Goal: Task Accomplishment & Management: Use online tool/utility

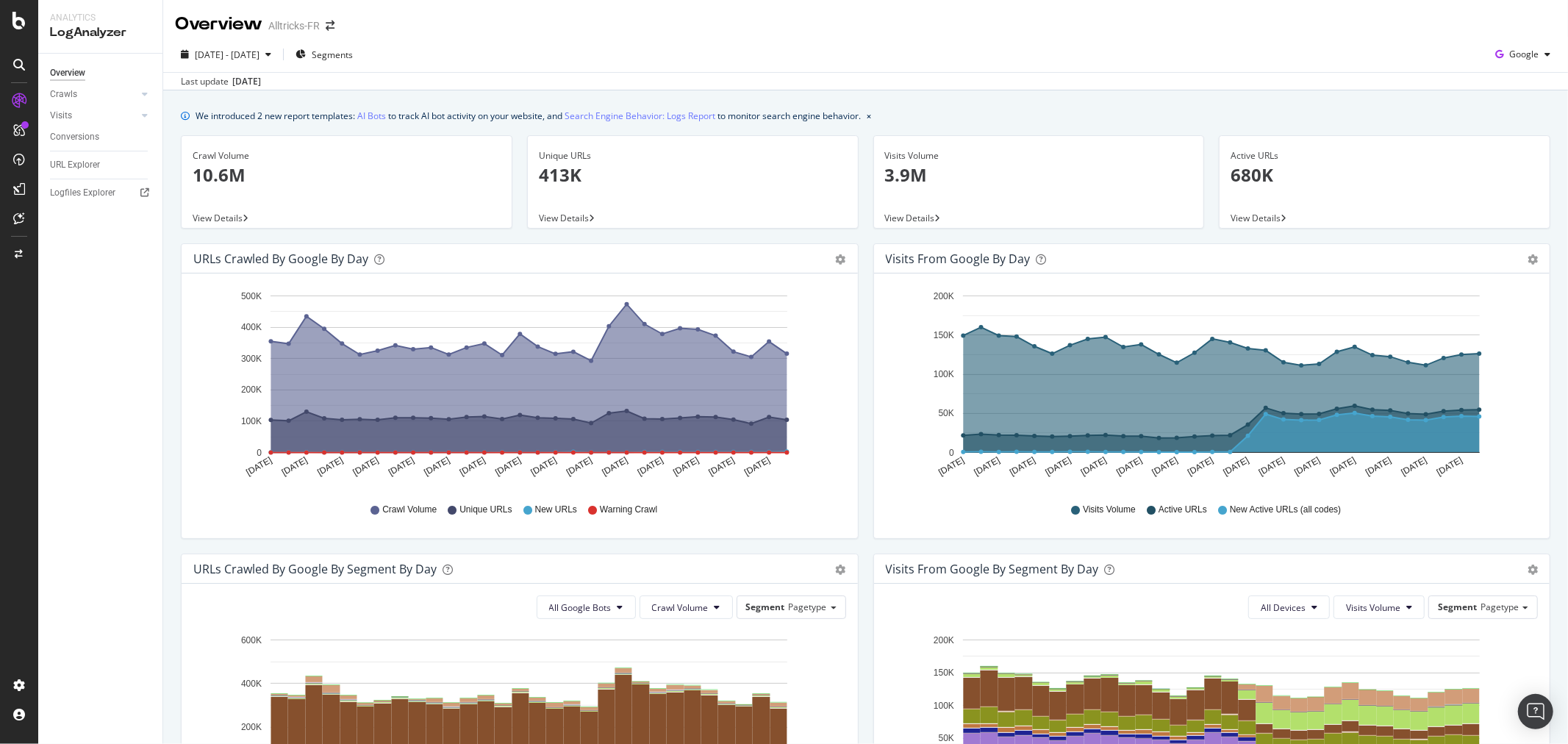
scroll to position [245, 0]
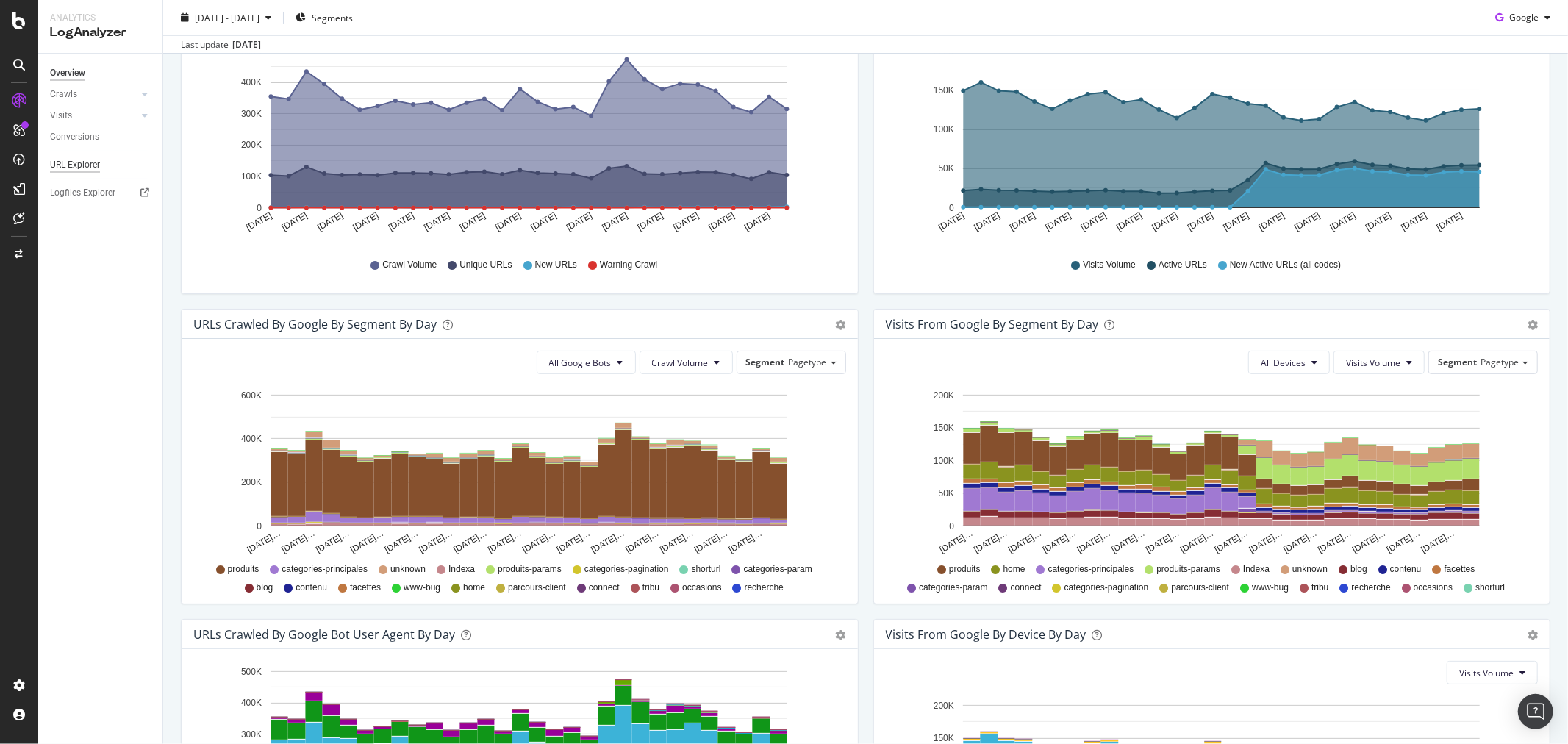
click at [67, 164] on div "URL Explorer" at bounding box center [75, 166] width 50 height 16
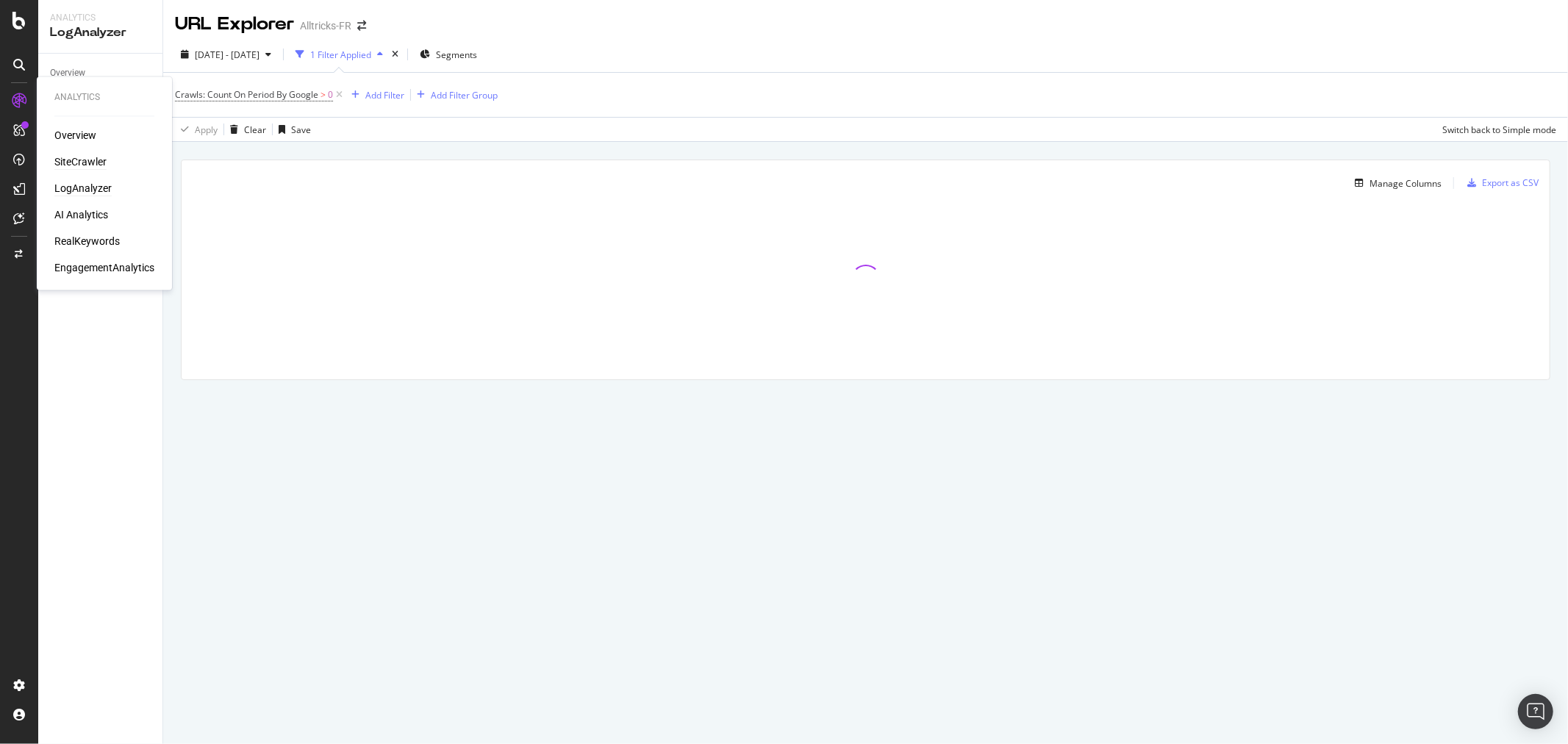
click at [82, 162] on div "SiteCrawler" at bounding box center [80, 162] width 53 height 15
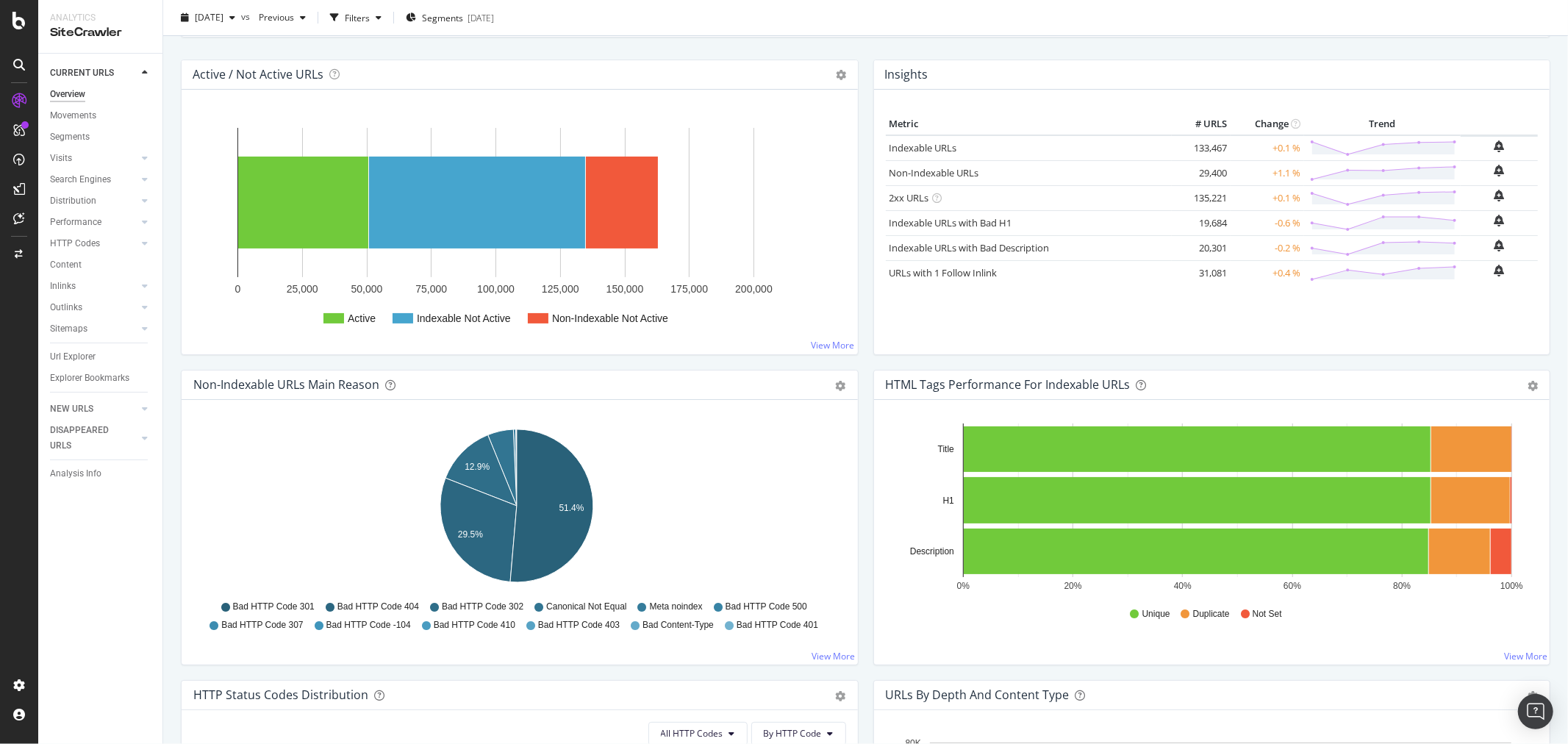
scroll to position [82, 0]
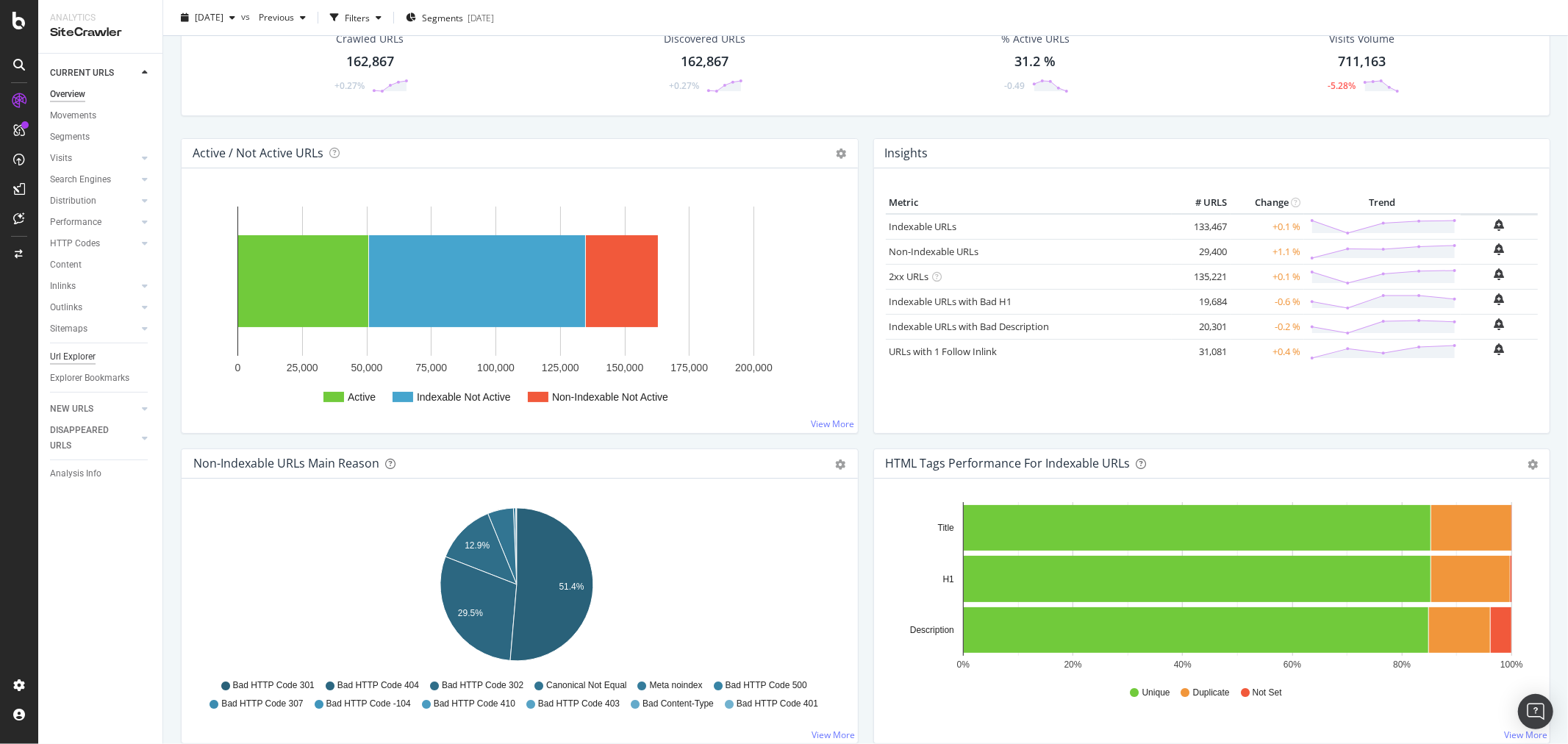
click at [76, 356] on div "Url Explorer" at bounding box center [73, 357] width 45 height 16
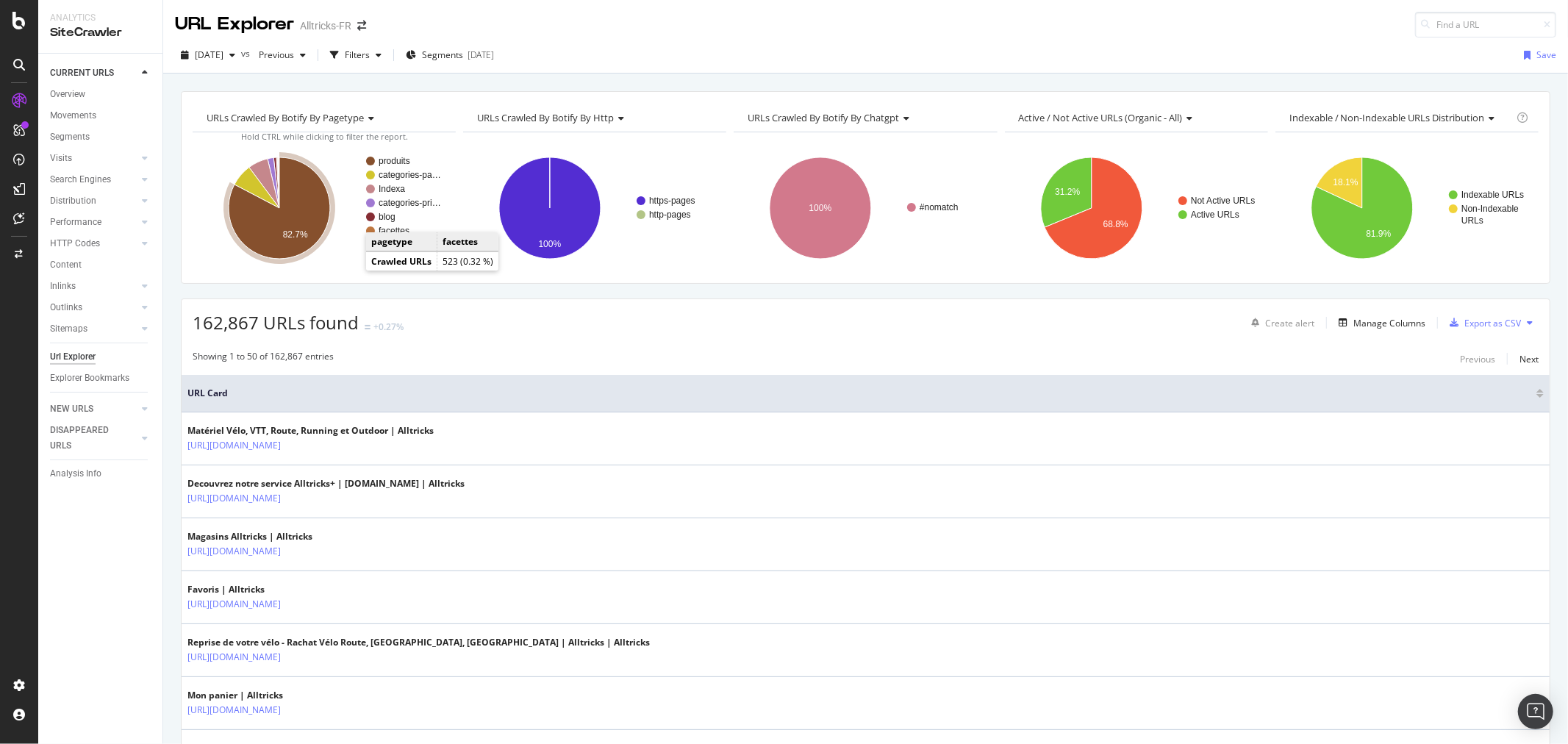
click at [312, 224] on icon "A chart." at bounding box center [278, 208] width 101 height 101
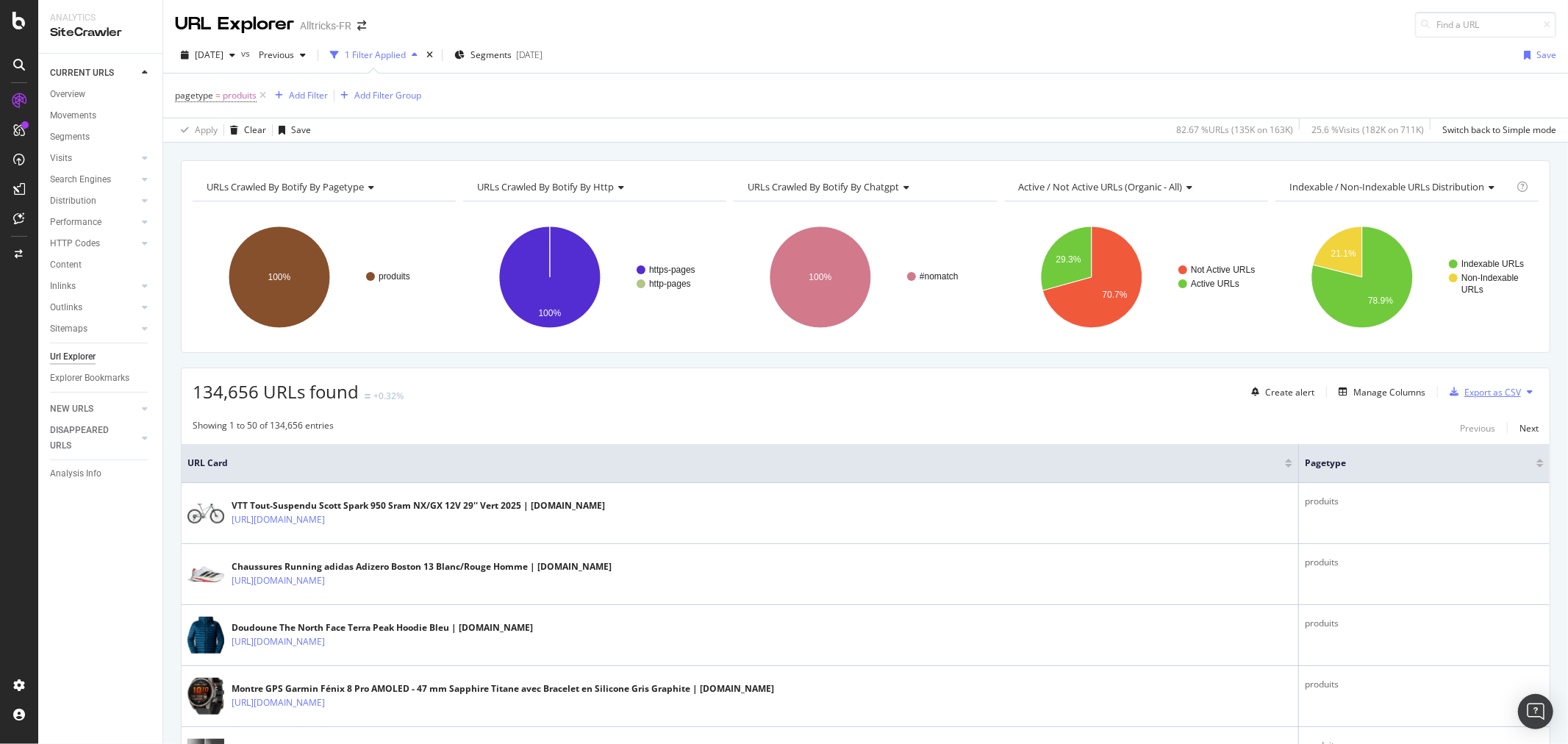
click at [1464, 397] on div "Export as CSV" at bounding box center [1493, 392] width 56 height 13
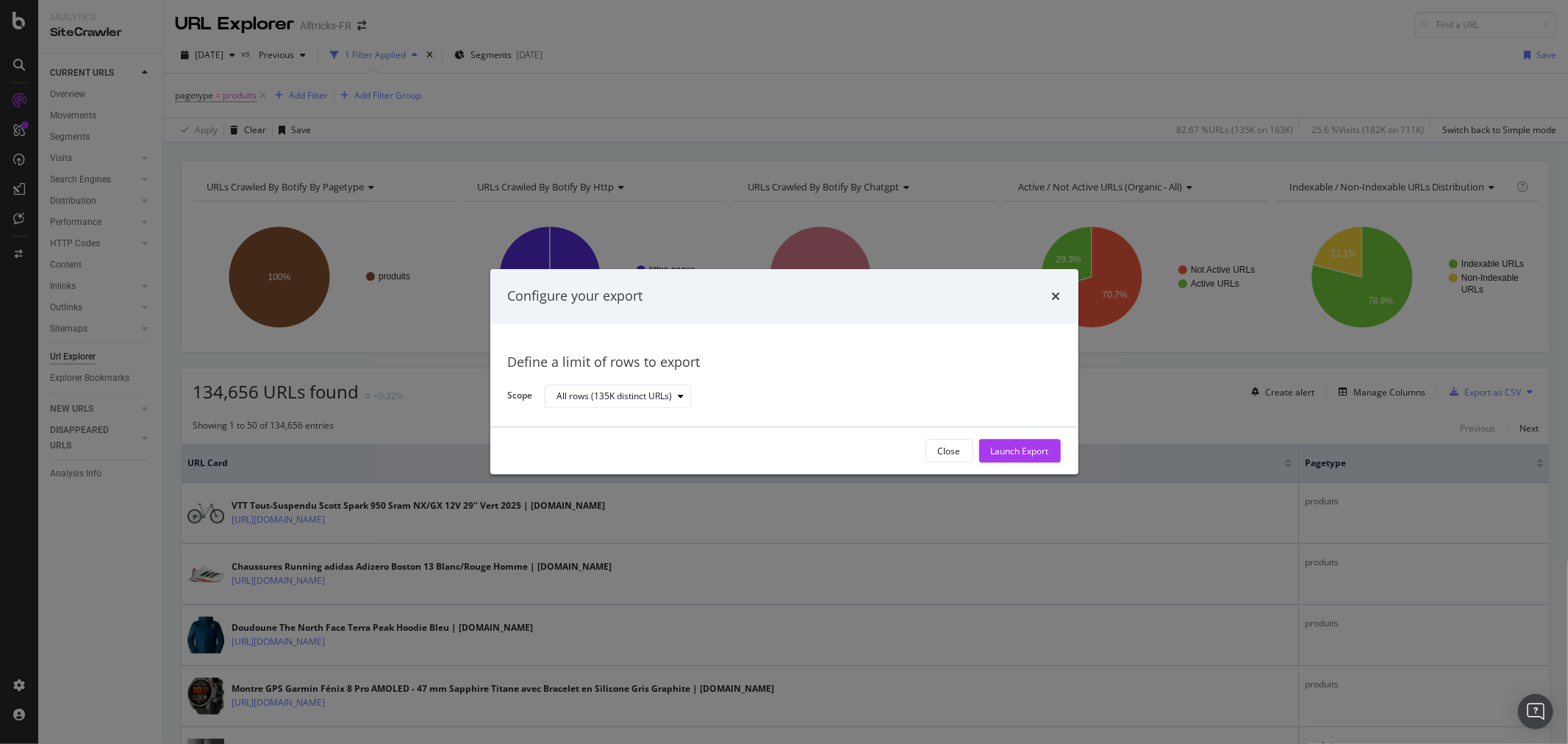
click at [1173, 384] on div "Configure your export Define a limit of rows to export Scope All rows (135K dis…" at bounding box center [784, 372] width 1568 height 744
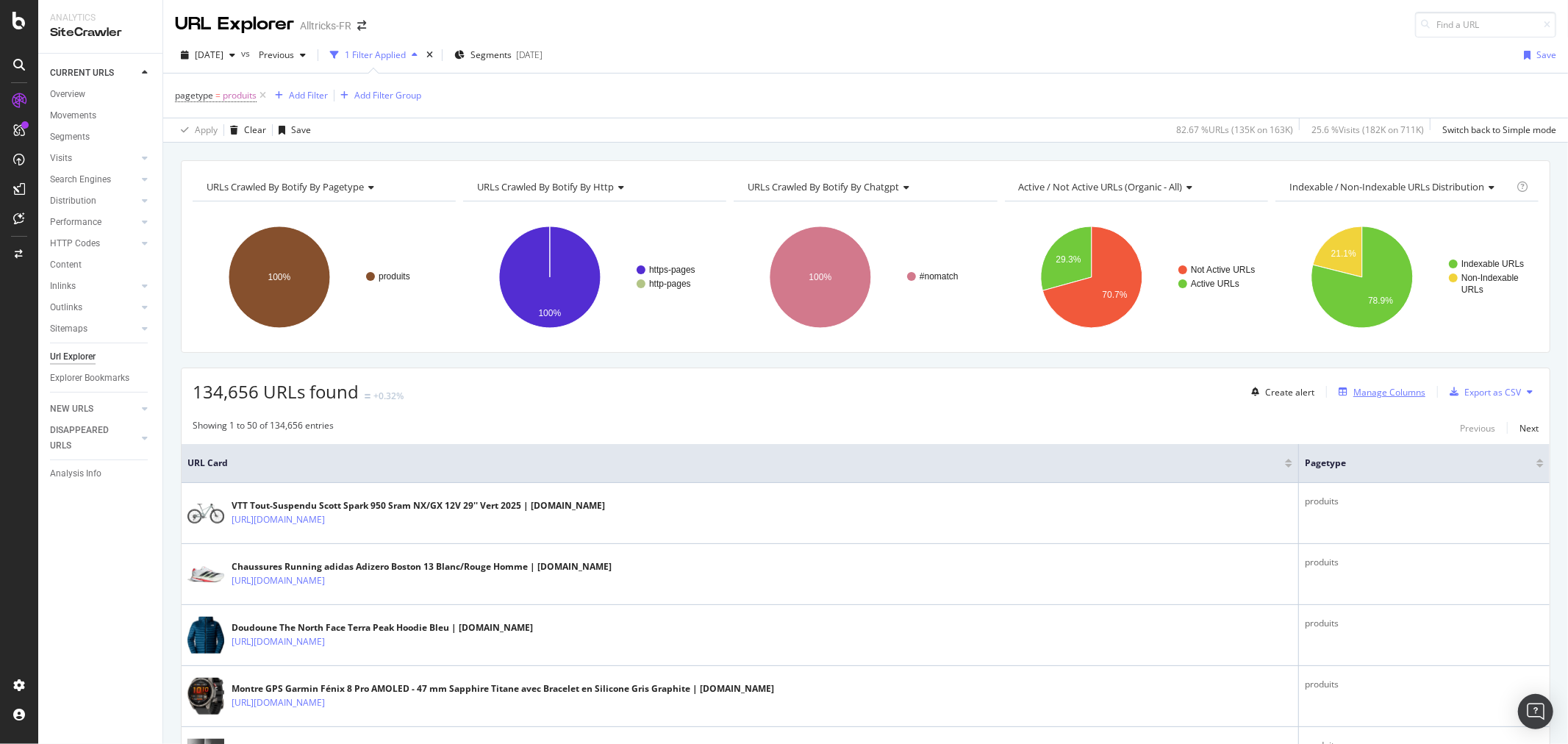
click at [1382, 387] on div "Manage Columns" at bounding box center [1389, 392] width 72 height 13
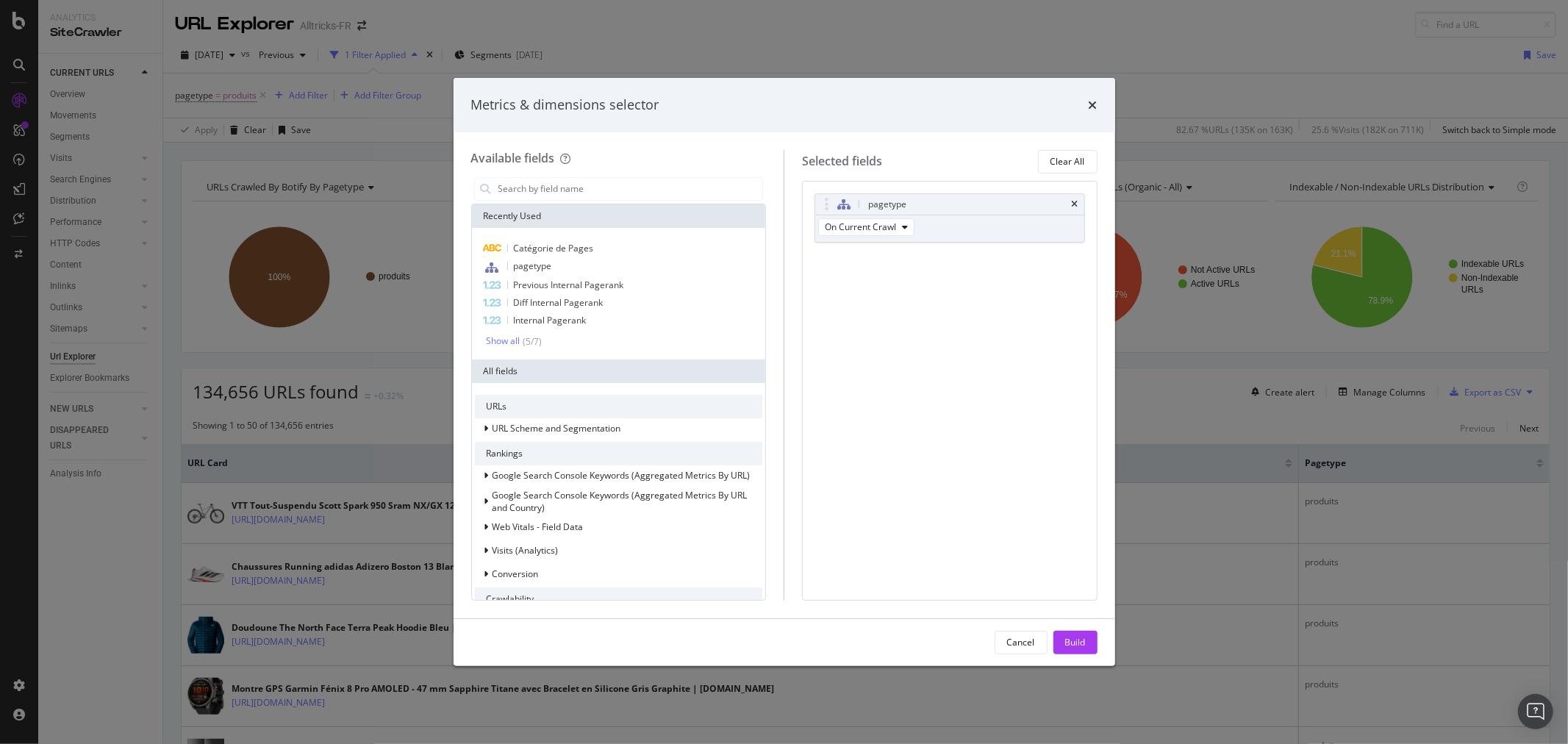
click at [380, 172] on div "Metrics & dimensions selector Available fields Recently Used Catégorie de Pages…" at bounding box center [784, 372] width 1568 height 744
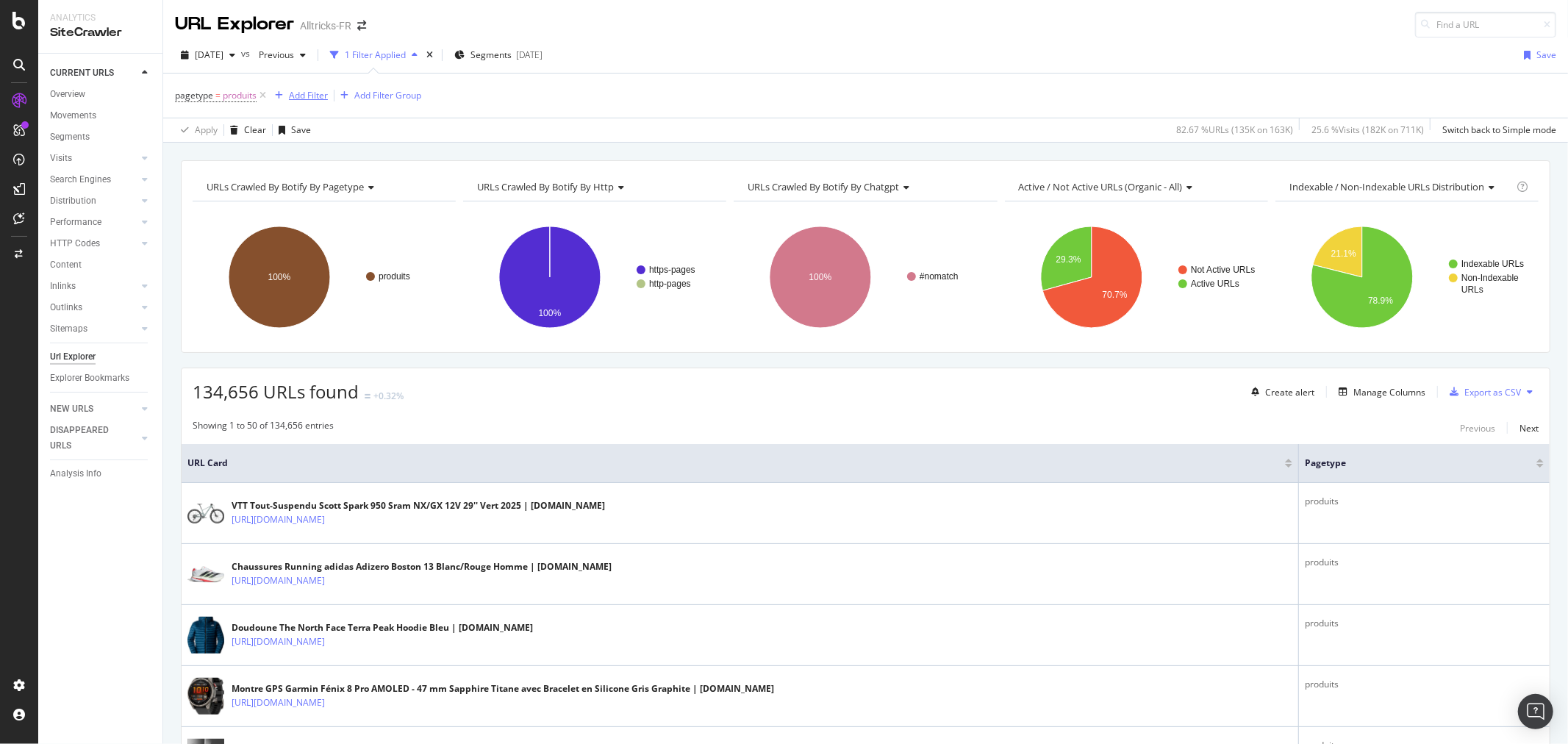
click at [311, 92] on div "Add Filter" at bounding box center [308, 95] width 39 height 13
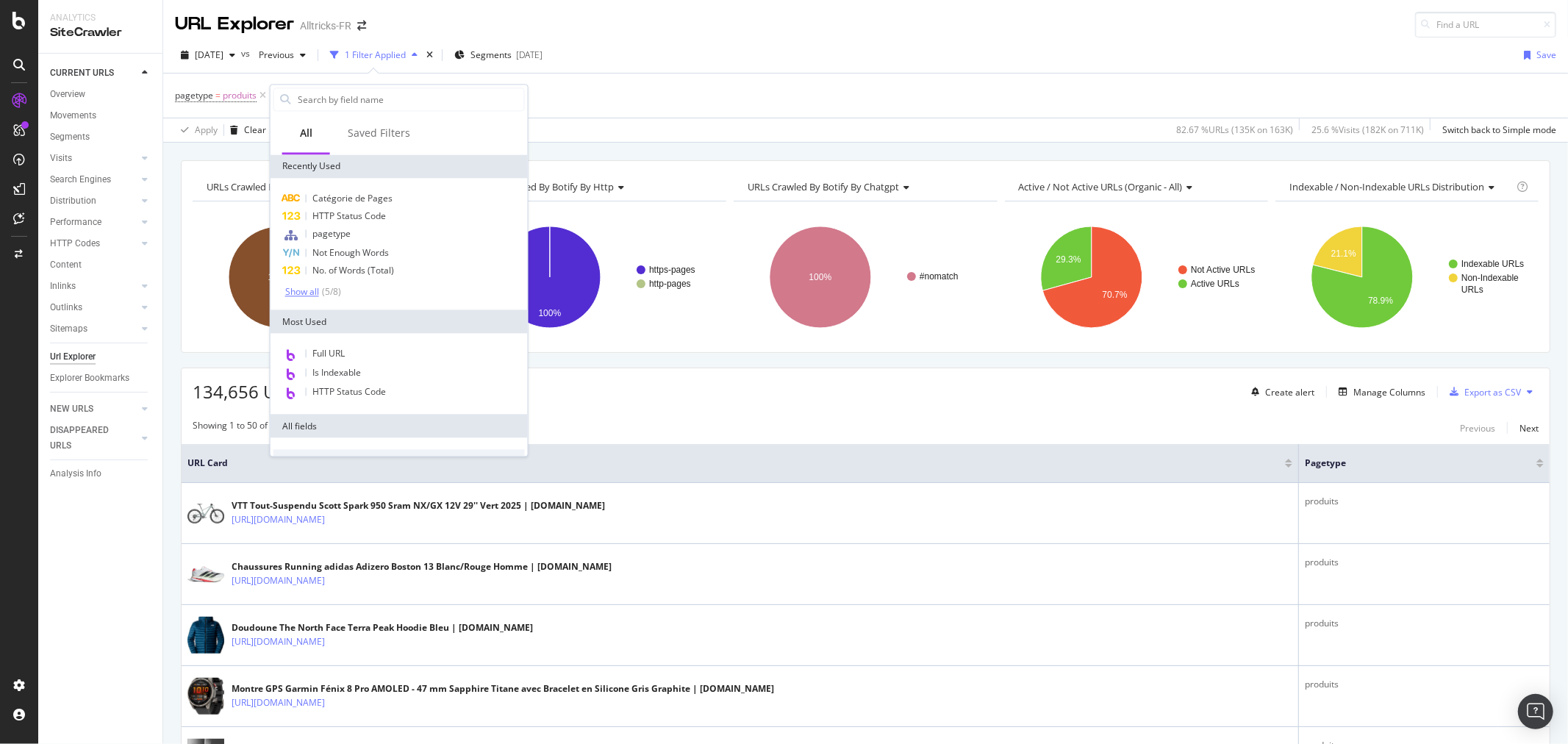
click at [309, 286] on div "Show all" at bounding box center [302, 291] width 34 height 10
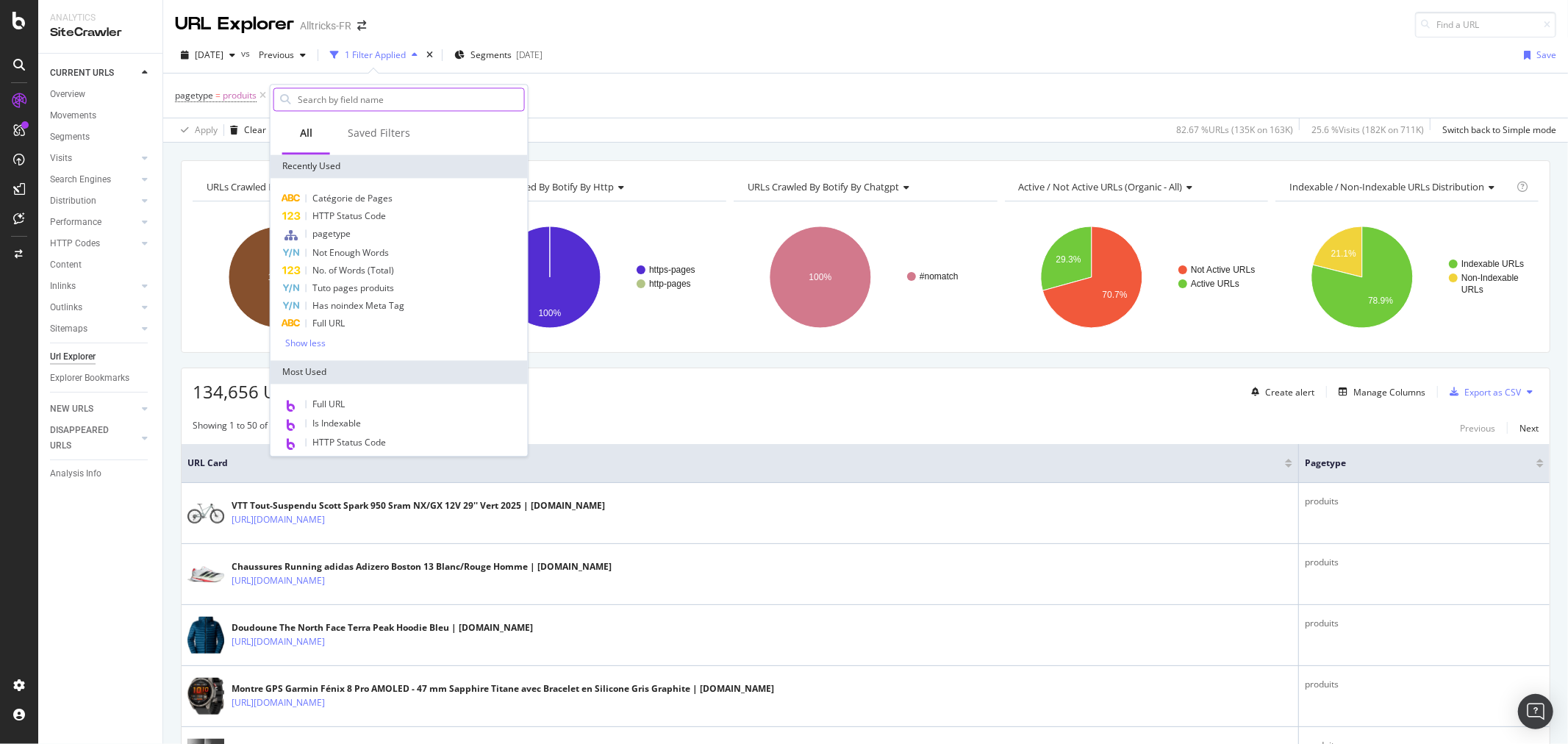
click at [417, 107] on input "text" at bounding box center [410, 99] width 227 height 22
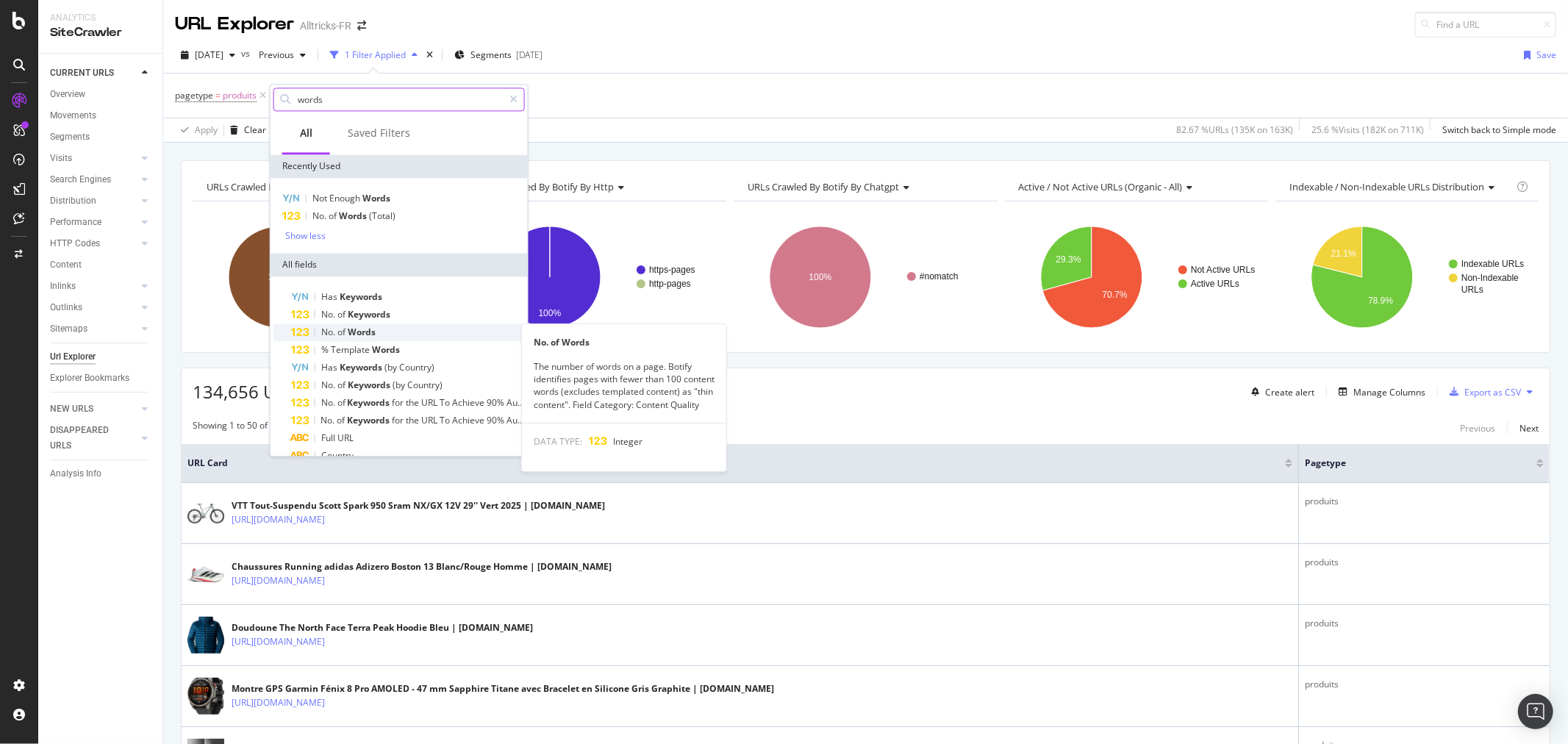
type input "words"
click at [391, 333] on div "No. of Words" at bounding box center [408, 332] width 234 height 17
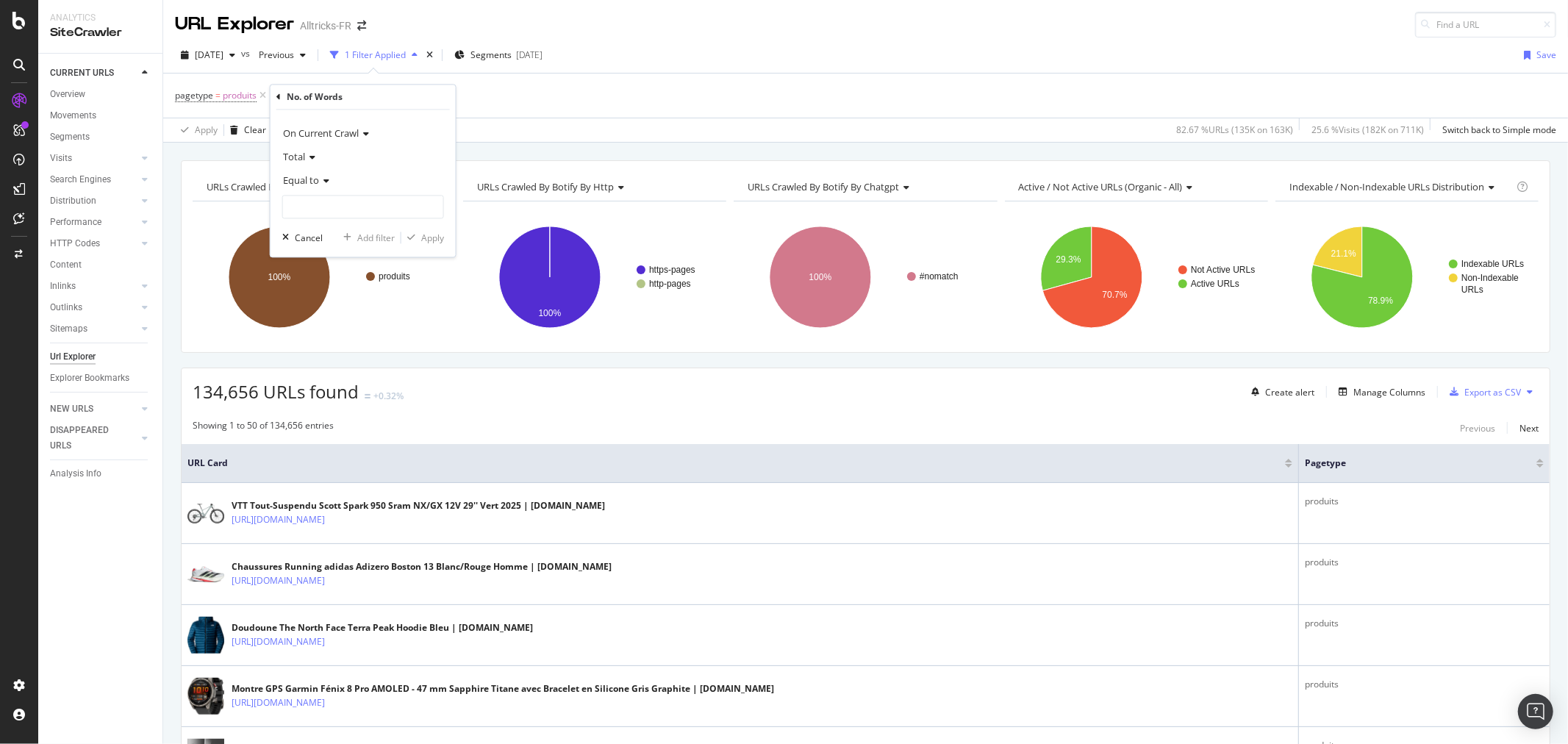
click at [316, 160] on div "Total" at bounding box center [363, 158] width 162 height 24
click at [331, 224] on div "Content" at bounding box center [365, 226] width 158 height 19
click at [319, 182] on icon at bounding box center [324, 181] width 10 height 9
click at [355, 264] on span "Less than or equal to" at bounding box center [332, 268] width 85 height 13
click at [368, 205] on input "number" at bounding box center [363, 207] width 162 height 24
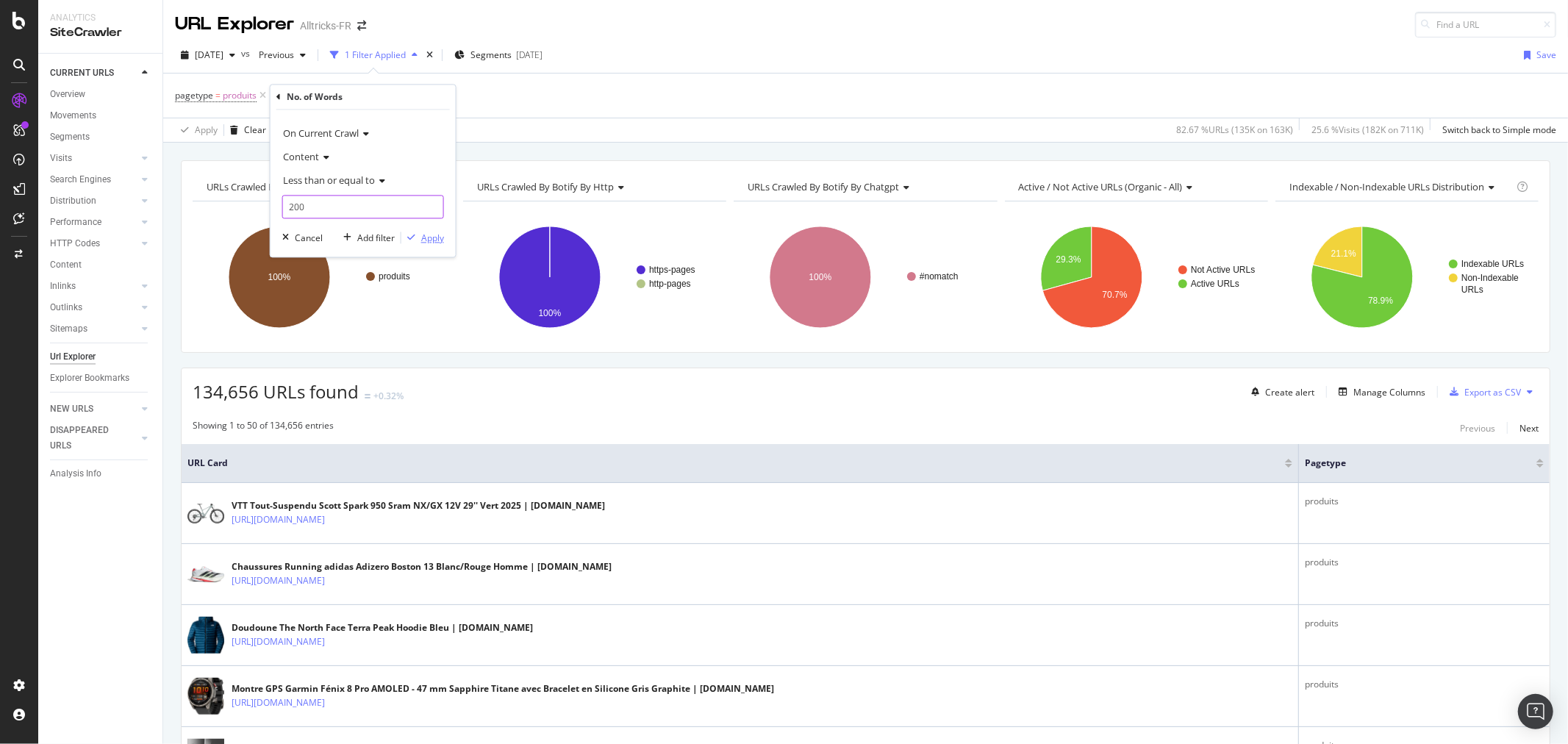
type input "200"
click at [439, 234] on div "Apply" at bounding box center [432, 238] width 23 height 13
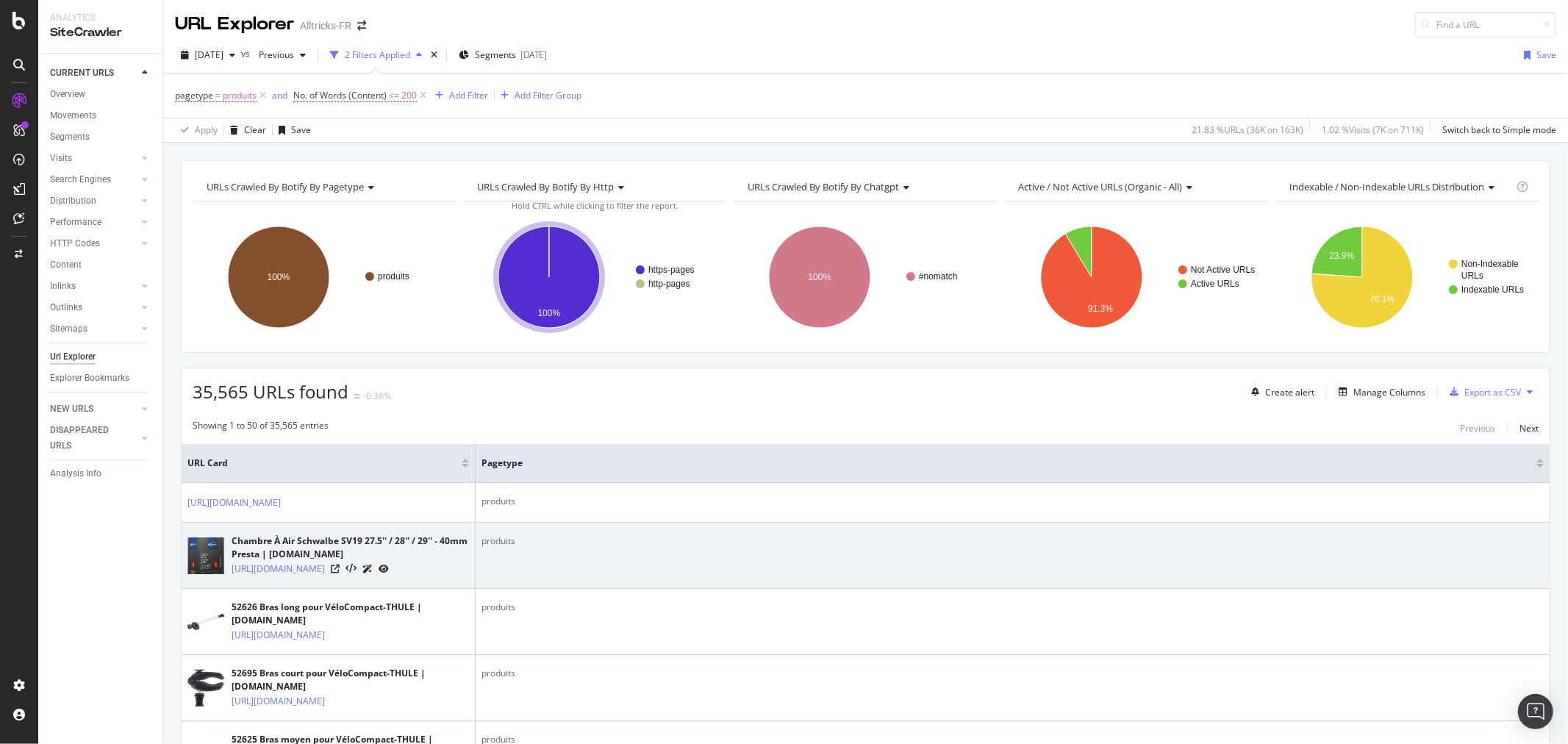
click at [408, 577] on div "https://www.alltricks.fr/F-32738-chambres-a-air/P-2611260-chambre_a_air_schwalb…" at bounding box center [350, 569] width 238 height 16
click at [340, 574] on icon at bounding box center [335, 569] width 9 height 9
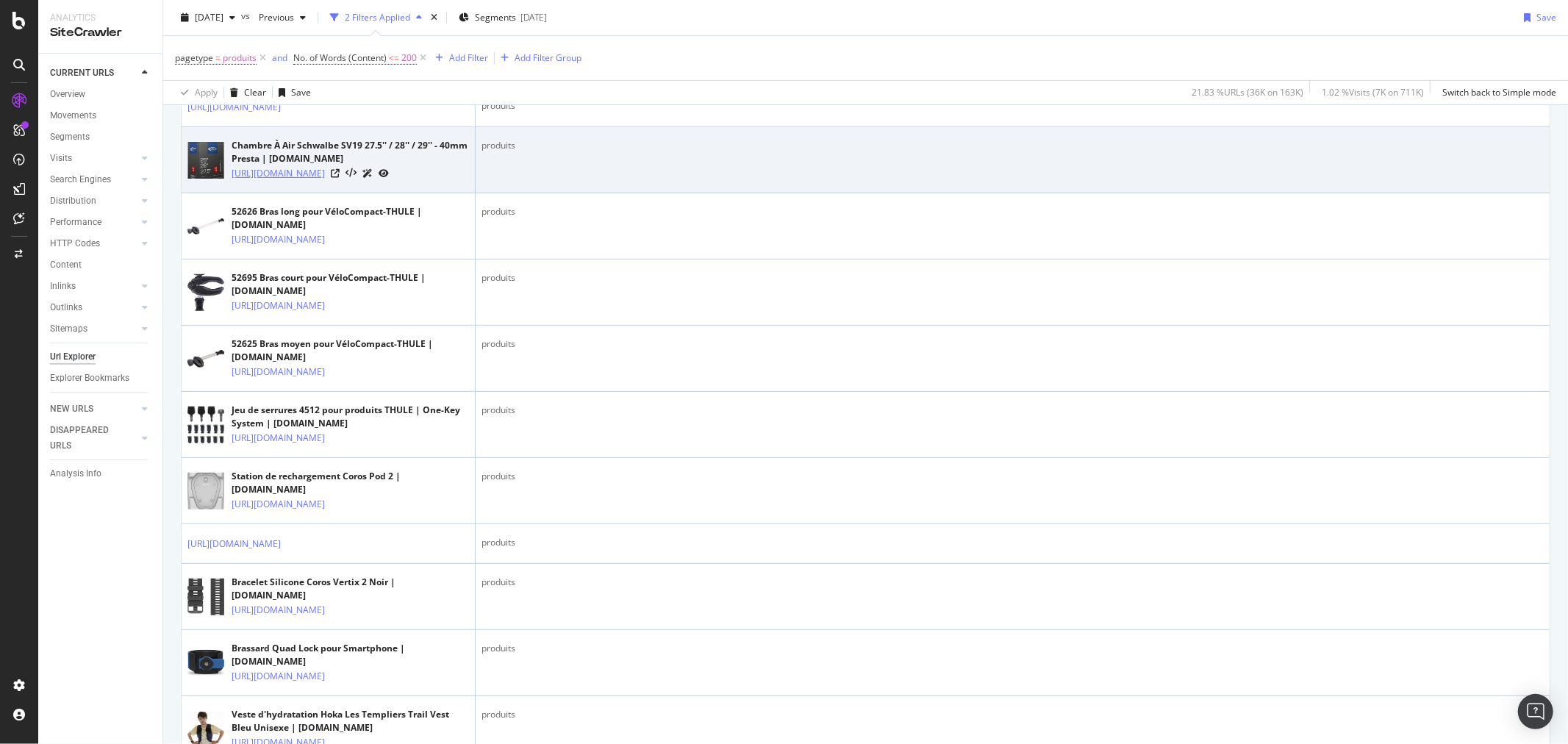
scroll to position [408, 0]
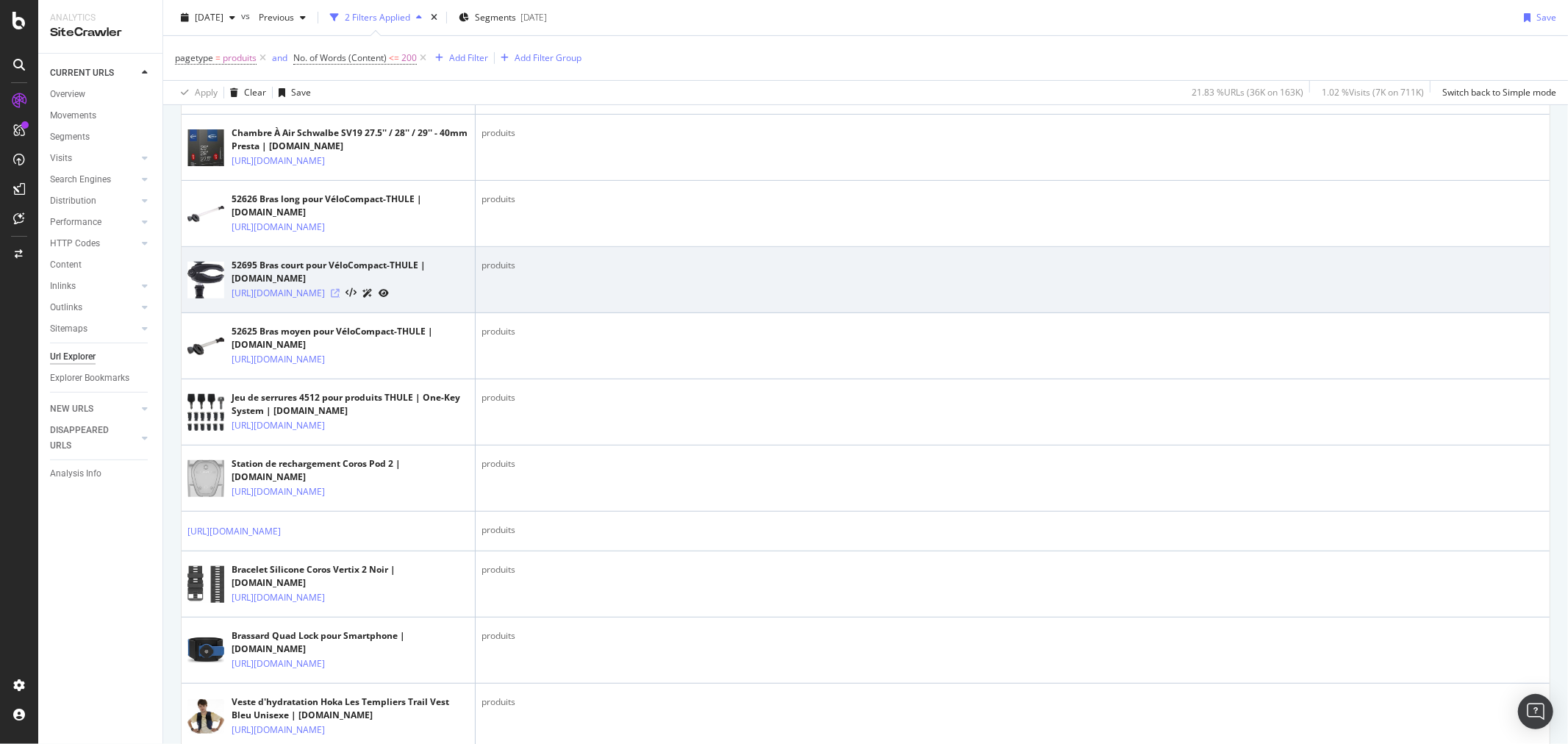
click at [340, 298] on icon at bounding box center [335, 293] width 9 height 9
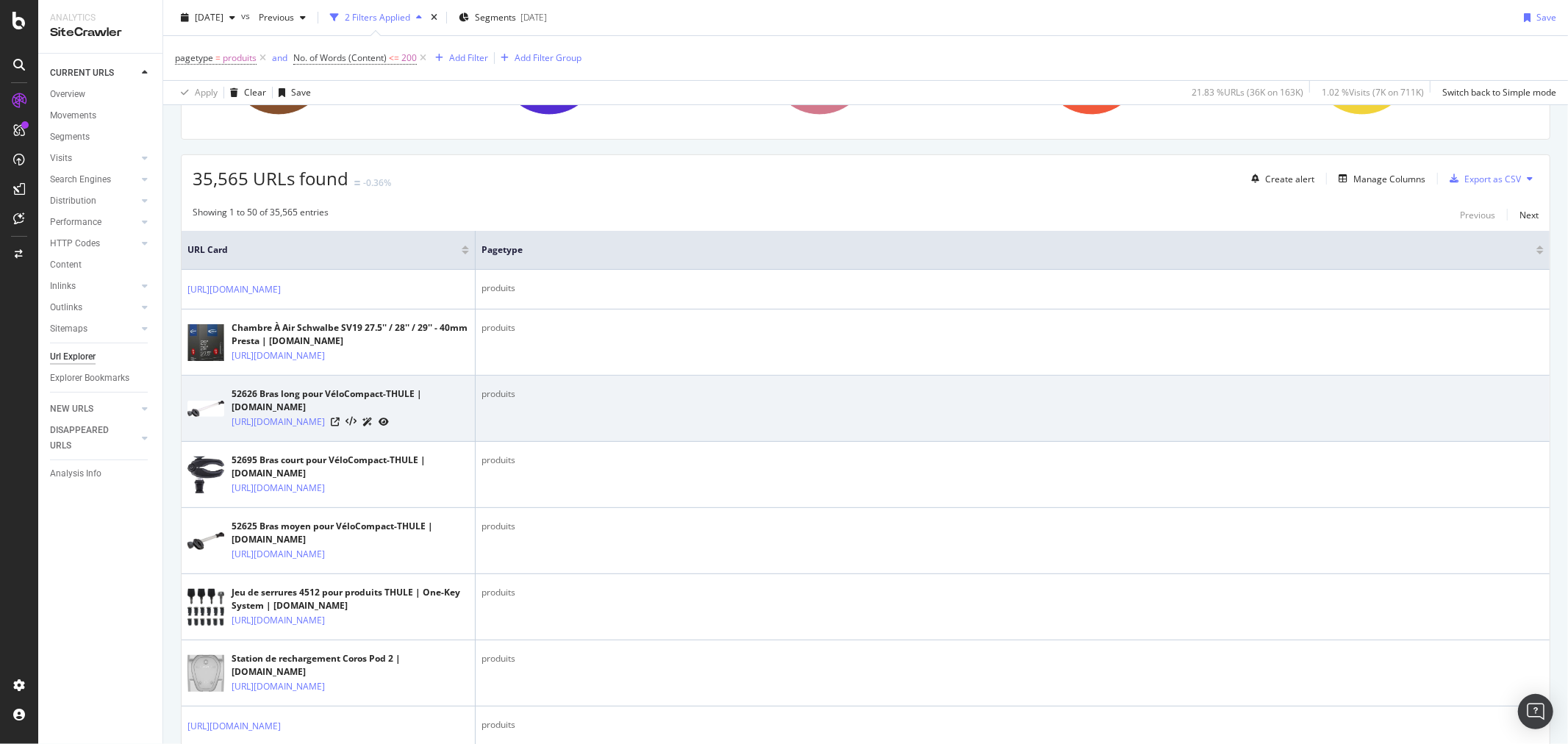
scroll to position [0, 0]
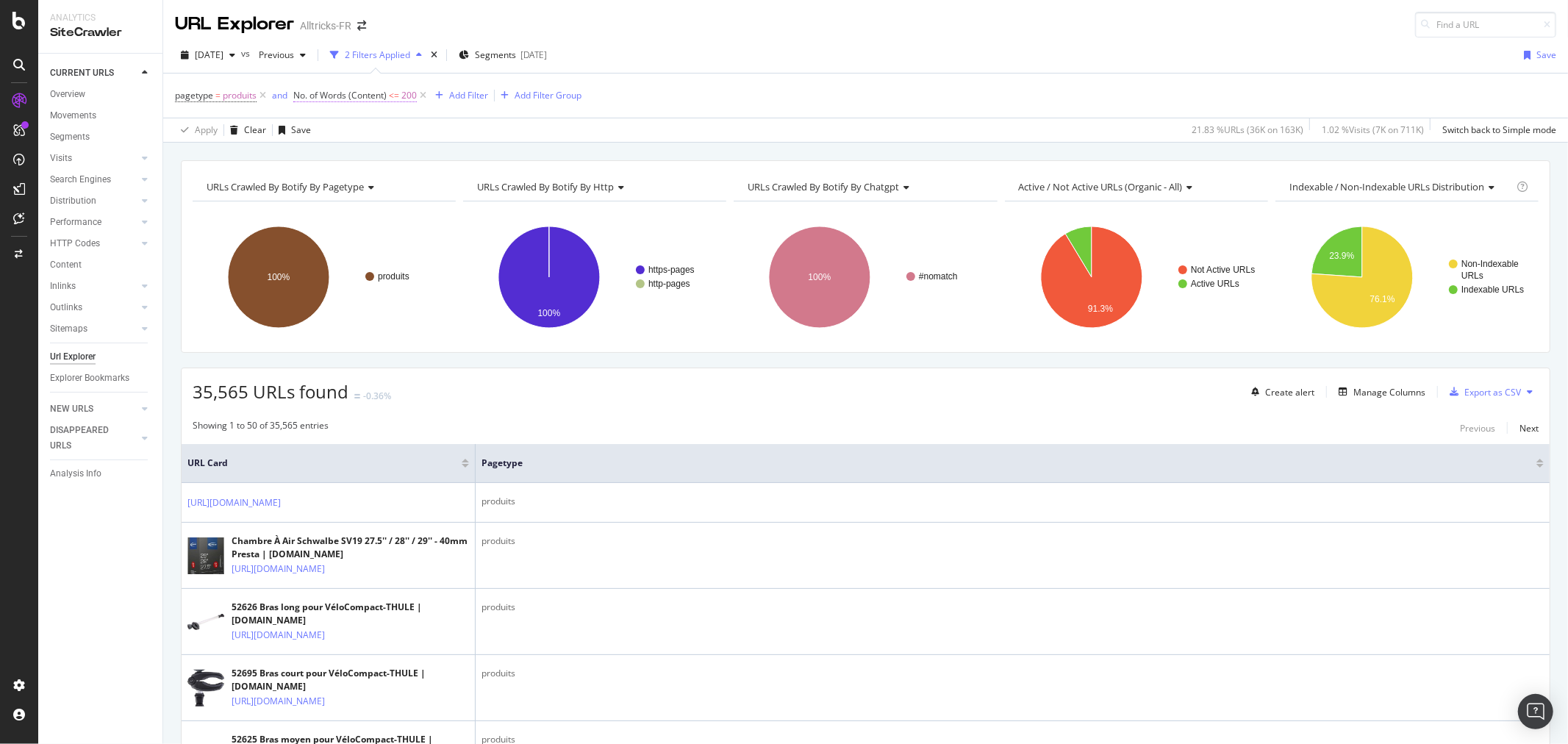
click at [375, 100] on span "No. of Words (Content)" at bounding box center [340, 95] width 93 height 13
click at [309, 205] on input "200" at bounding box center [387, 205] width 162 height 24
type input "100"
click at [451, 230] on div "Apply" at bounding box center [457, 235] width 23 height 13
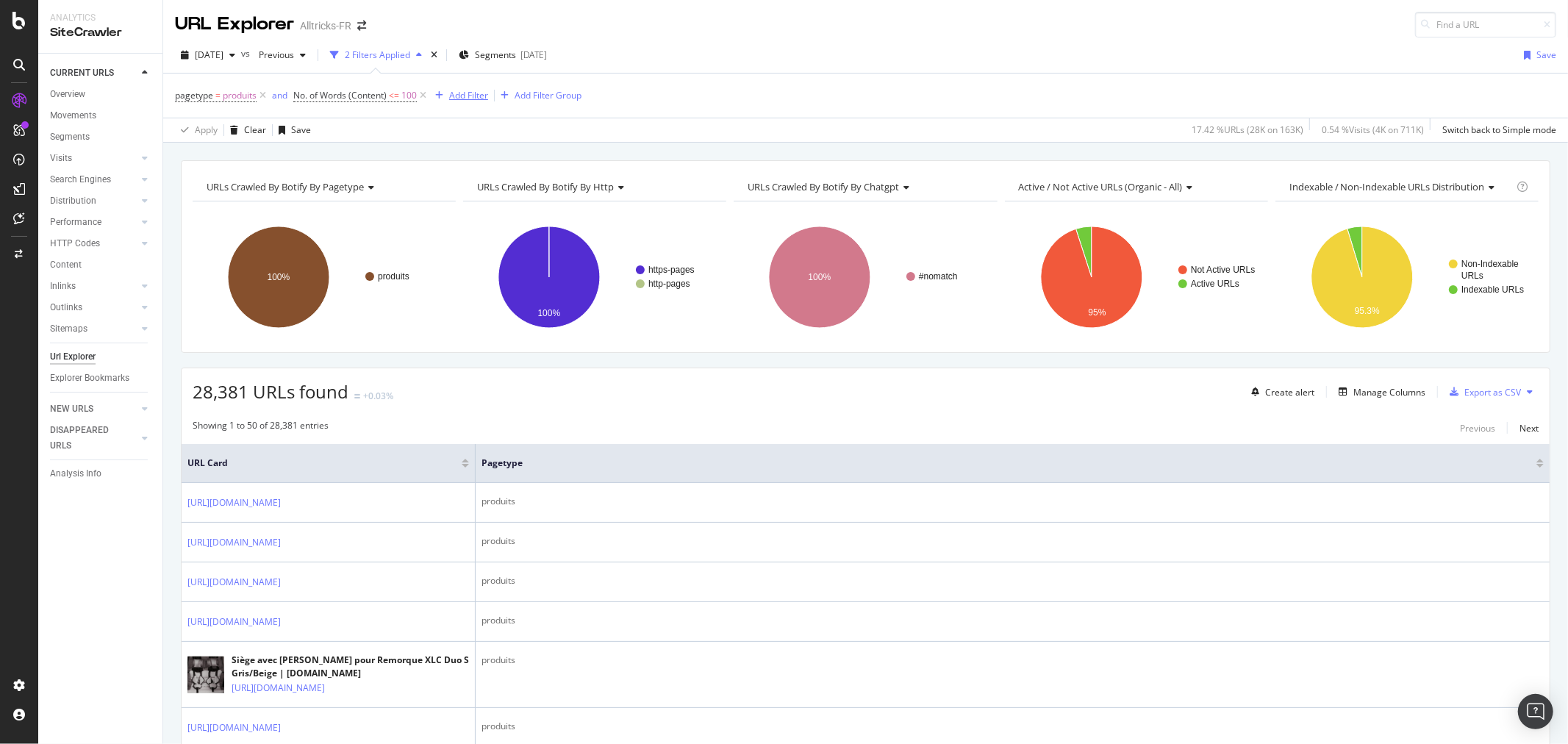
click at [482, 99] on div "Add Filter" at bounding box center [469, 95] width 39 height 13
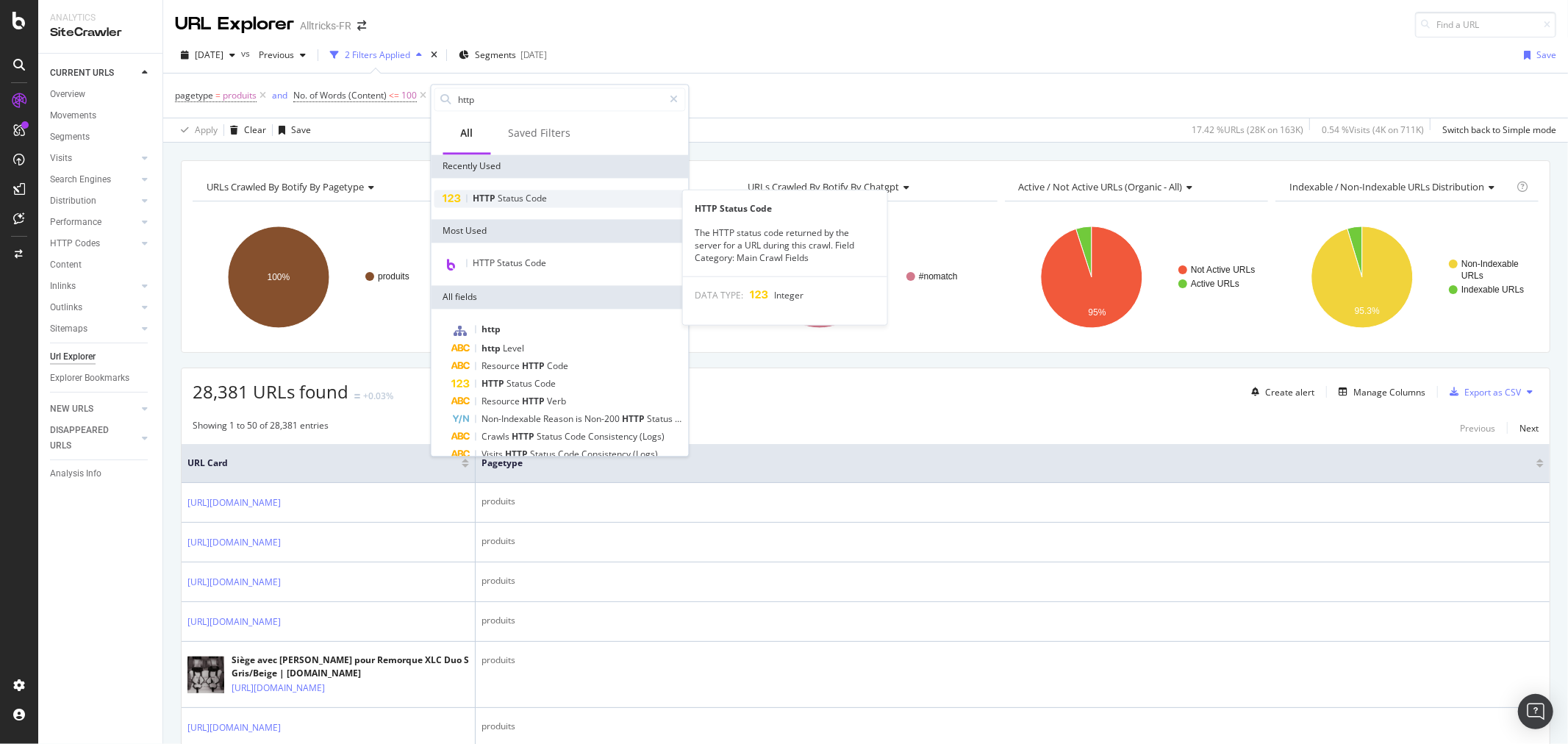
type input "http"
click at [501, 196] on span "Status" at bounding box center [512, 199] width 28 height 13
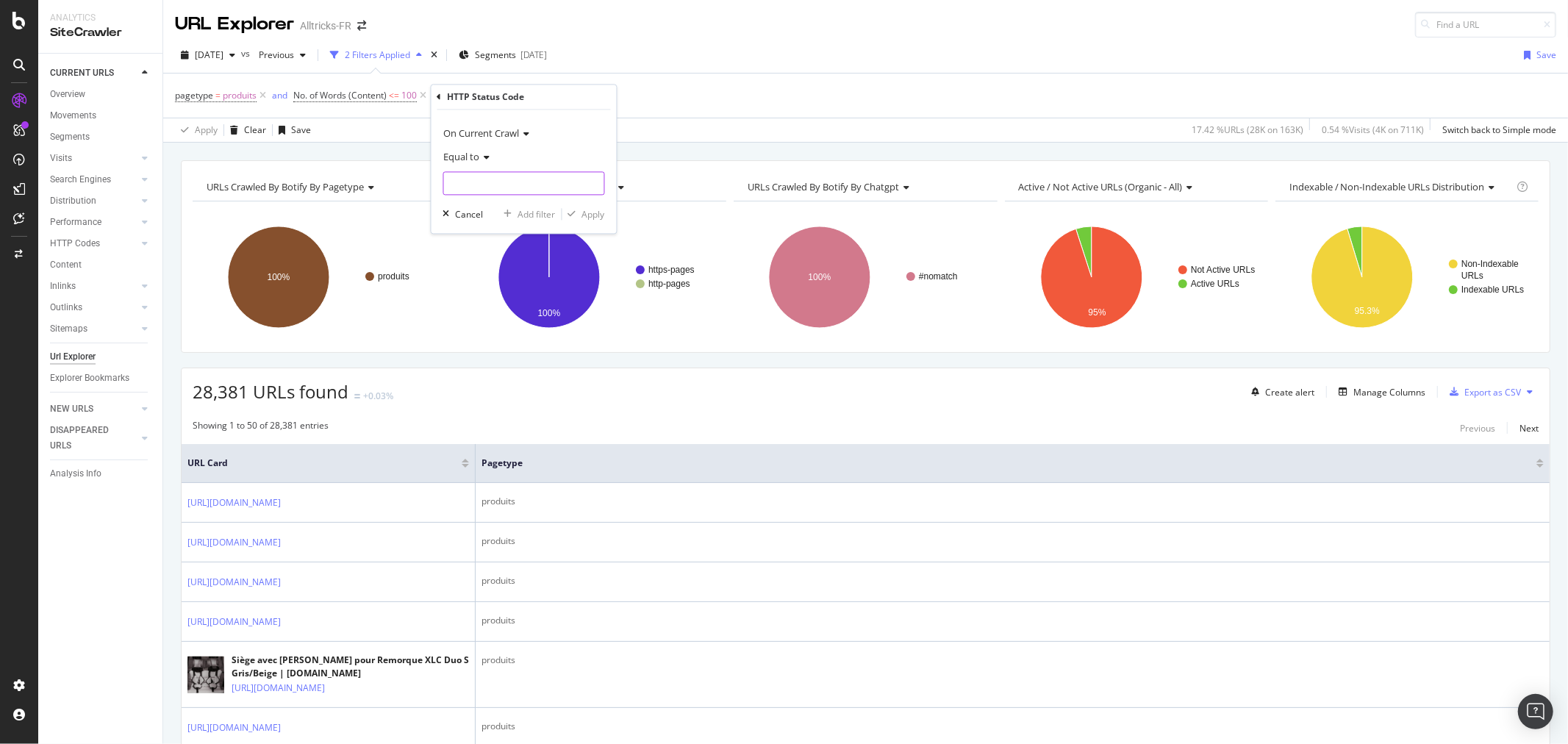
click at [483, 181] on input "number" at bounding box center [524, 184] width 162 height 24
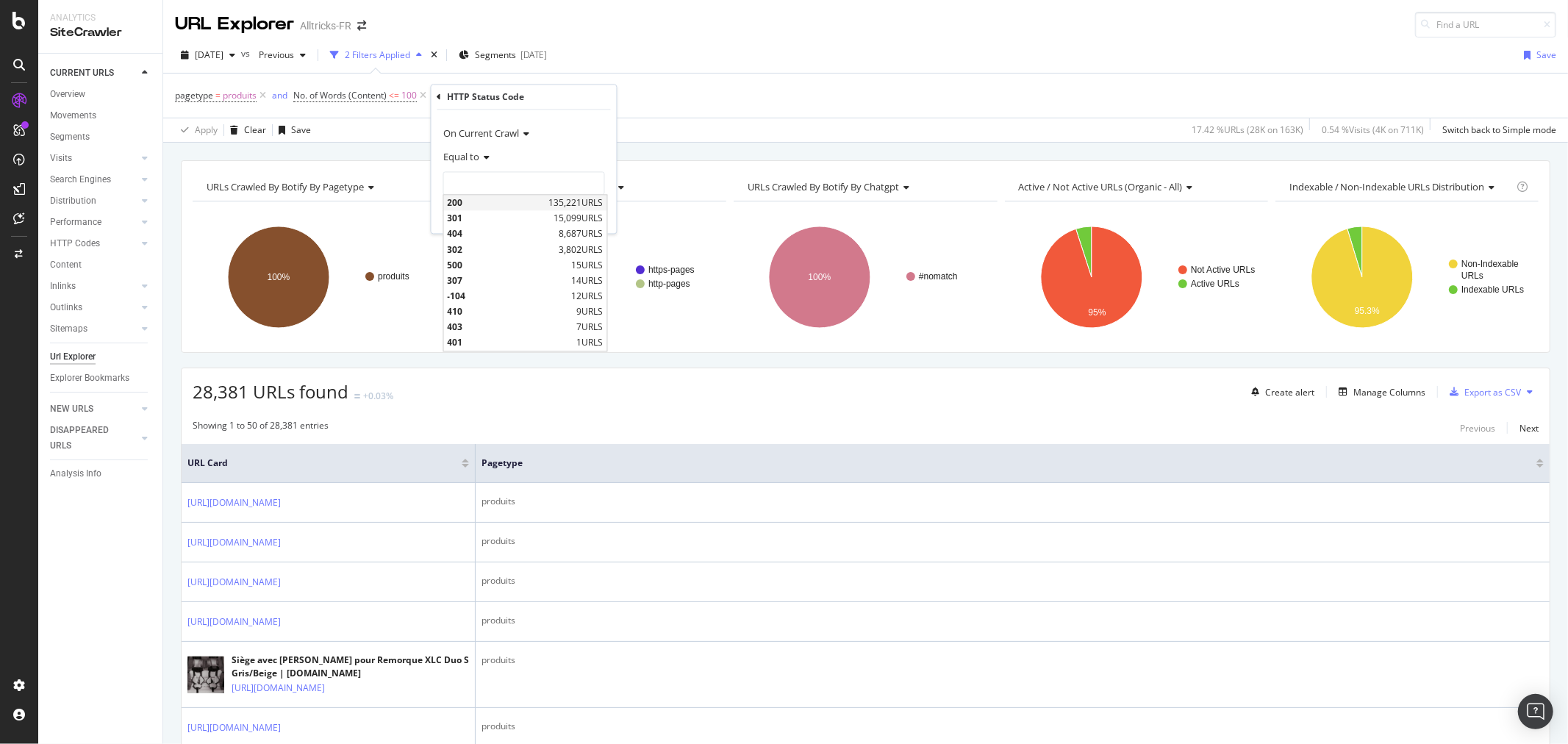
click at [472, 202] on span "200" at bounding box center [497, 203] width 98 height 13
type input "200"
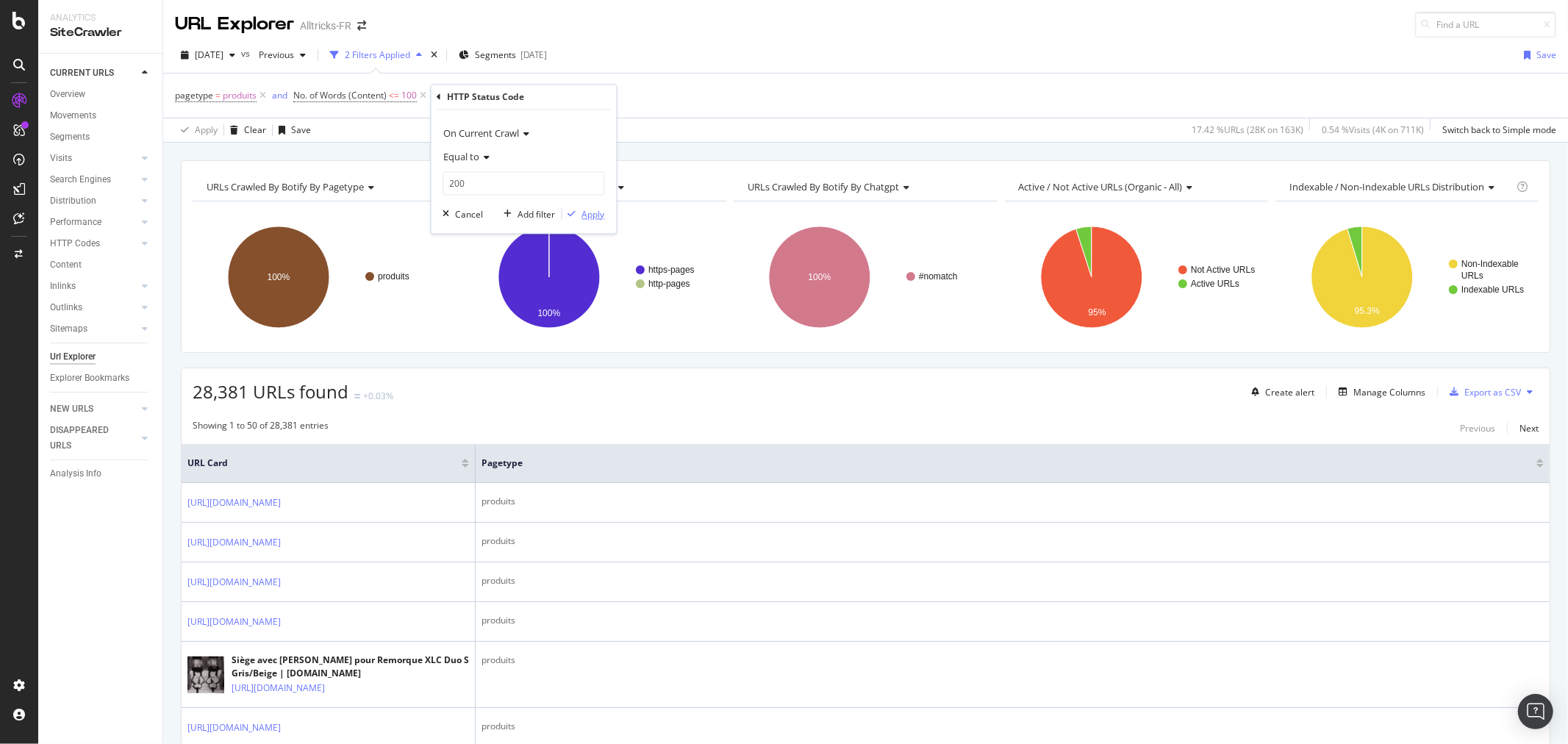
click at [589, 217] on div "Apply" at bounding box center [593, 214] width 23 height 13
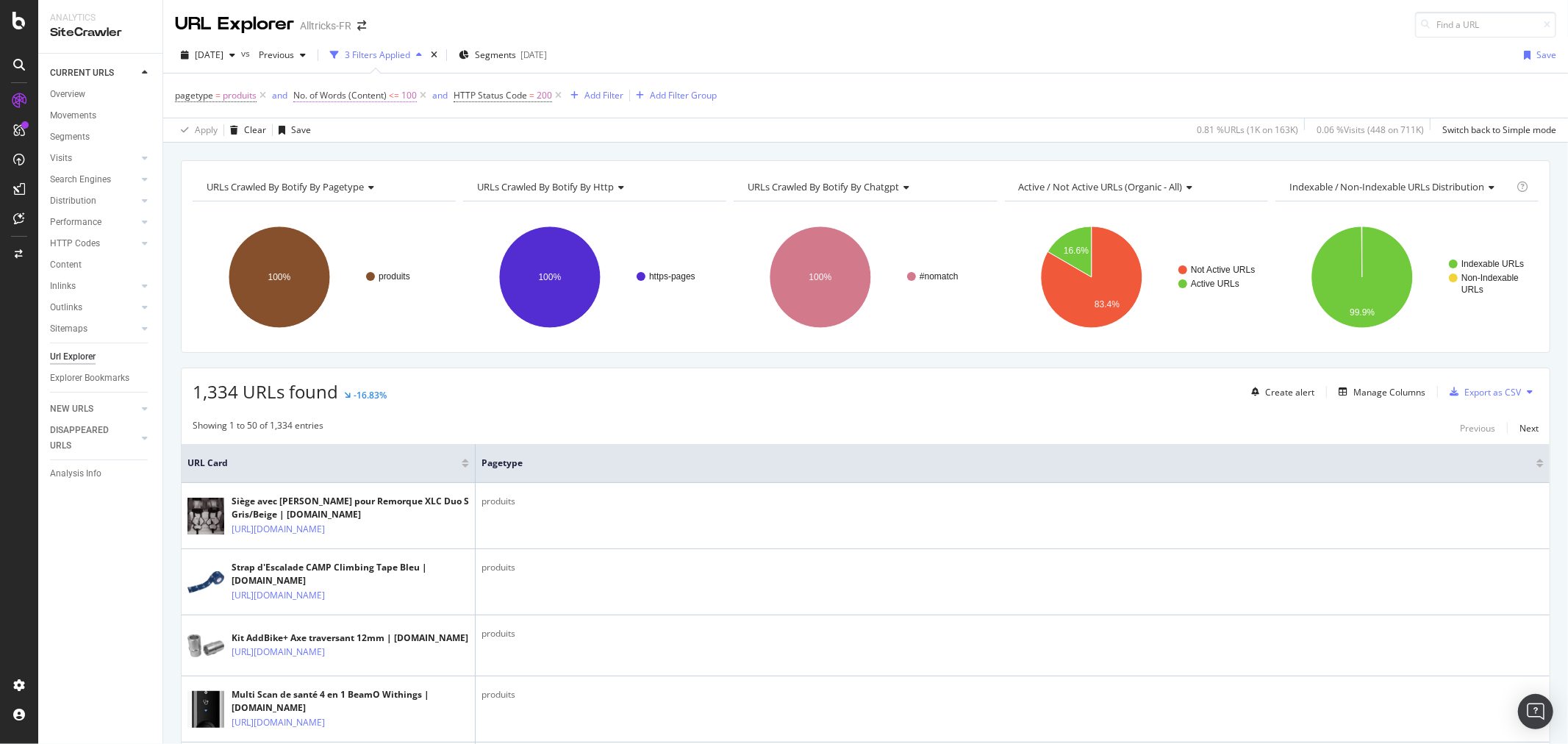
click at [375, 99] on span "No. of Words (Content)" at bounding box center [340, 95] width 93 height 13
drag, startPoint x: 322, startPoint y: 202, endPoint x: 304, endPoint y: 203, distance: 18.0
click at [304, 203] on div "On Current Crawl Content Less than or equal to 100 Cancel Add filter Apply" at bounding box center [387, 181] width 185 height 147
drag, startPoint x: 373, startPoint y: 204, endPoint x: 178, endPoint y: 205, distance: 195.0
click at [178, 205] on body "Analytics SiteCrawler CURRENT URLS Overview Movements Segments Visits Analysis …" at bounding box center [784, 372] width 1568 height 744
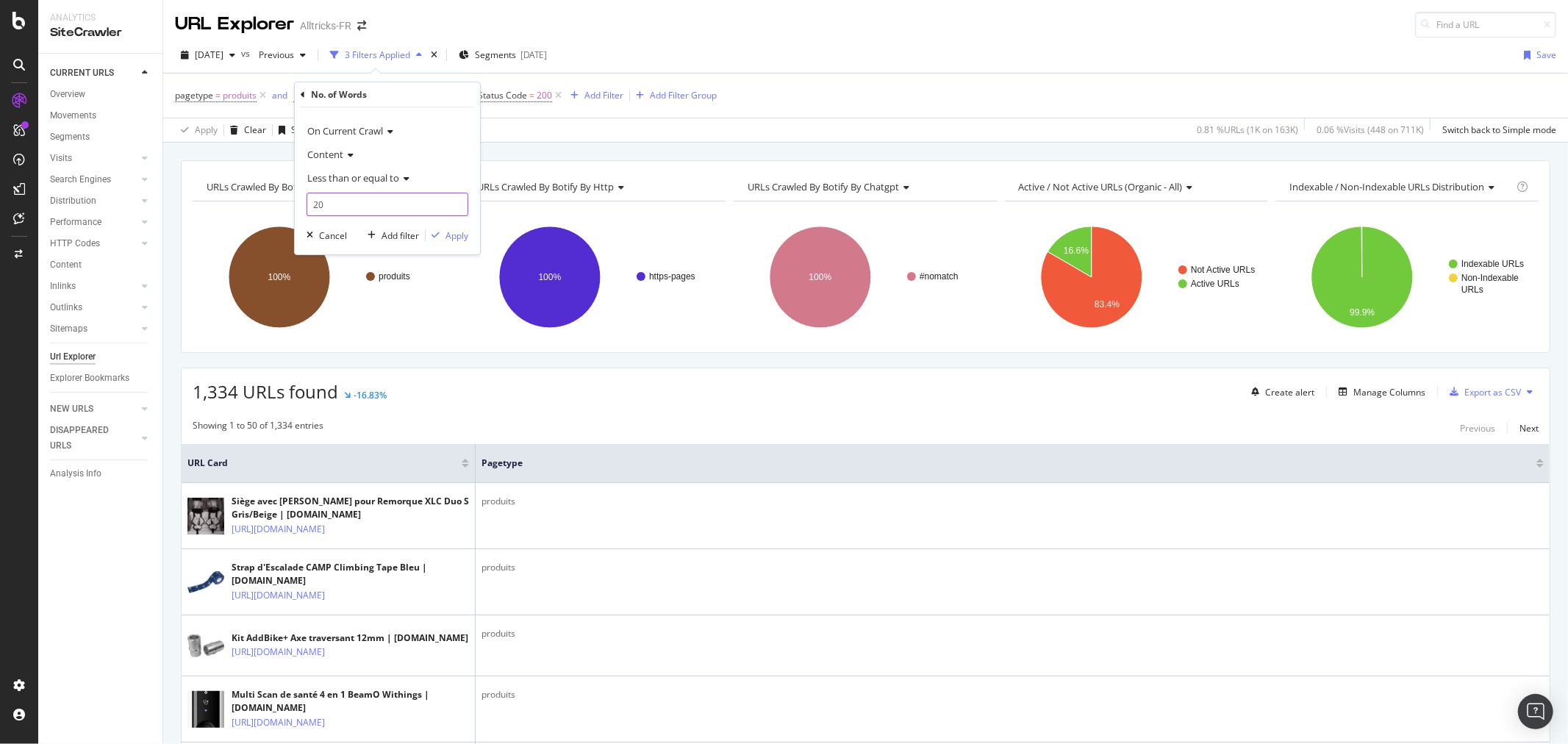
type input "2"
type input "150"
click at [463, 238] on div "Apply" at bounding box center [457, 235] width 23 height 13
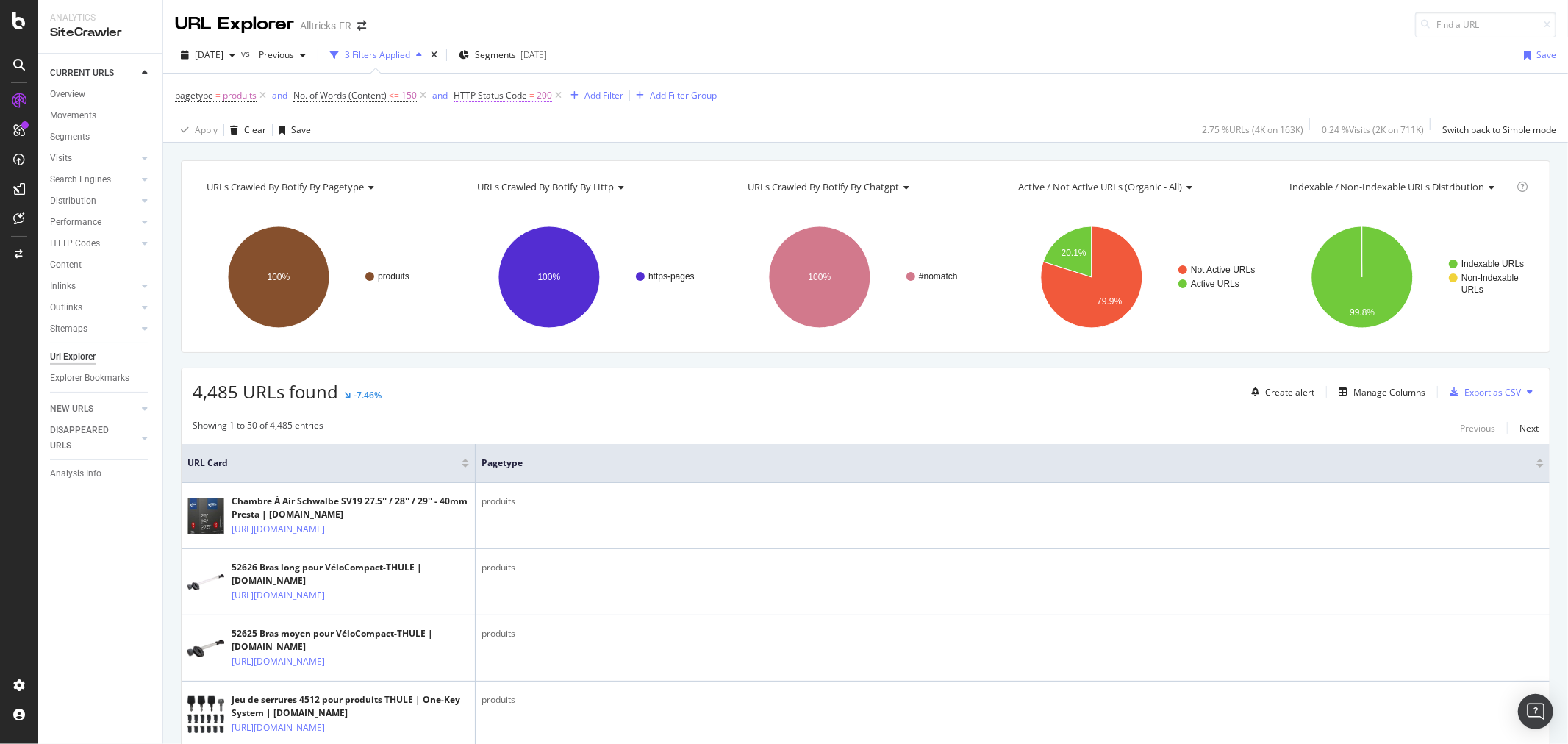
click at [495, 100] on span "HTTP Status Code" at bounding box center [490, 95] width 74 height 13
click at [501, 156] on span "Equal to" at bounding box center [486, 154] width 36 height 13
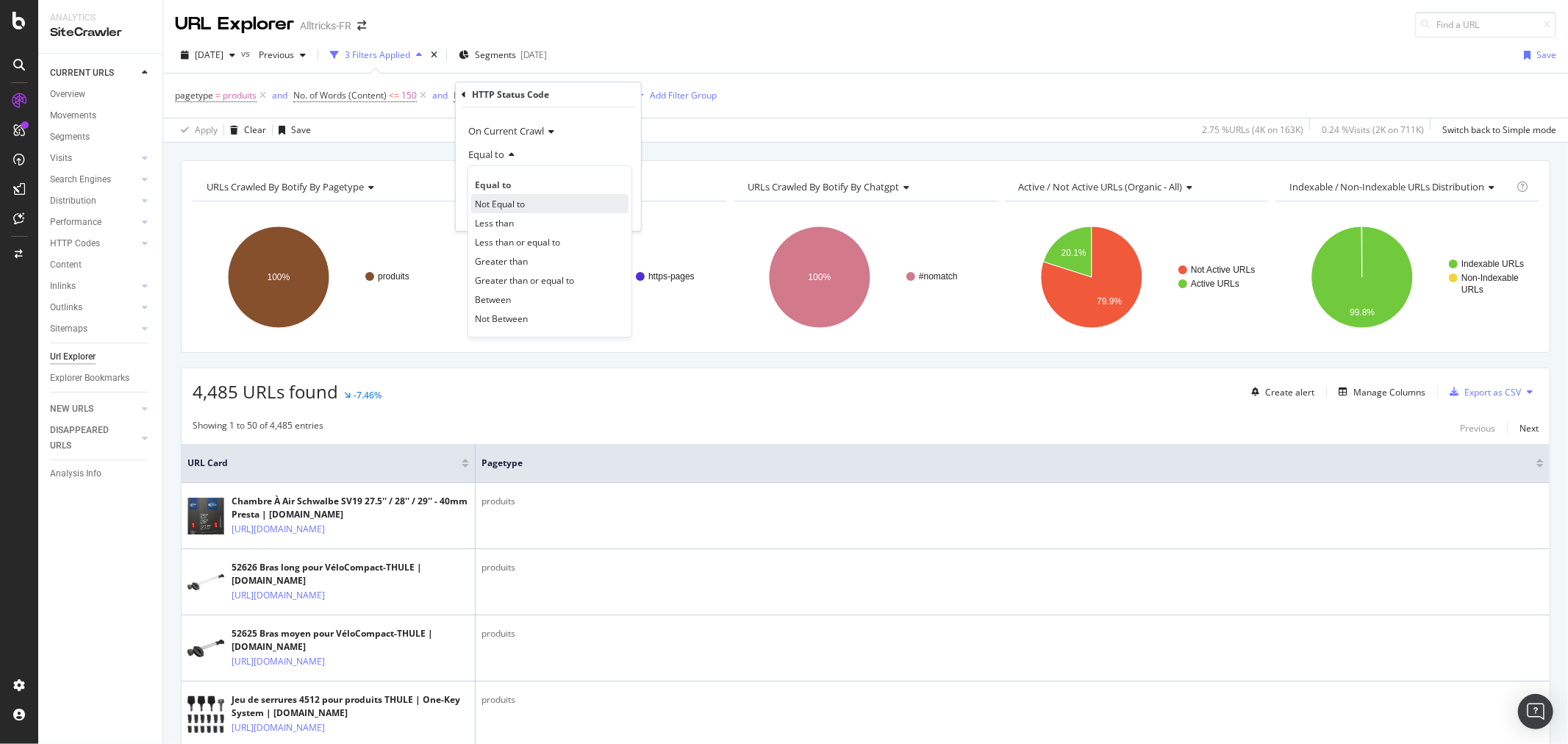
click at [504, 201] on span "Not Equal to" at bounding box center [500, 204] width 50 height 13
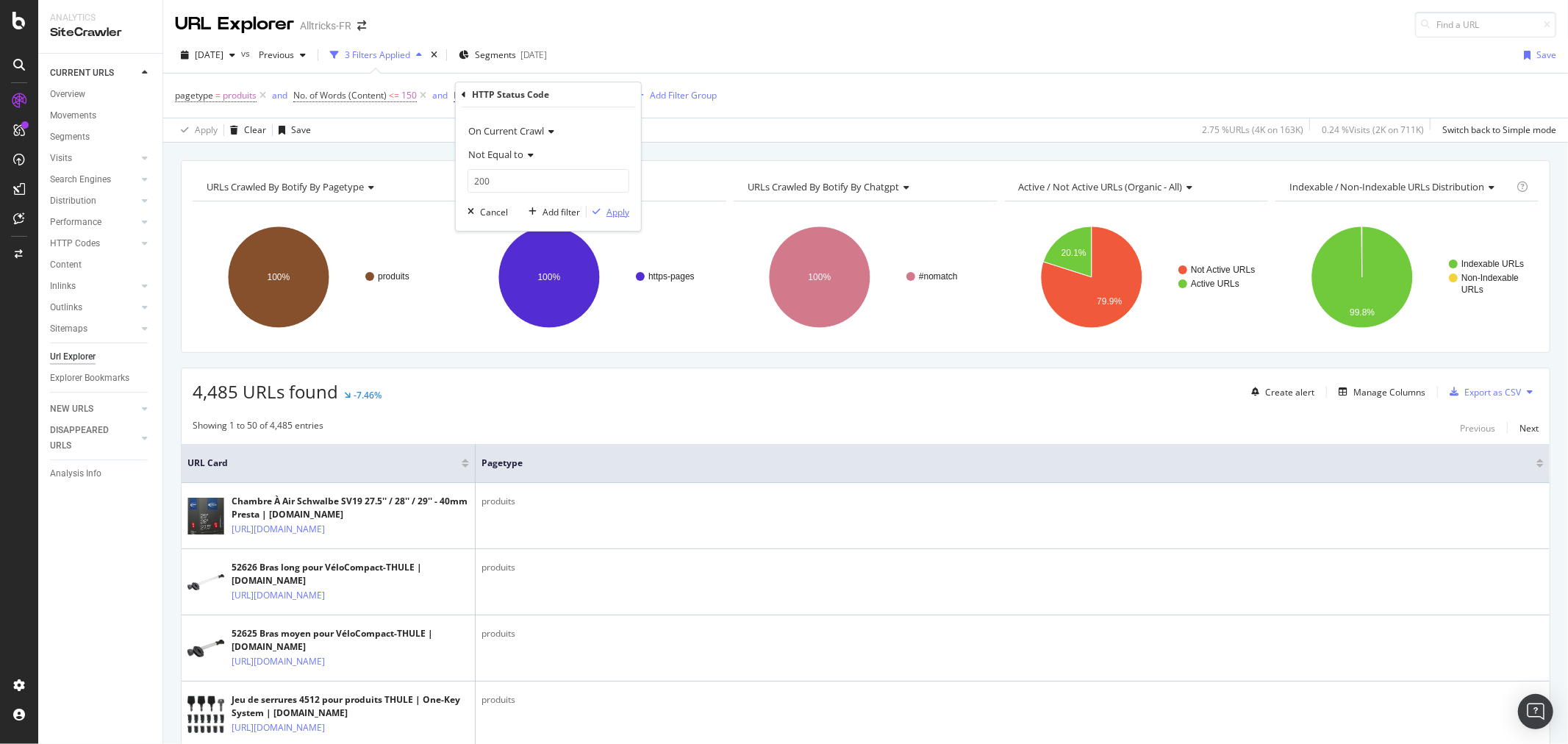
click at [620, 217] on div "Apply" at bounding box center [617, 212] width 23 height 13
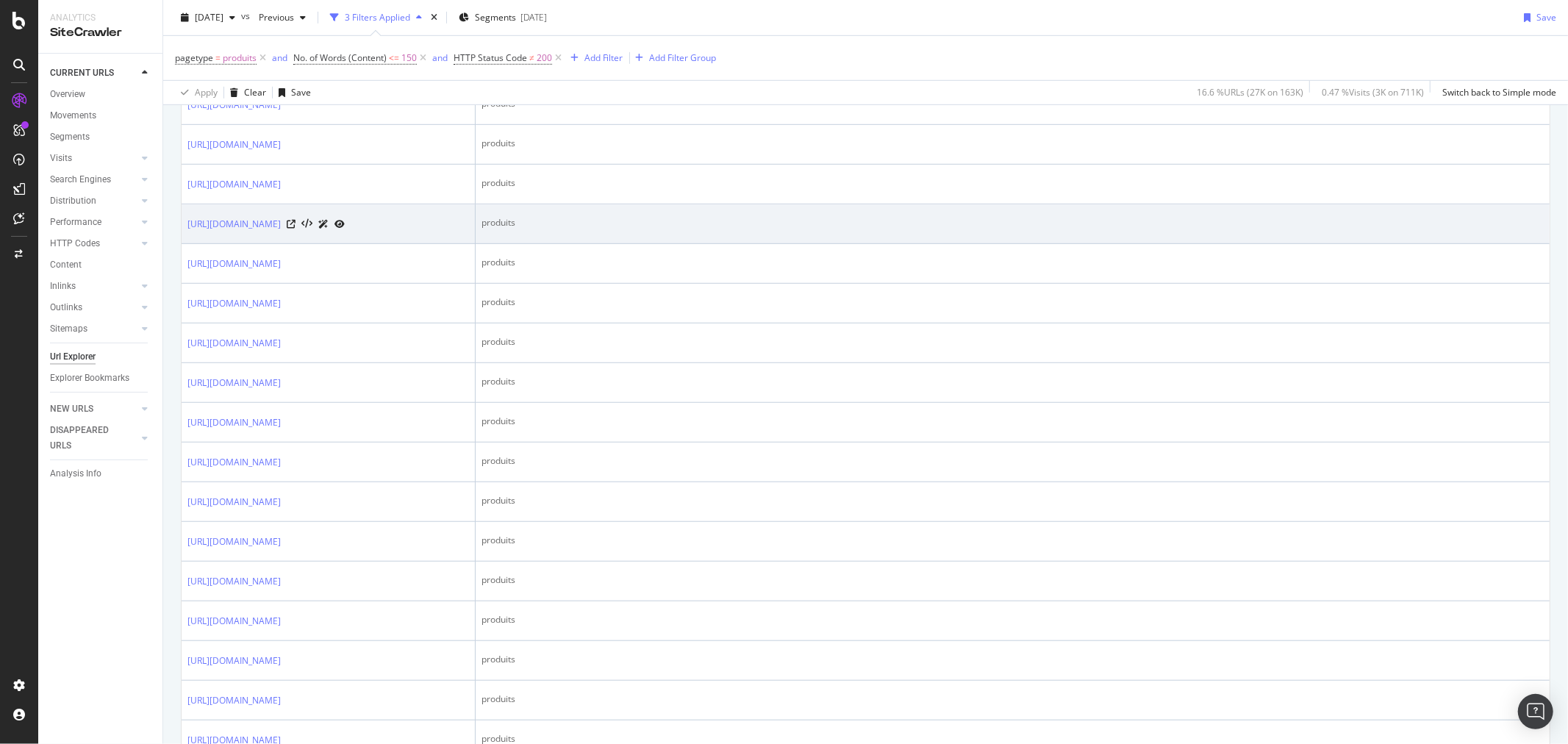
scroll to position [817, 0]
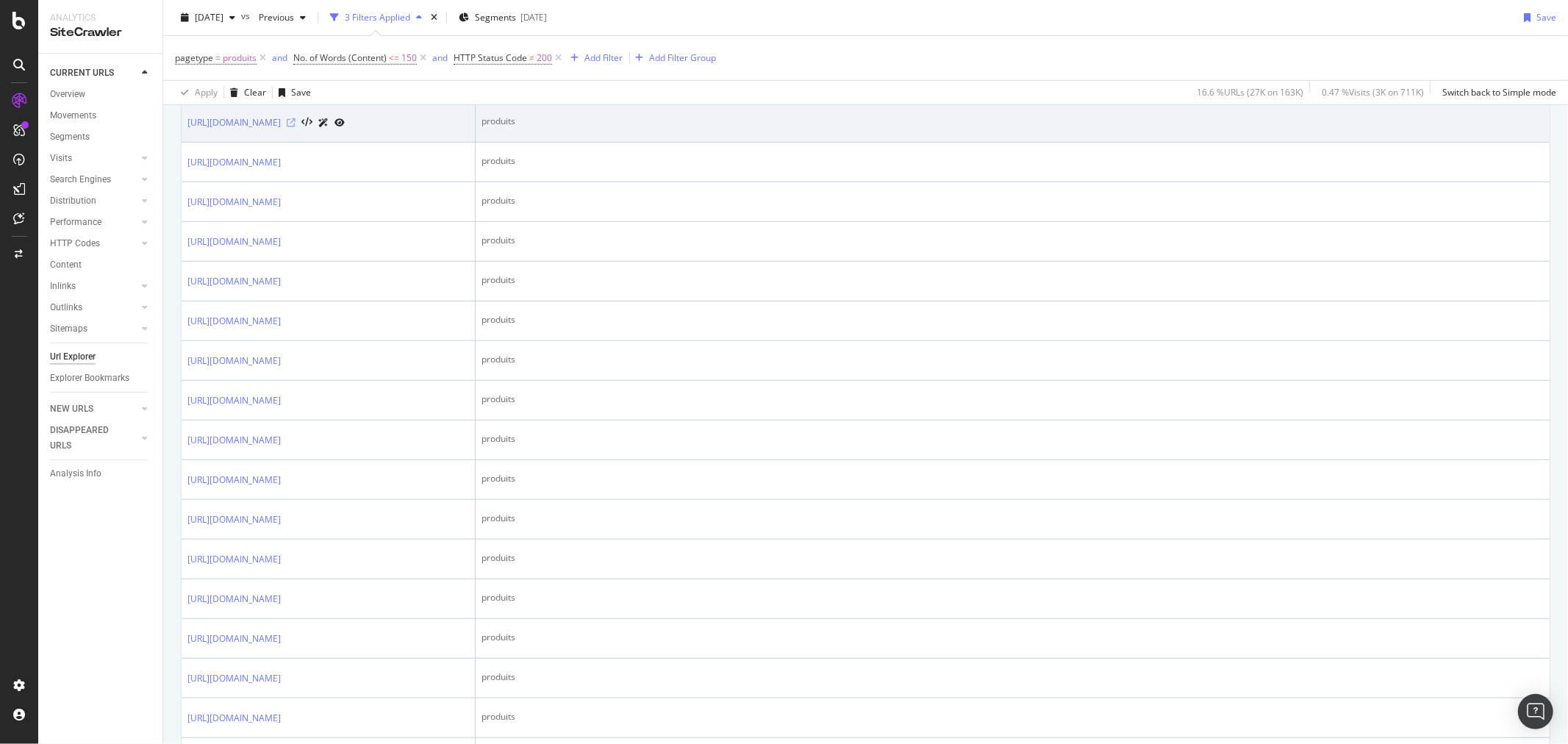
click at [296, 127] on icon at bounding box center [290, 122] width 9 height 9
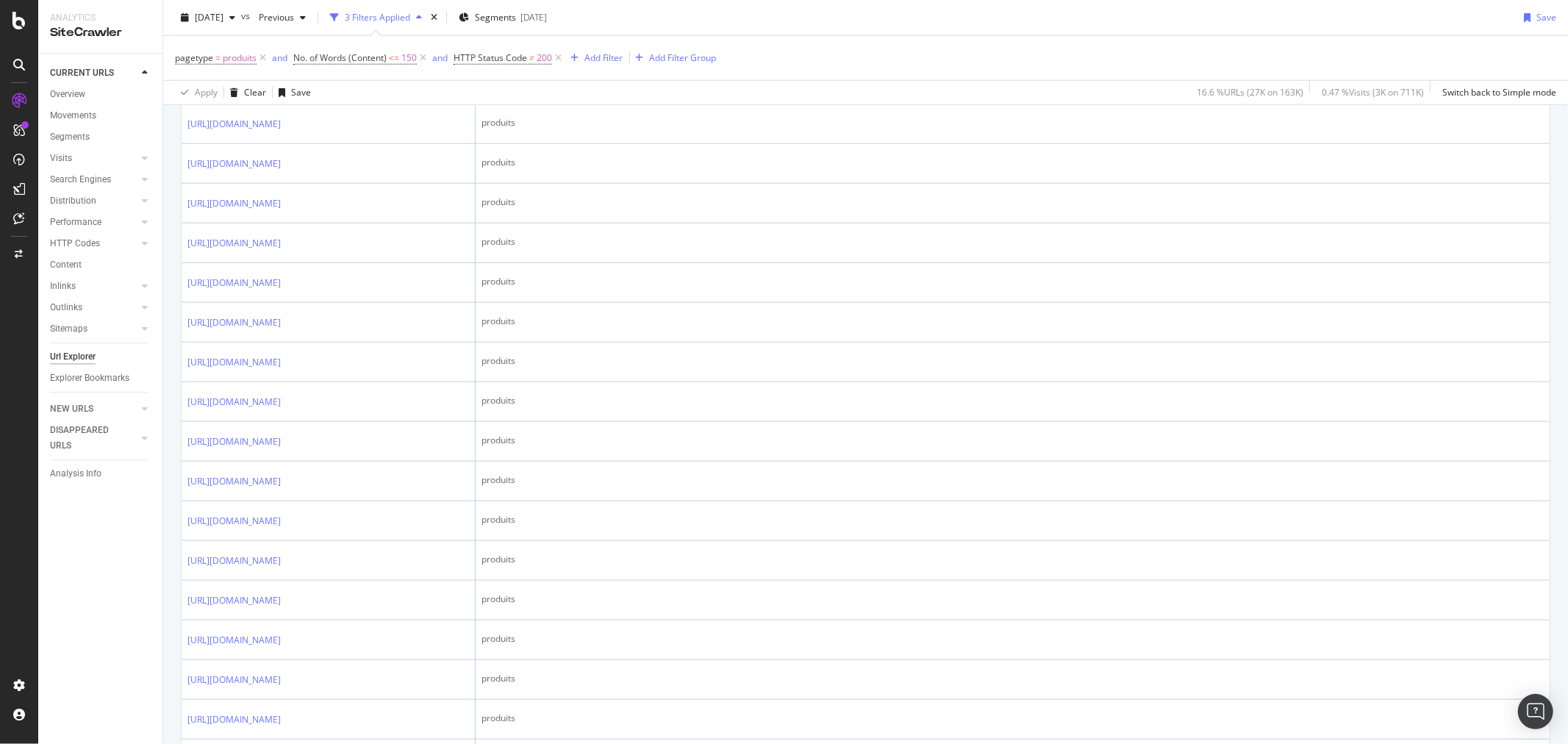
scroll to position [1388, 0]
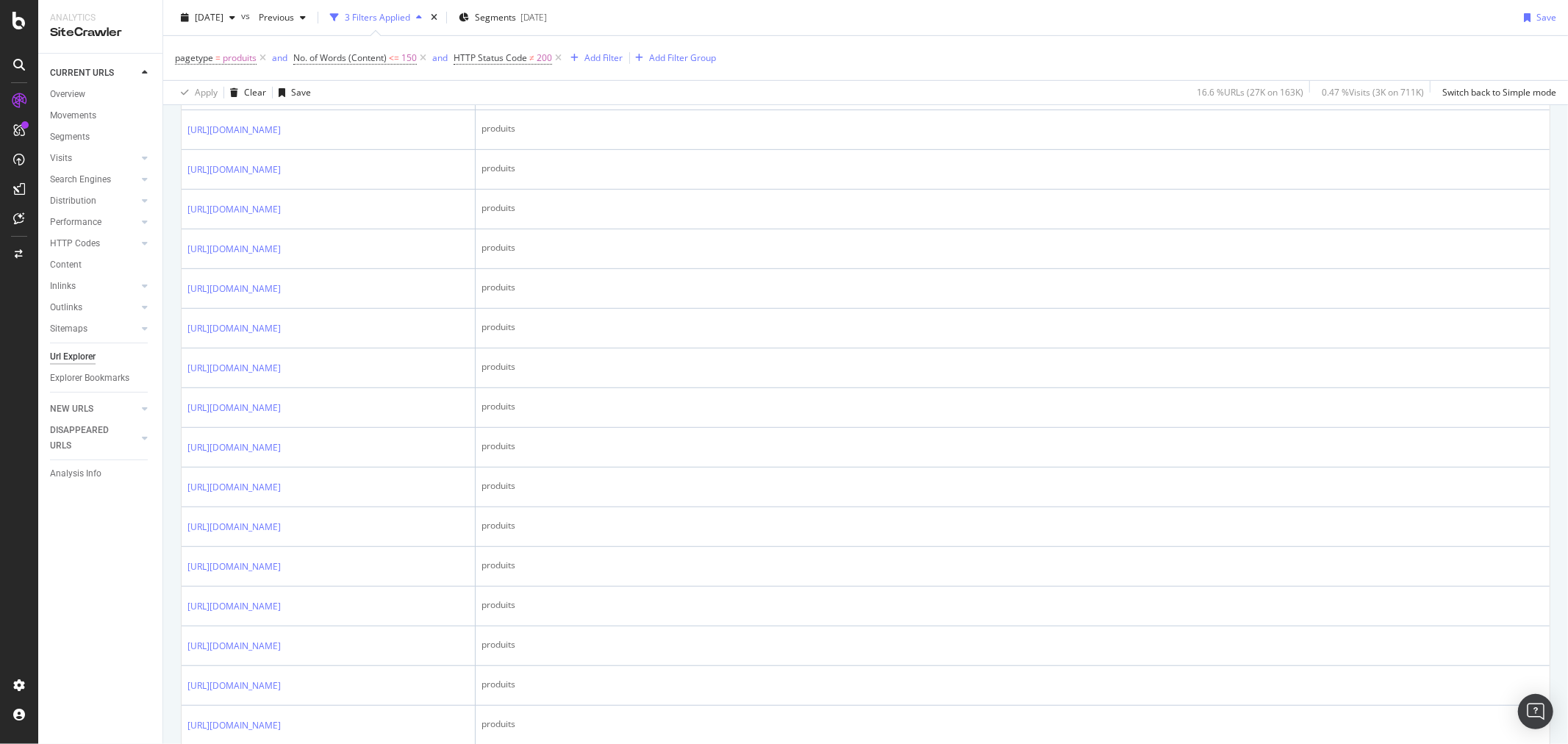
click at [500, 64] on span "HTTP Status Code ≠ 200" at bounding box center [509, 58] width 111 height 20
click at [511, 60] on span "HTTP Status Code" at bounding box center [490, 58] width 74 height 13
click at [516, 120] on span "Not Equal to" at bounding box center [496, 116] width 55 height 13
click at [517, 148] on div "Equal to" at bounding box center [550, 146] width 158 height 19
click at [613, 171] on div "Apply" at bounding box center [617, 173] width 23 height 13
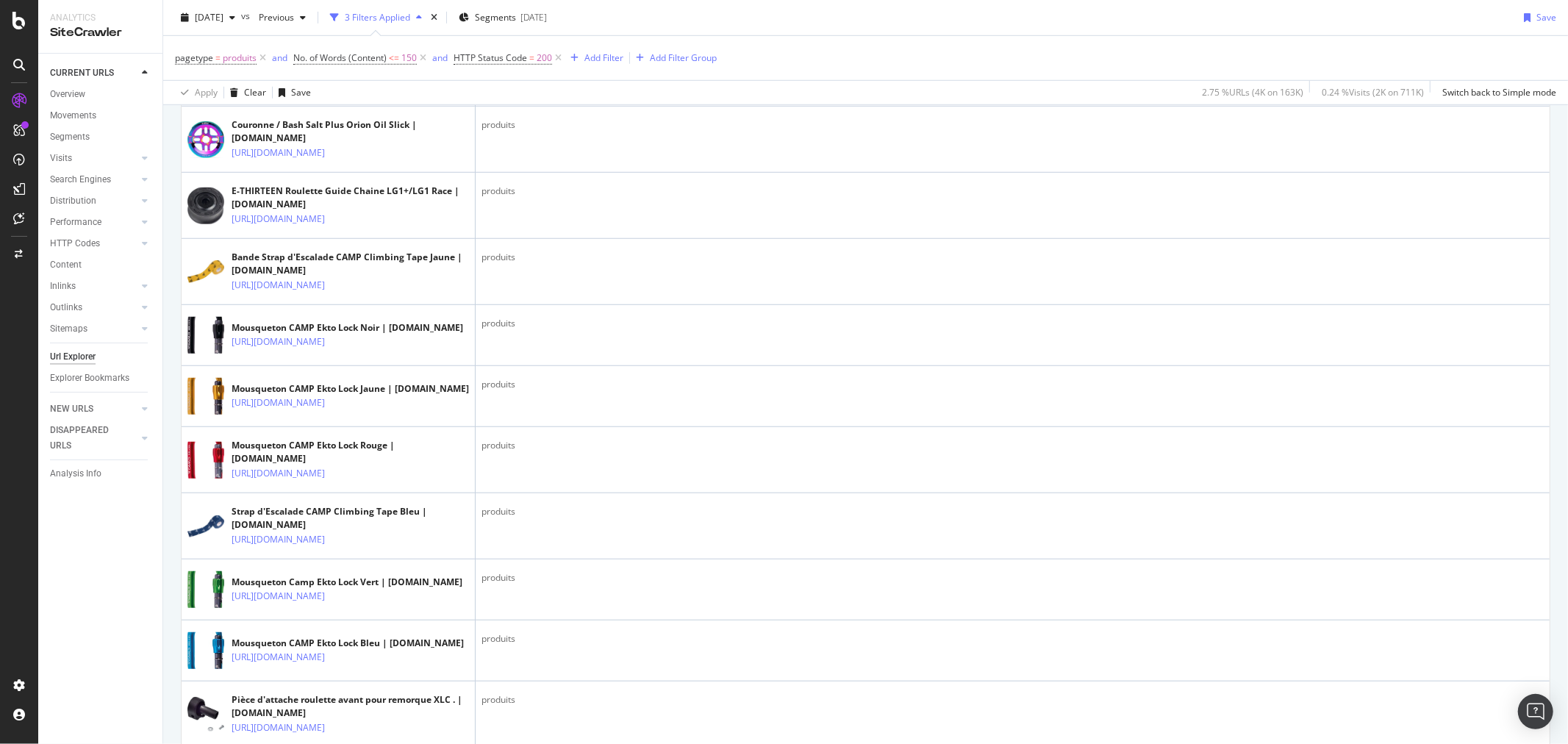
scroll to position [817, 0]
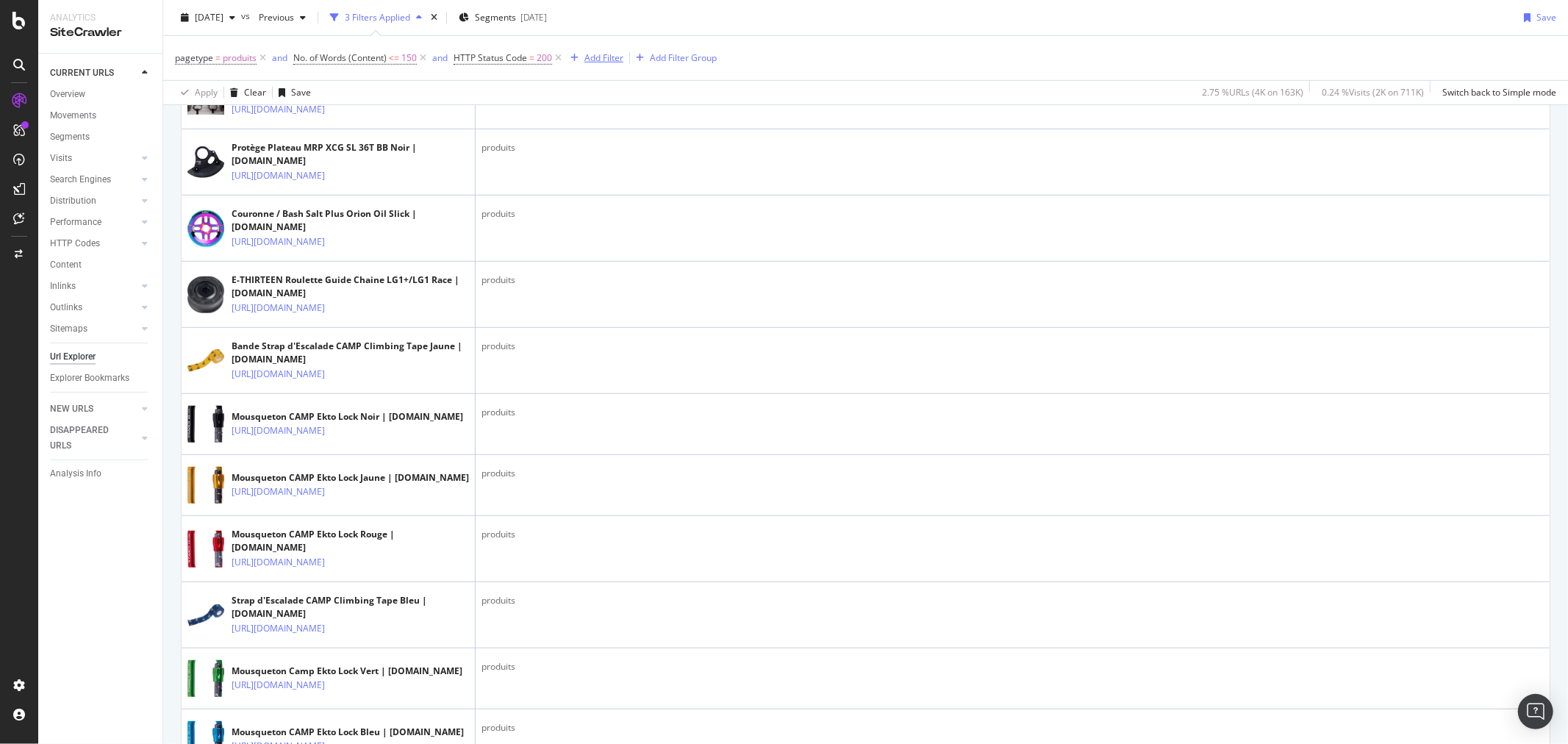
click at [600, 56] on div "Add Filter" at bounding box center [604, 58] width 39 height 13
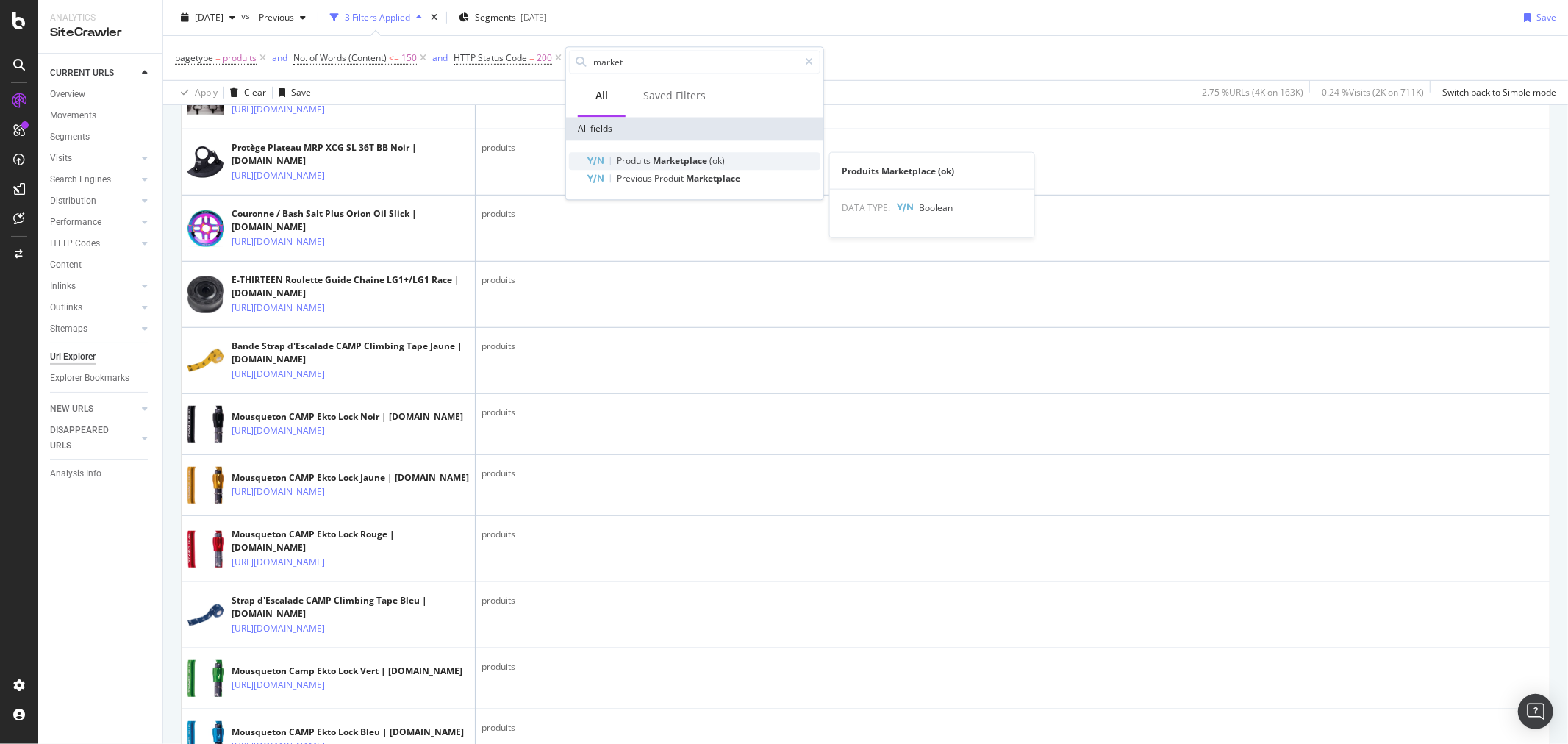
type input "market"
click at [715, 159] on span "(ok)" at bounding box center [717, 161] width 16 height 13
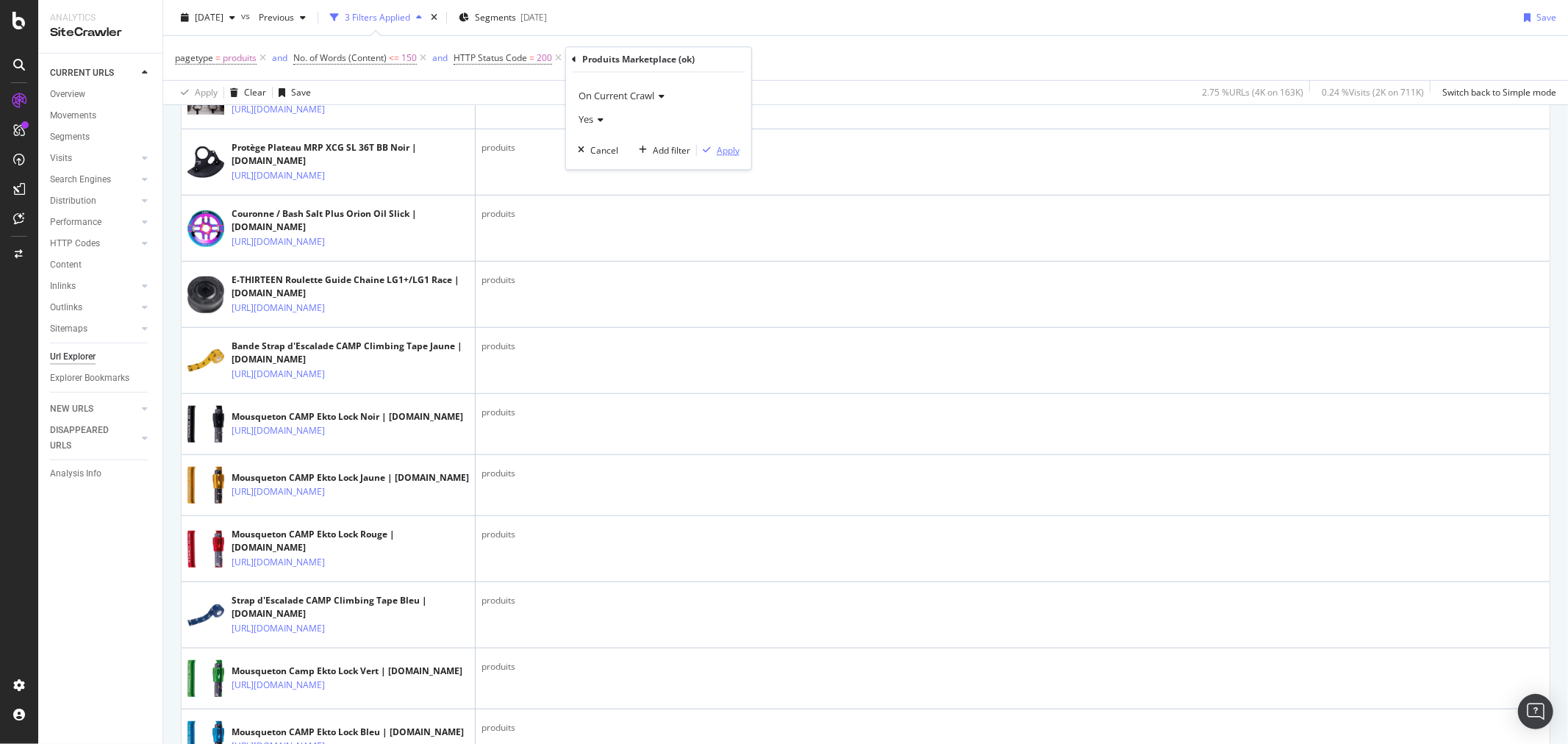
click at [719, 147] on div "Apply" at bounding box center [728, 151] width 23 height 13
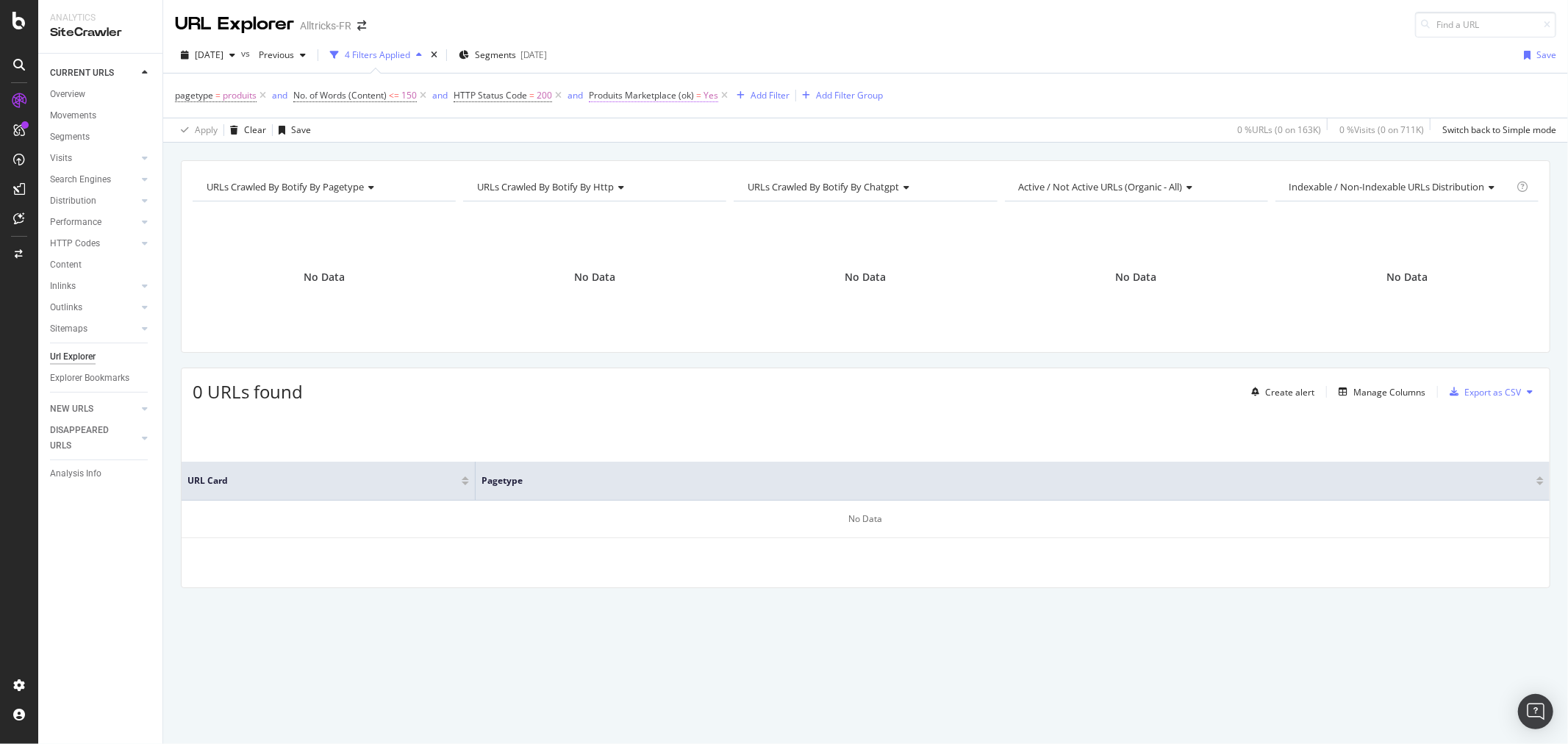
click at [693, 91] on span "Produits Marketplace (ok)" at bounding box center [642, 95] width 105 height 13
click at [626, 157] on icon at bounding box center [622, 155] width 10 height 9
click at [630, 204] on div "No" at bounding box center [684, 203] width 158 height 19
click at [748, 182] on div "Apply" at bounding box center [752, 186] width 23 height 13
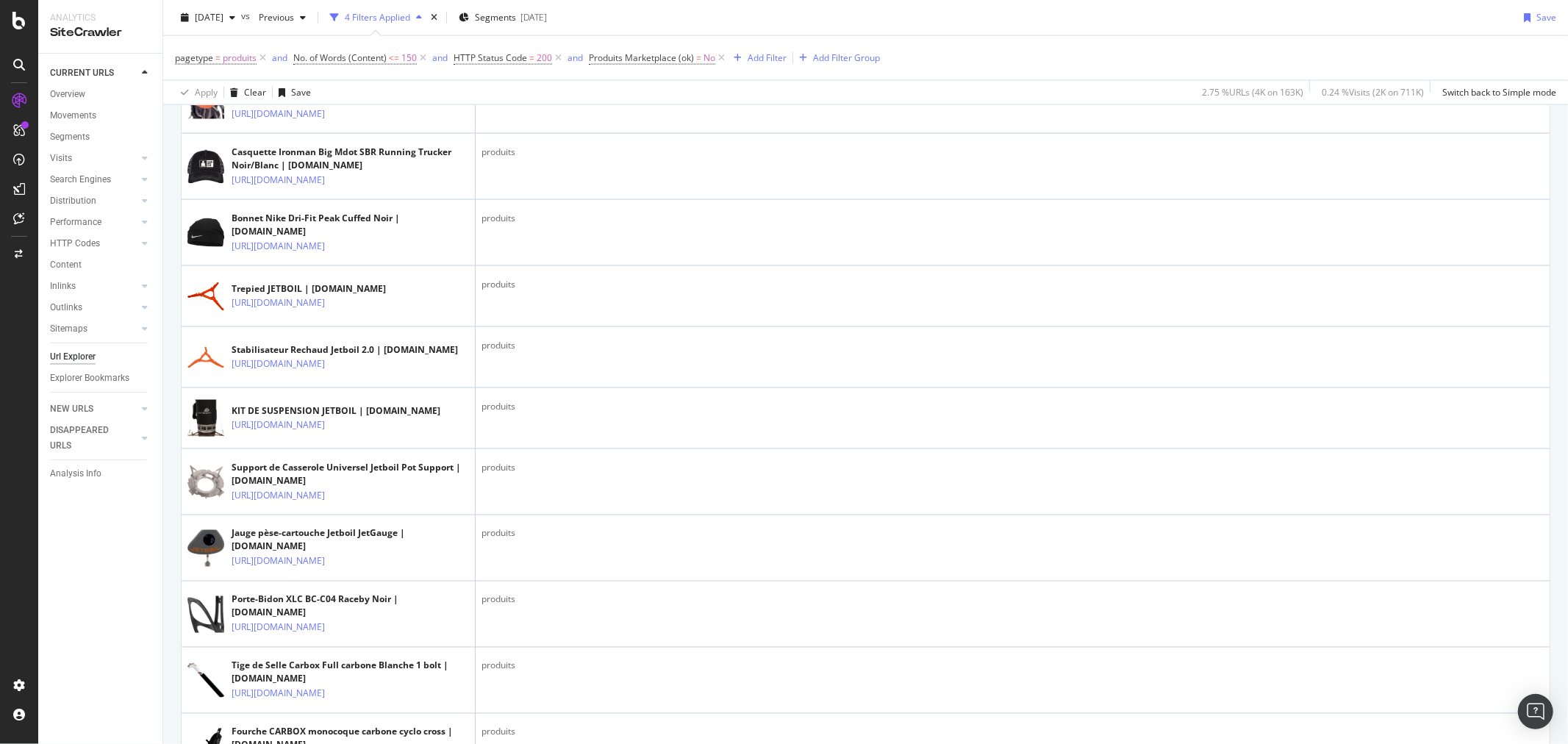
scroll to position [2042, 0]
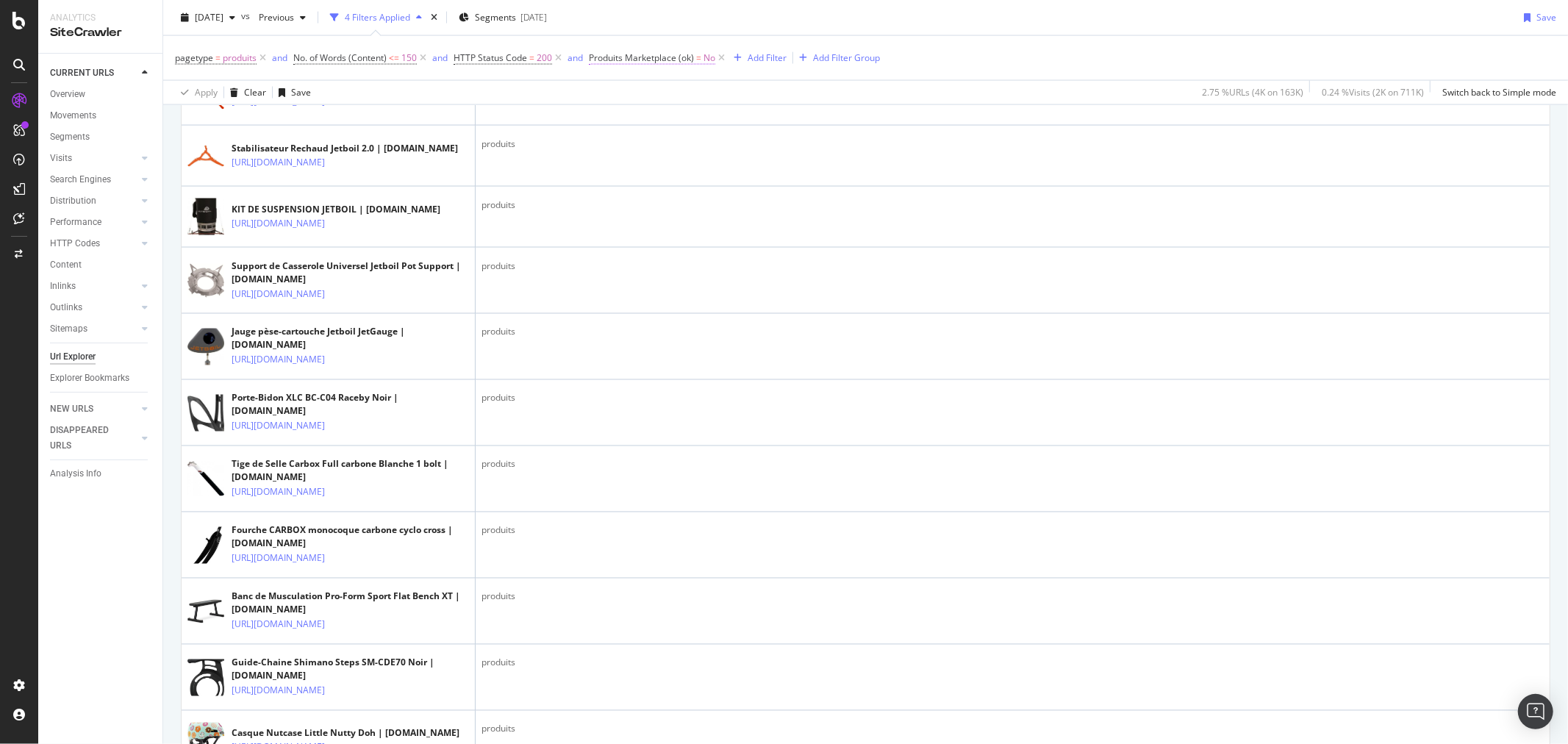
click at [640, 56] on span "Produits Marketplace (ok)" at bounding box center [642, 58] width 105 height 13
click at [591, 53] on div "Produits Marketplace (ok) On Current Crawl No Cancel Add filter Apply" at bounding box center [682, 105] width 185 height 122
click at [597, 52] on icon at bounding box center [598, 56] width 5 height 9
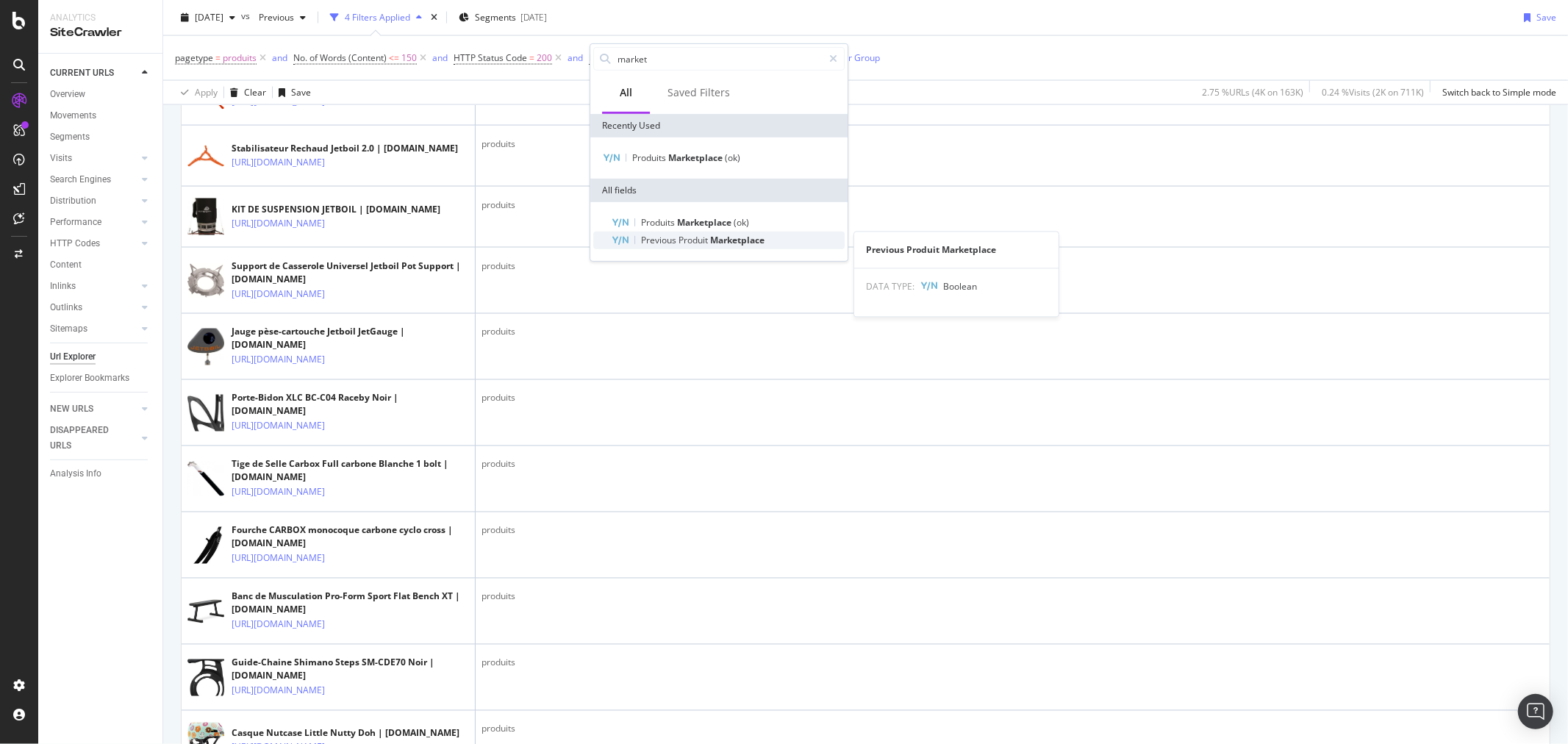
click at [725, 237] on span "Marketplace" at bounding box center [737, 240] width 54 height 13
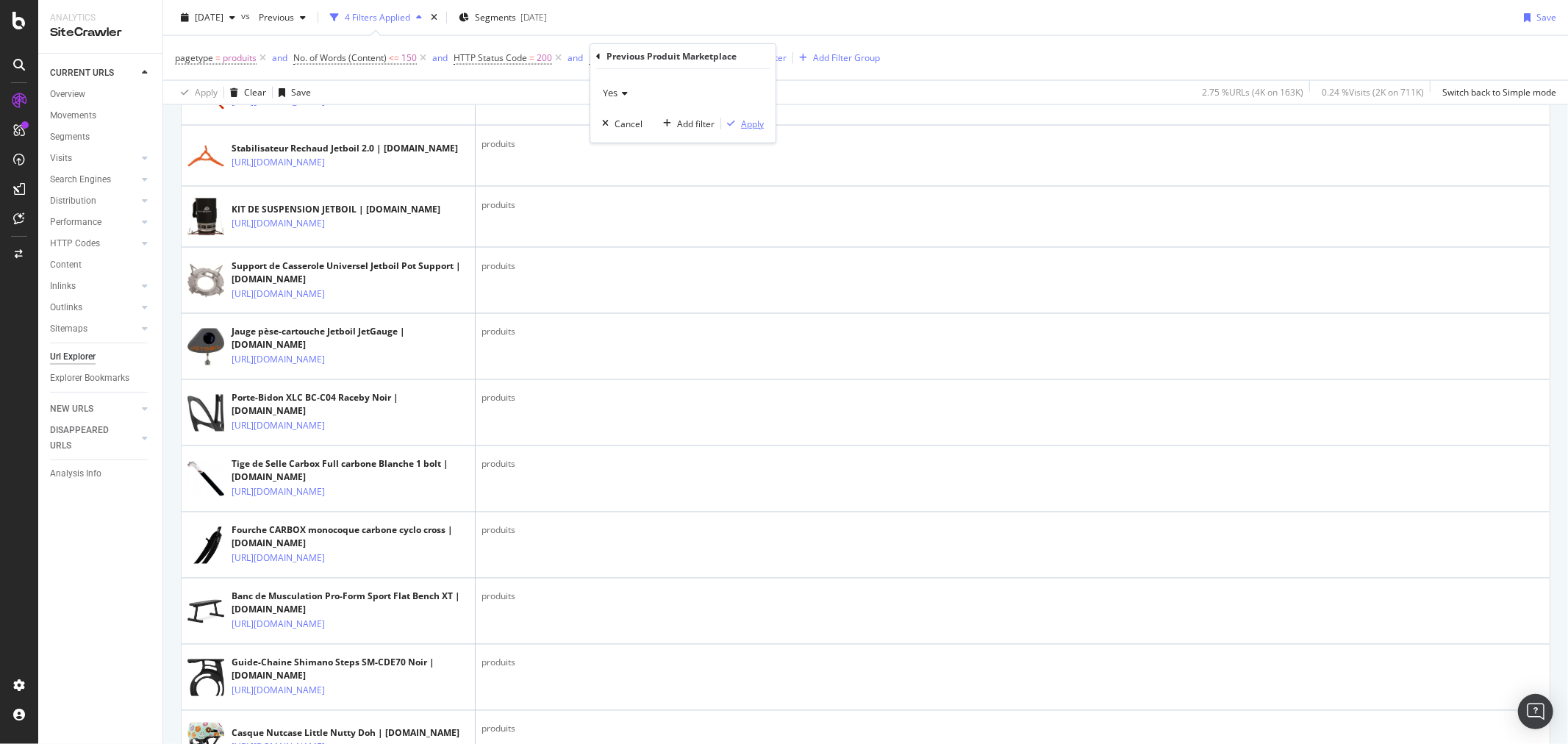
click at [744, 125] on div "Apply" at bounding box center [752, 123] width 23 height 13
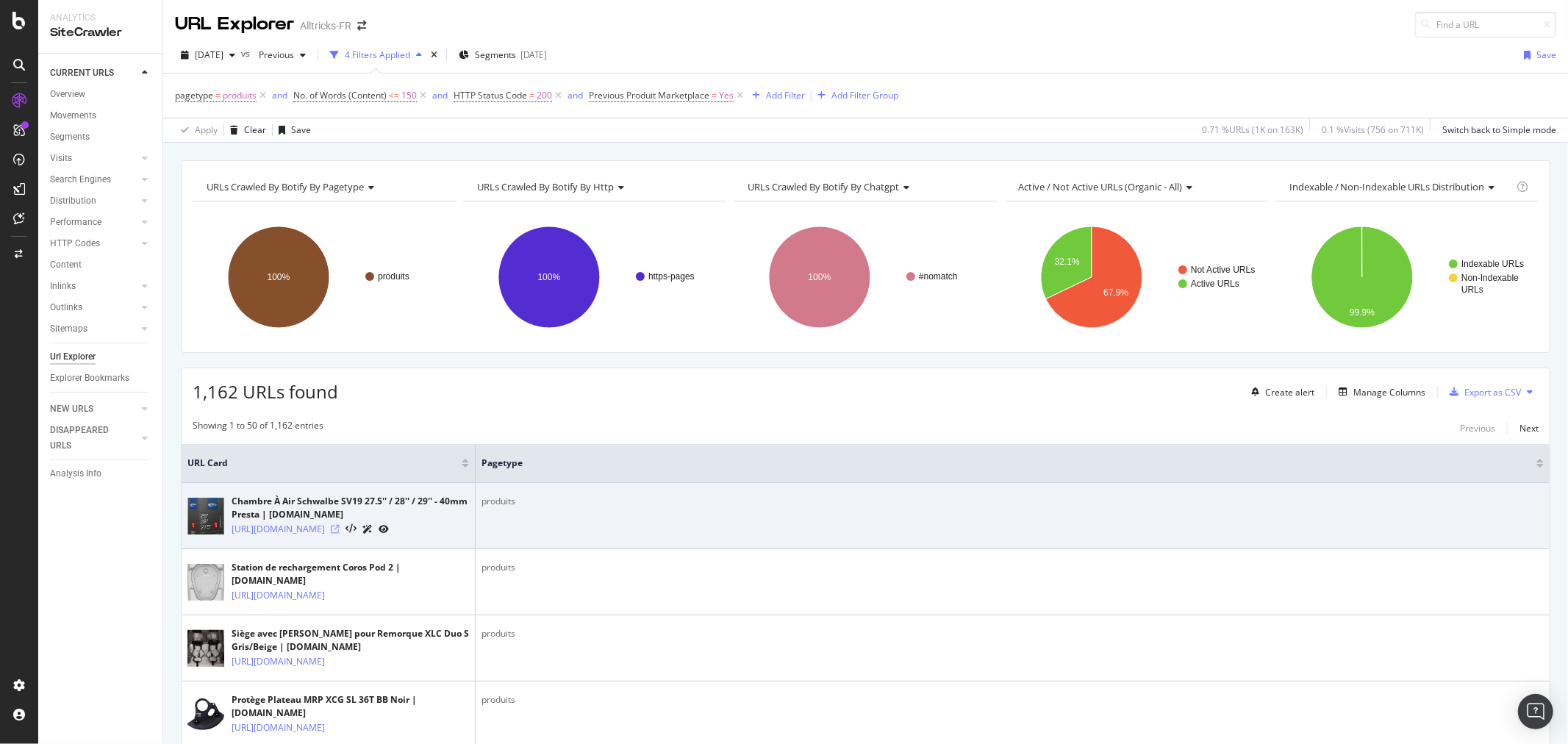
click at [340, 534] on icon at bounding box center [335, 529] width 9 height 9
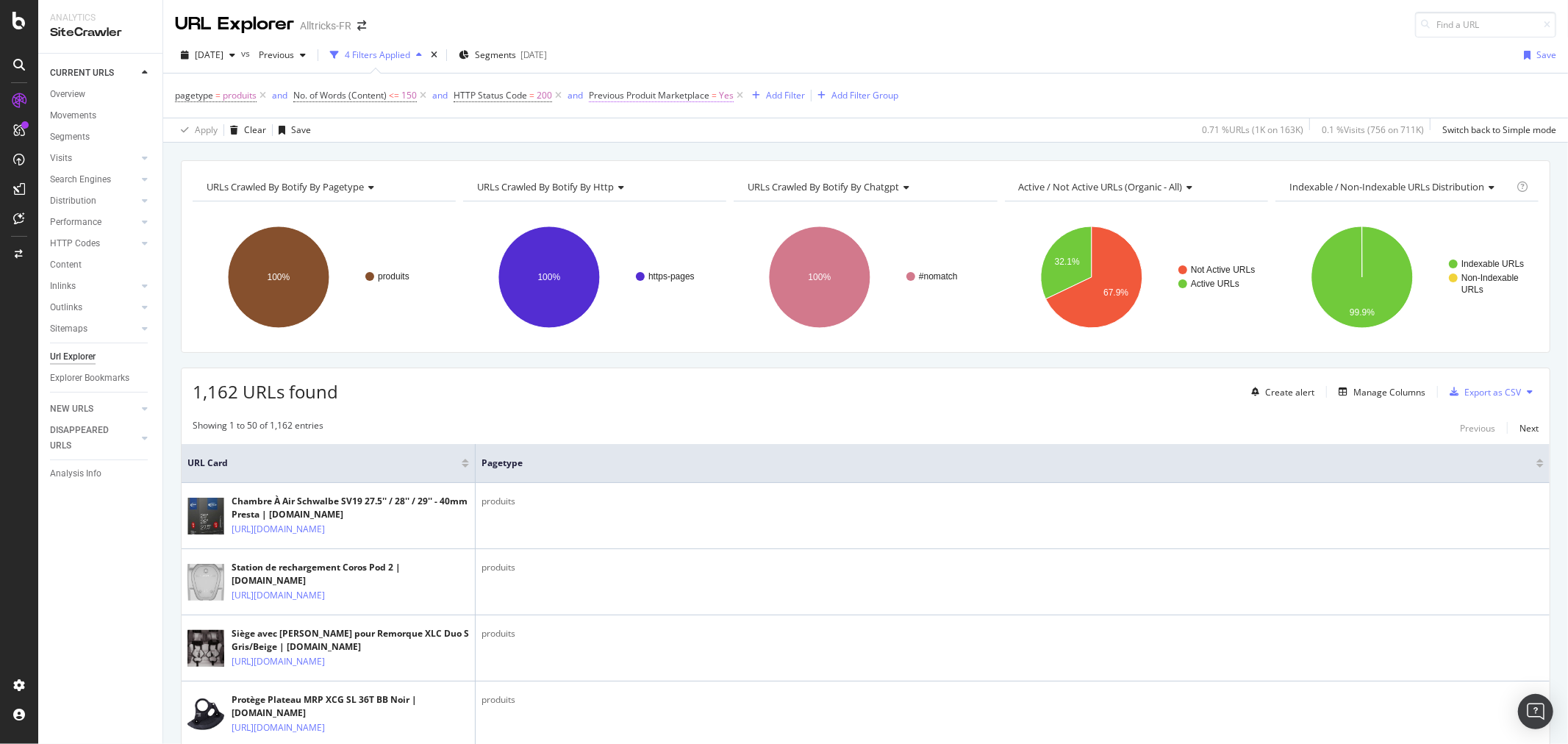
click at [648, 98] on span "Previous Produit Marketplace" at bounding box center [649, 95] width 121 height 13
click at [617, 125] on span "Yes" at bounding box center [609, 130] width 15 height 13
click at [611, 187] on div "No" at bounding box center [684, 180] width 158 height 19
click at [759, 170] on button "Apply" at bounding box center [742, 162] width 42 height 15
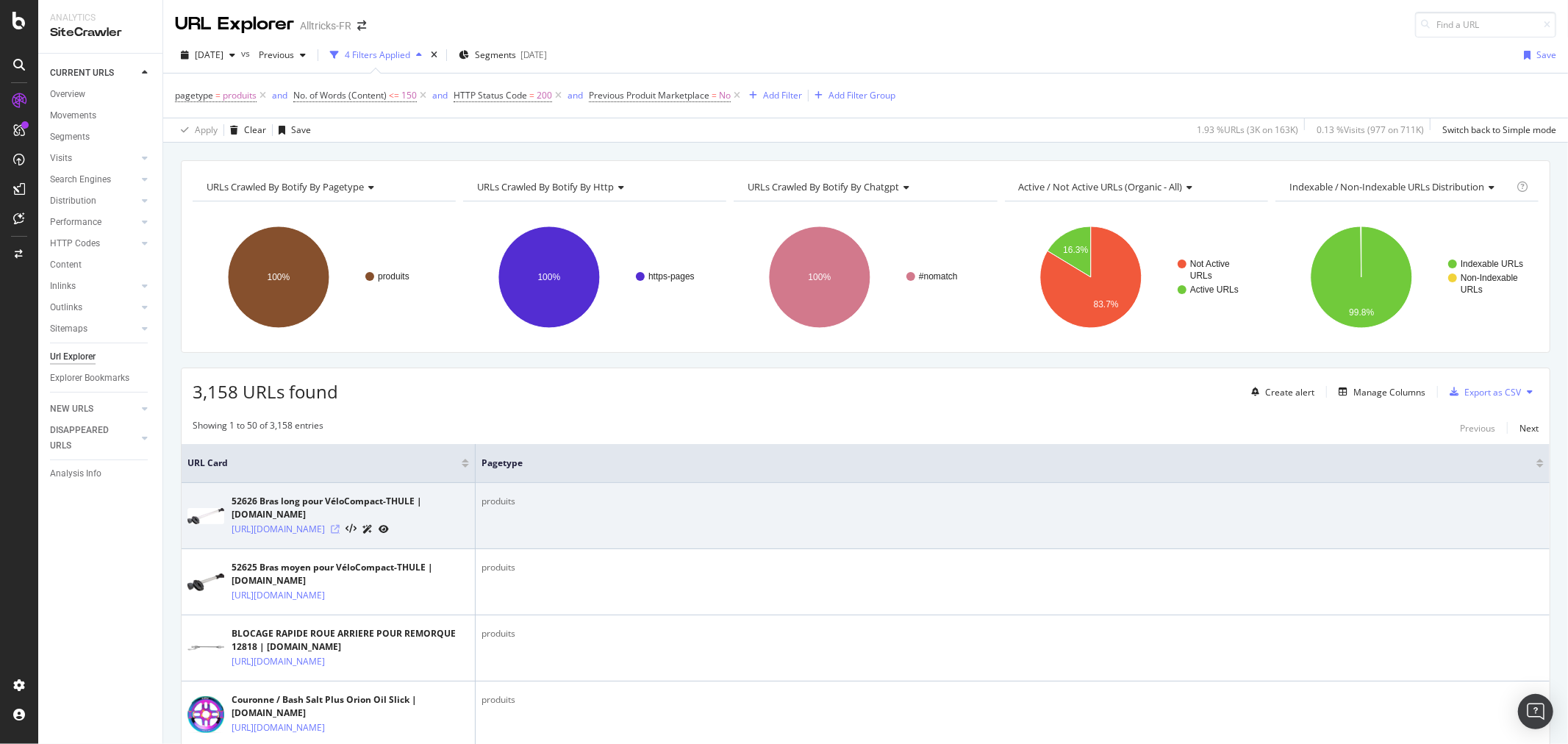
click at [340, 534] on icon at bounding box center [335, 529] width 9 height 9
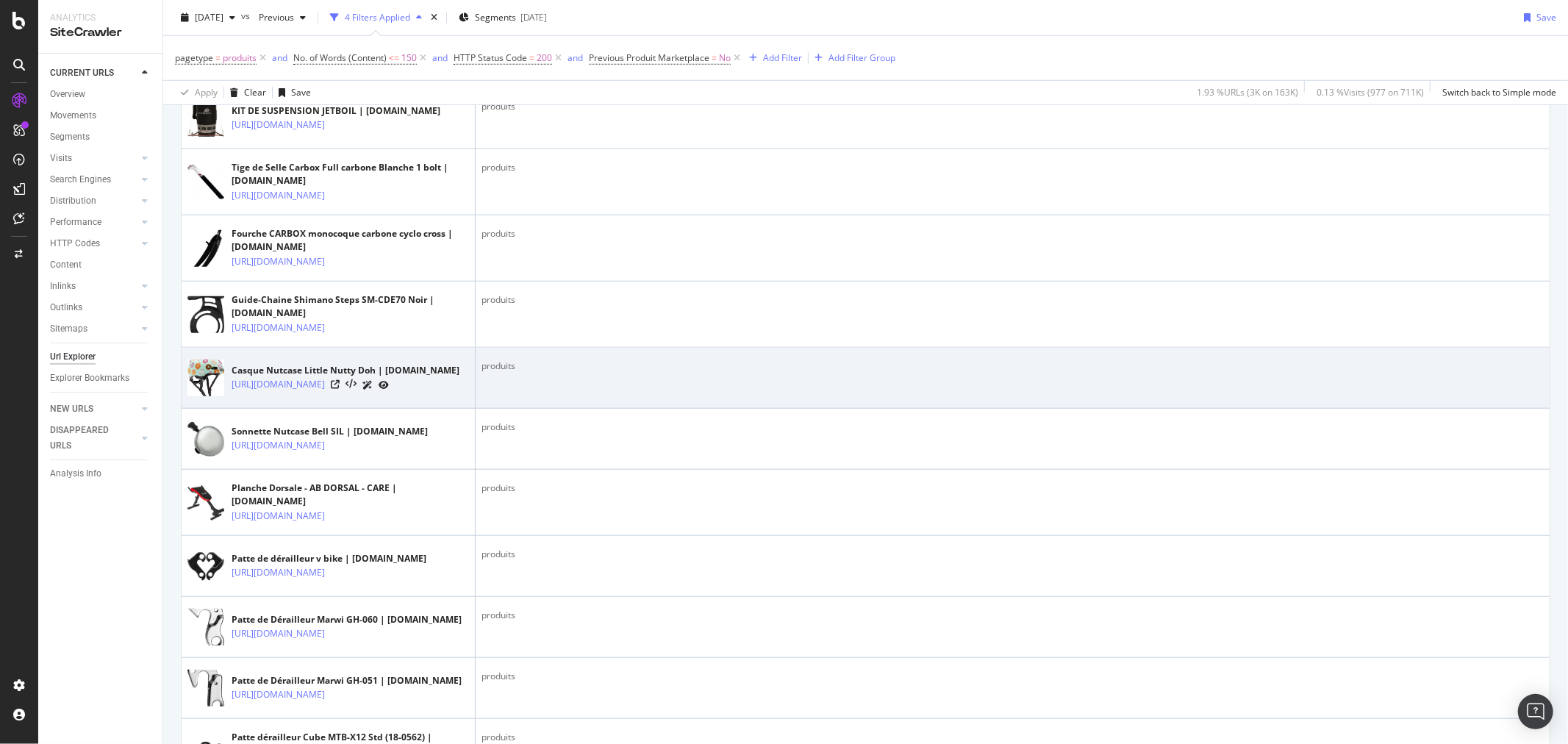
scroll to position [1307, 0]
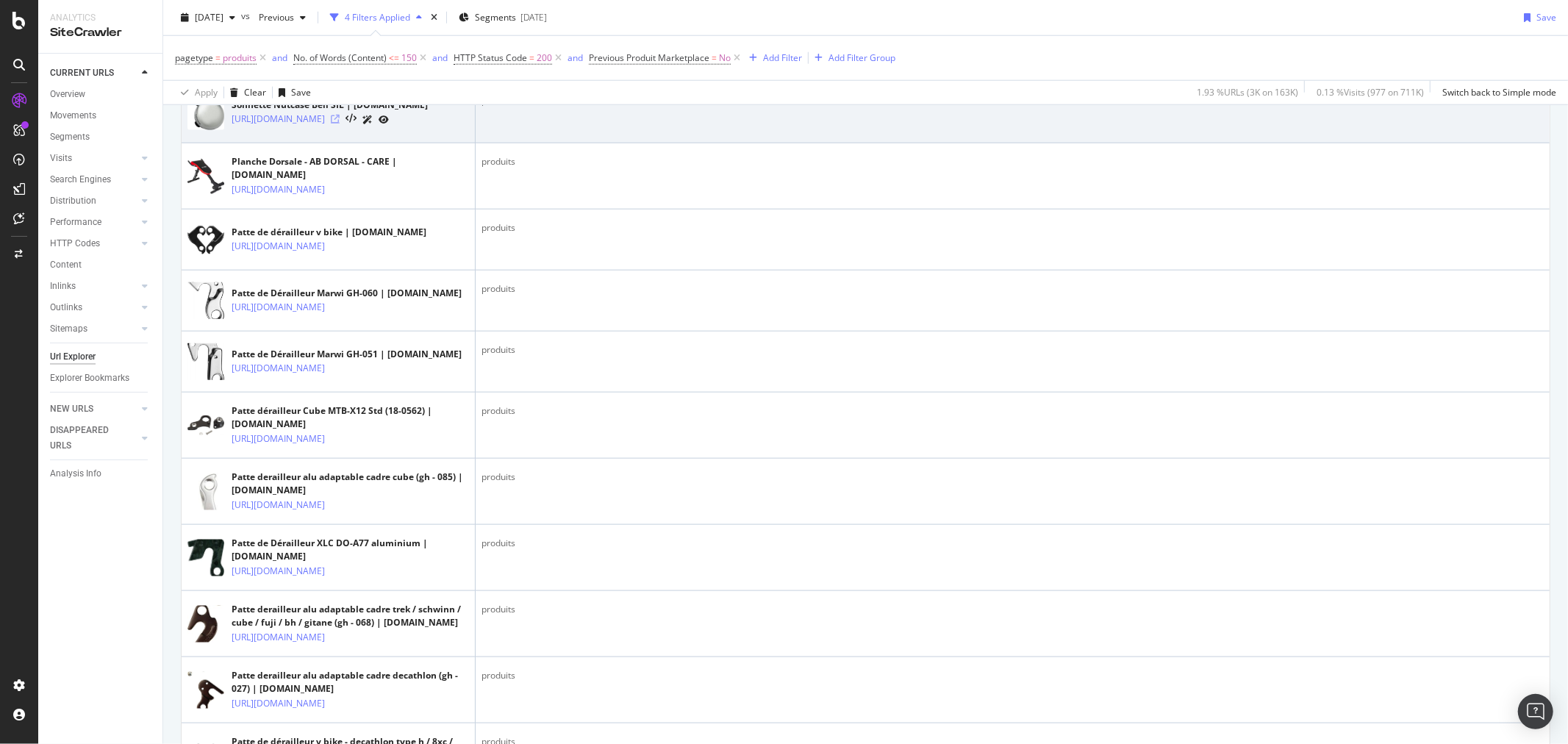
click at [340, 123] on icon at bounding box center [335, 119] width 9 height 9
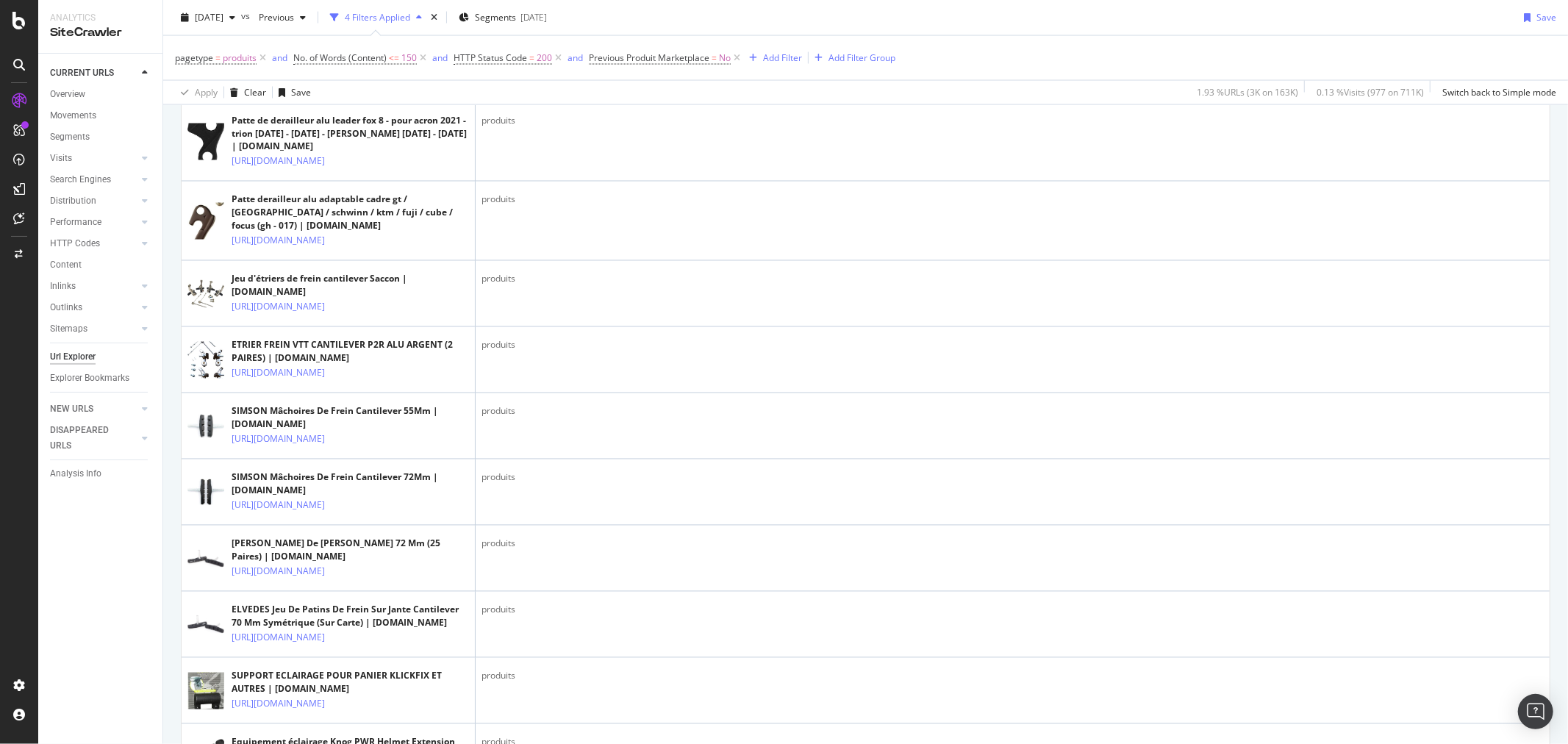
scroll to position [2614, 0]
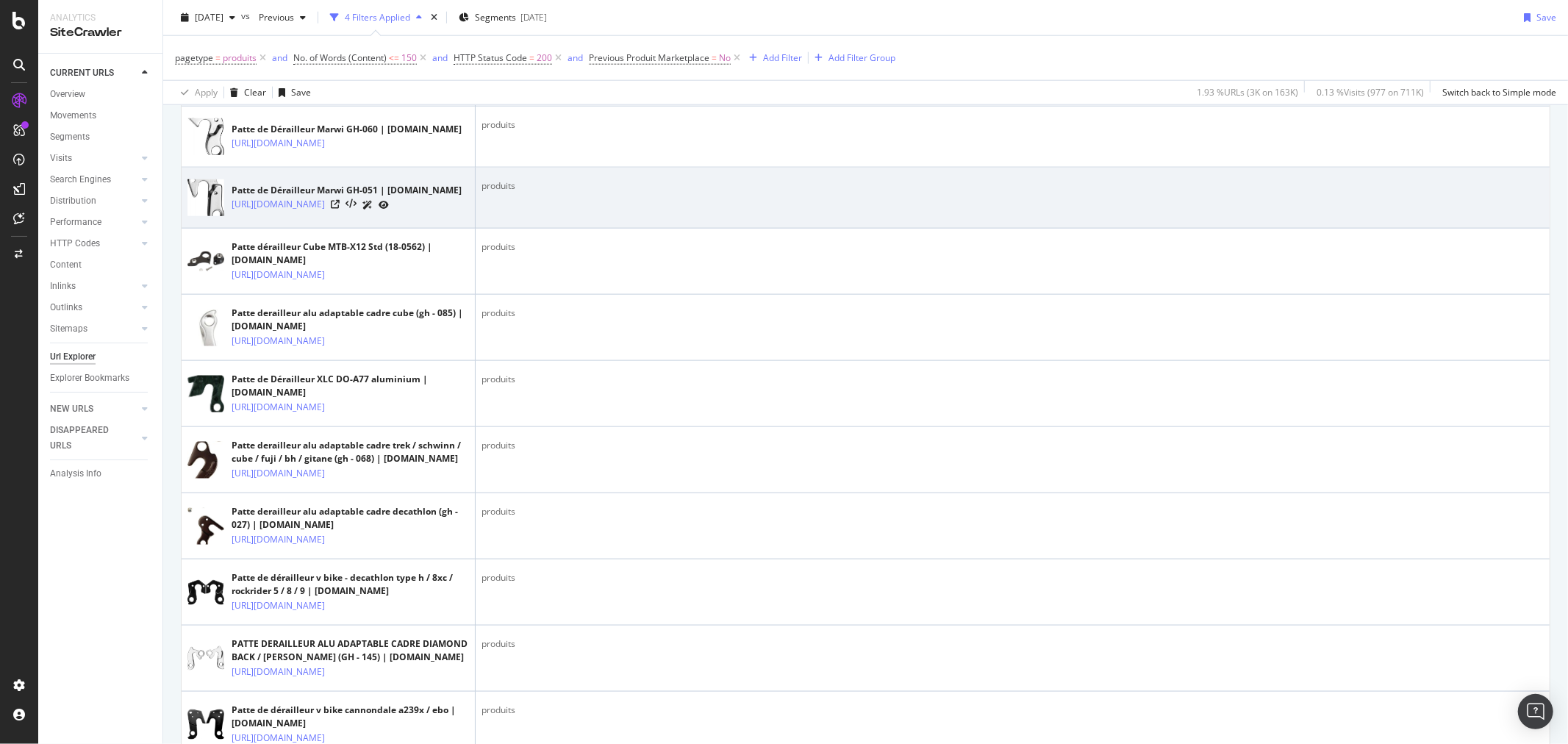
scroll to position [1225, 0]
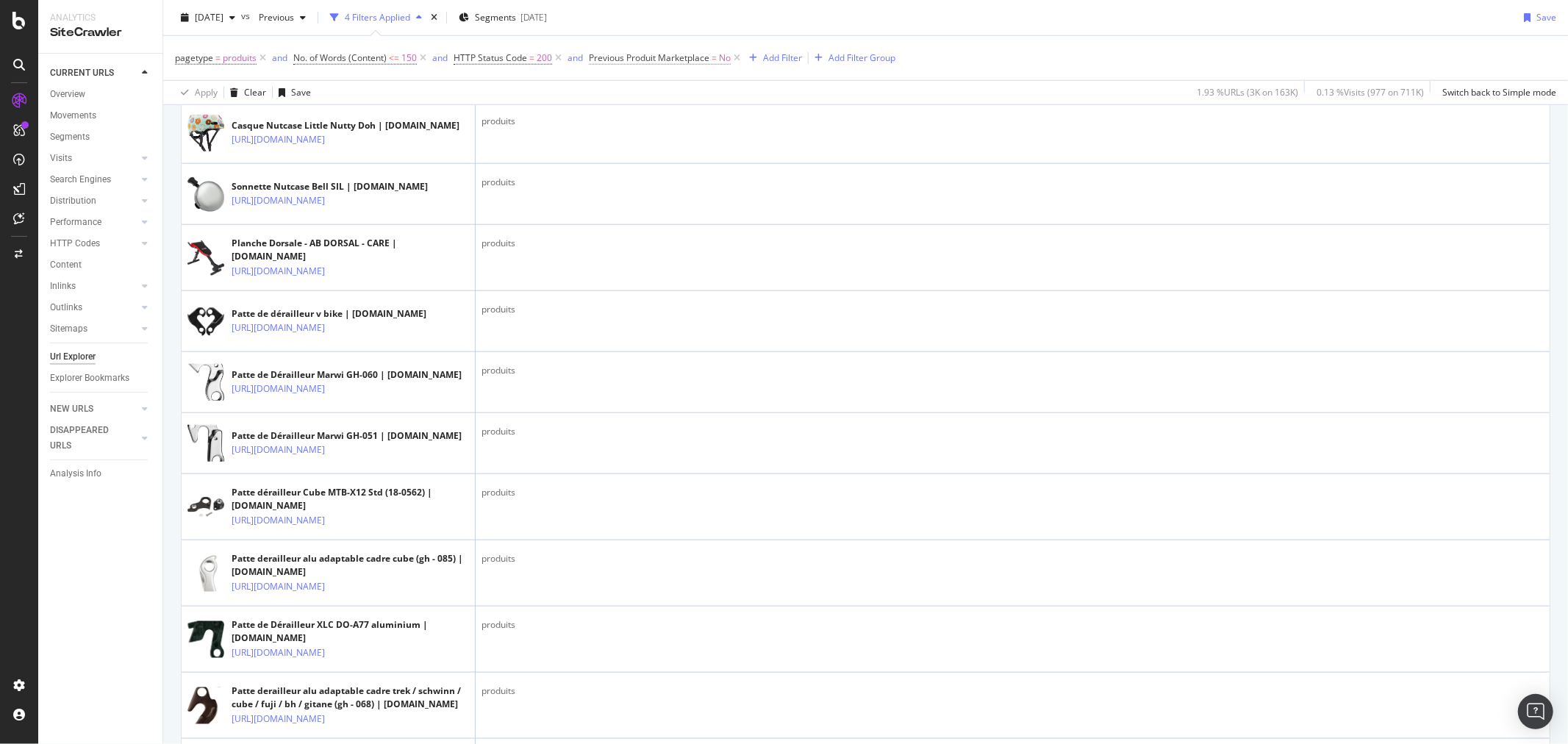
click at [671, 53] on span "Previous Produit Marketplace" at bounding box center [649, 58] width 121 height 13
click at [602, 93] on span "No" at bounding box center [609, 93] width 13 height 13
click at [662, 122] on div "Yes" at bounding box center [684, 122] width 158 height 19
click at [748, 126] on div "Apply" at bounding box center [752, 123] width 23 height 13
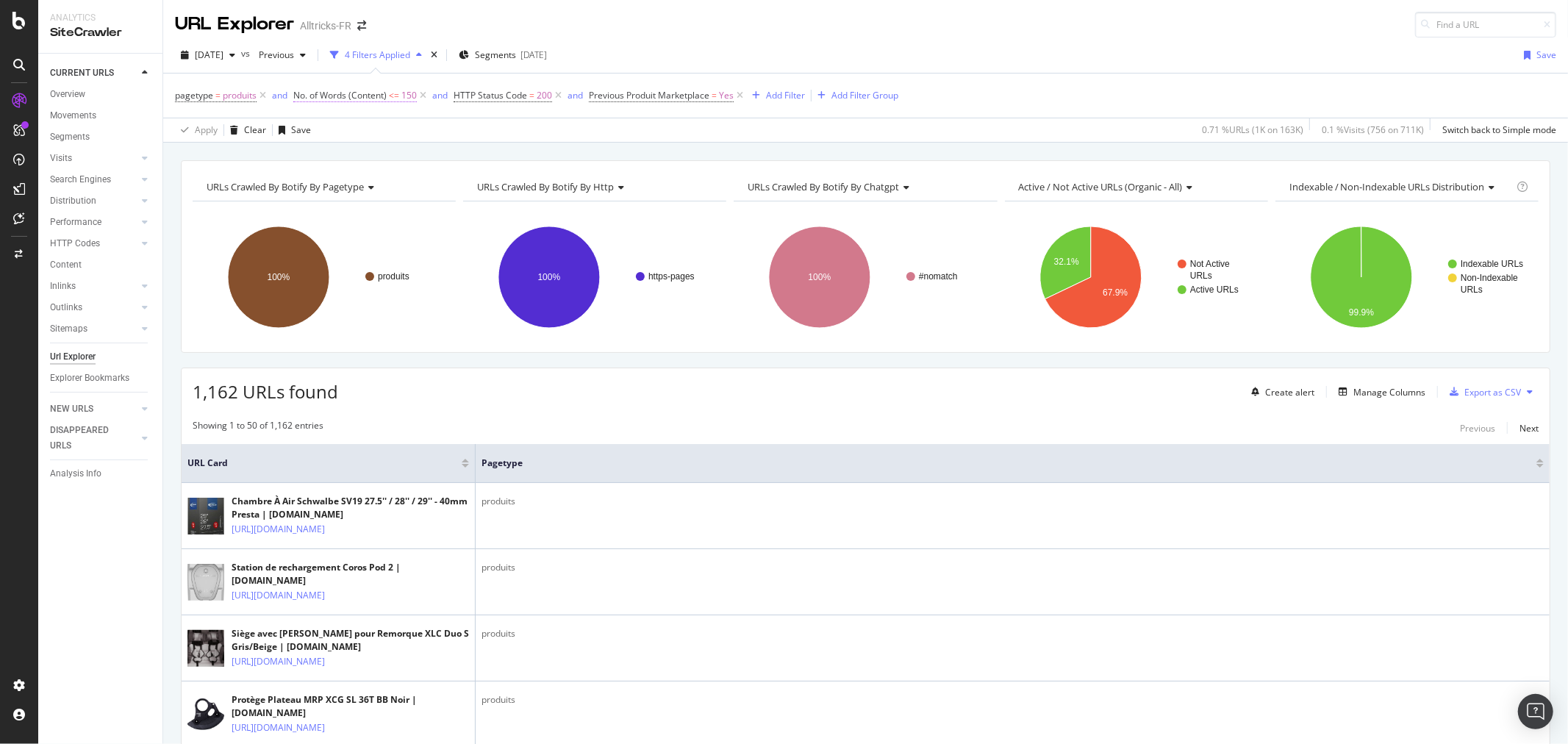
click at [362, 97] on span "No. of Words (Content)" at bounding box center [340, 95] width 93 height 13
drag, startPoint x: 354, startPoint y: 200, endPoint x: 224, endPoint y: 201, distance: 130.0
click at [224, 201] on body "Analytics SiteCrawler CURRENT URLS Overview Movements Segments Visits Analysis …" at bounding box center [784, 372] width 1568 height 744
drag, startPoint x: 331, startPoint y: 203, endPoint x: 291, endPoint y: 203, distance: 40.0
click at [291, 203] on body "Analytics SiteCrawler CURRENT URLS Overview Movements Segments Visits Analysis …" at bounding box center [784, 372] width 1568 height 744
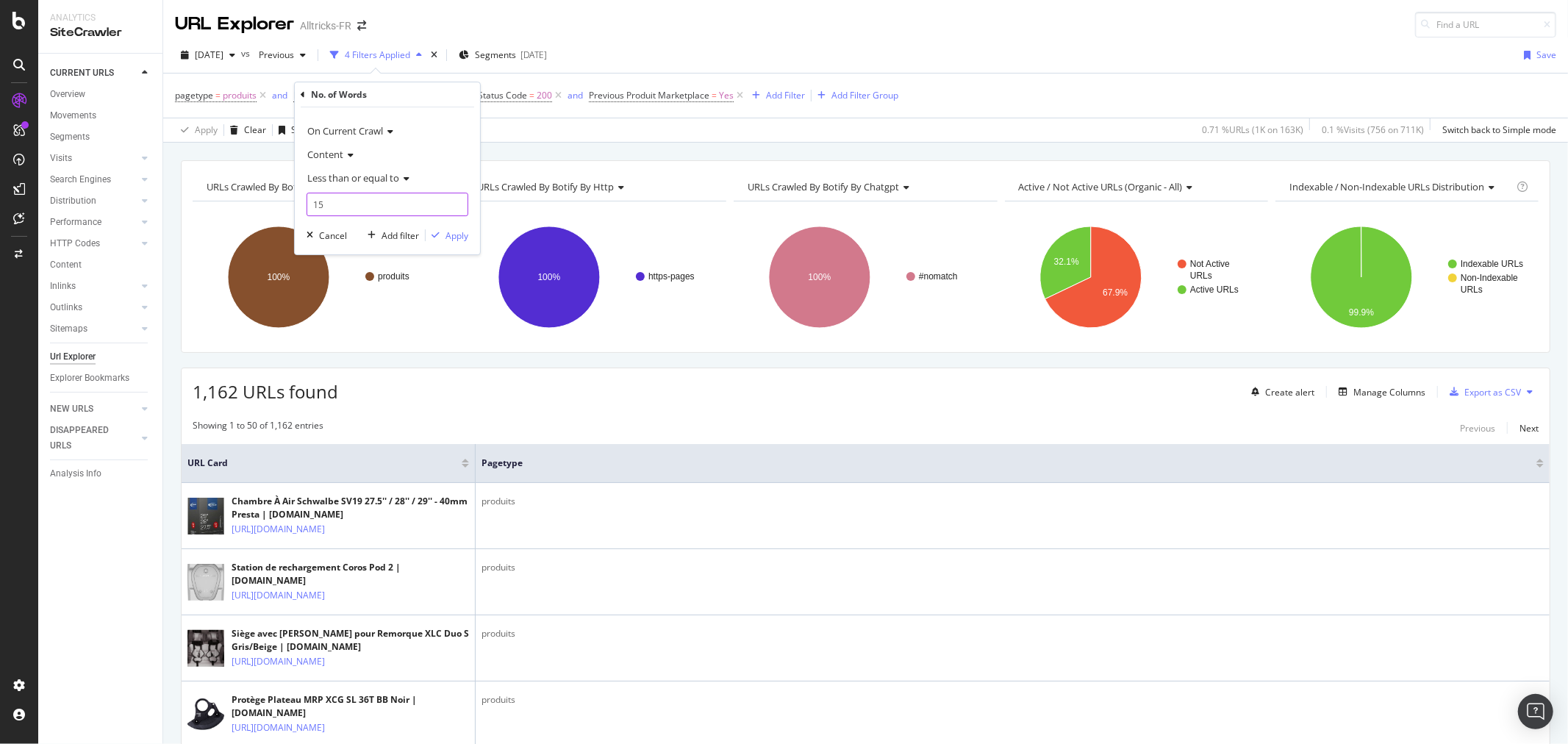
type input "1"
type input "200"
click at [453, 236] on div "Apply" at bounding box center [457, 235] width 23 height 13
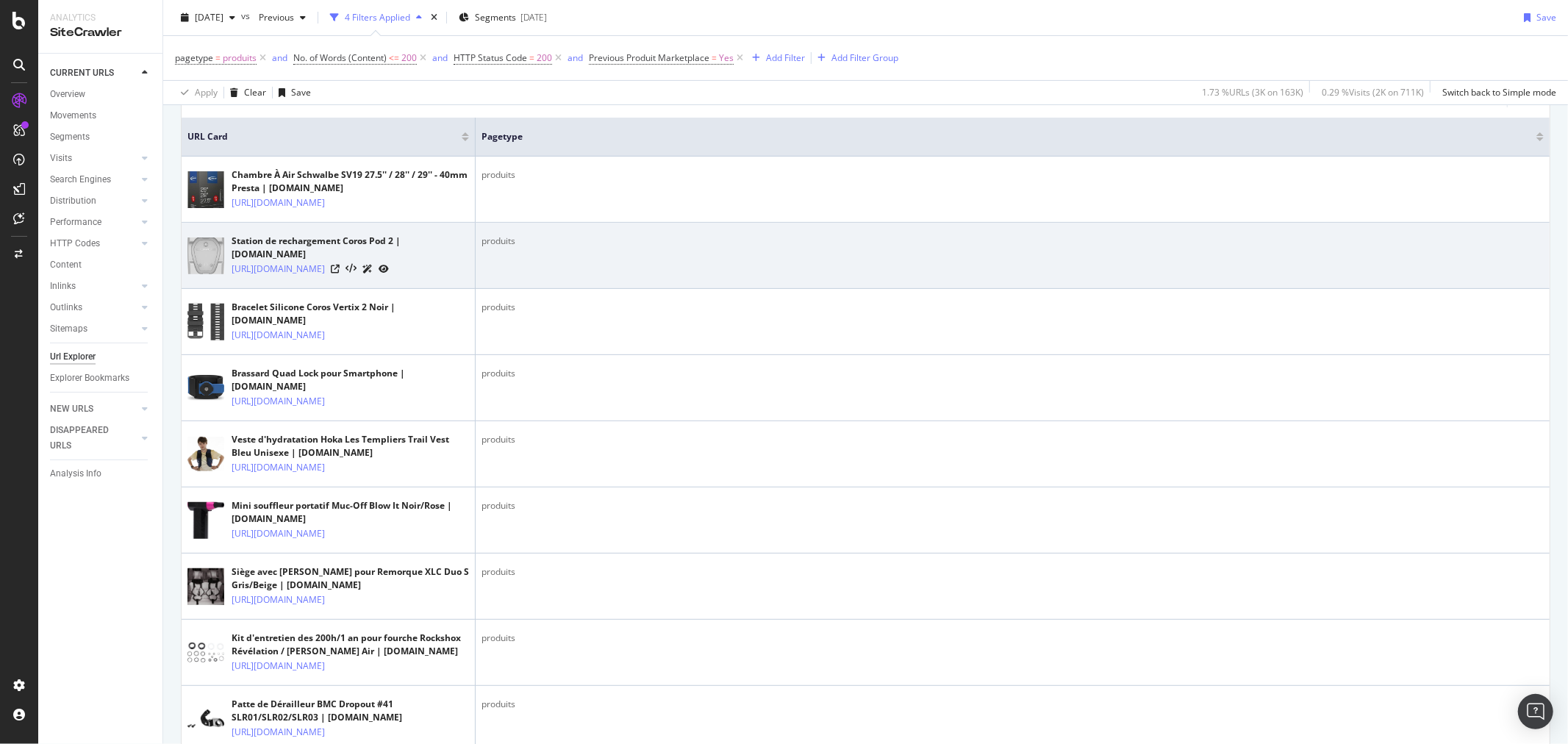
scroll to position [490, 0]
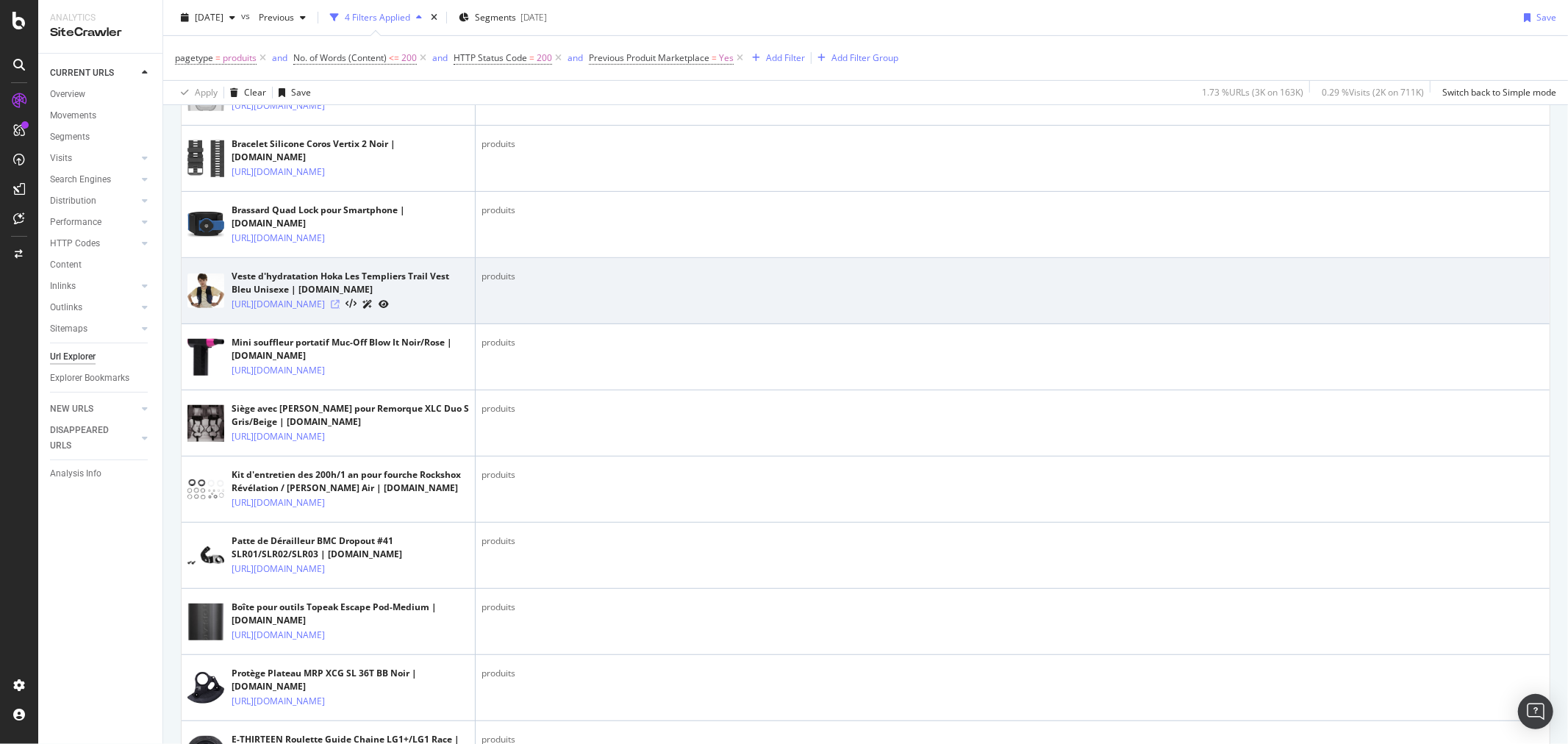
click at [340, 309] on icon at bounding box center [335, 304] width 9 height 9
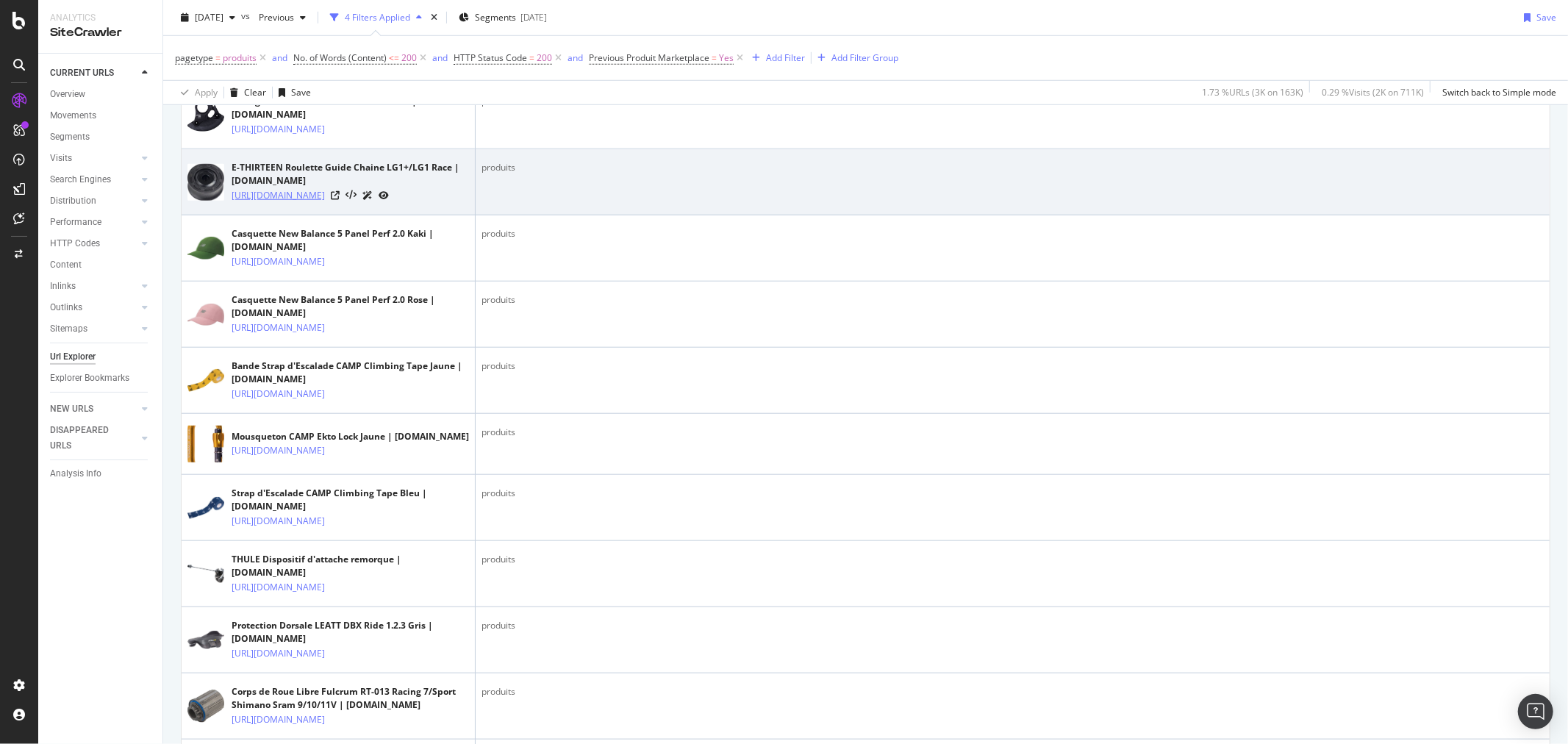
scroll to position [1143, 0]
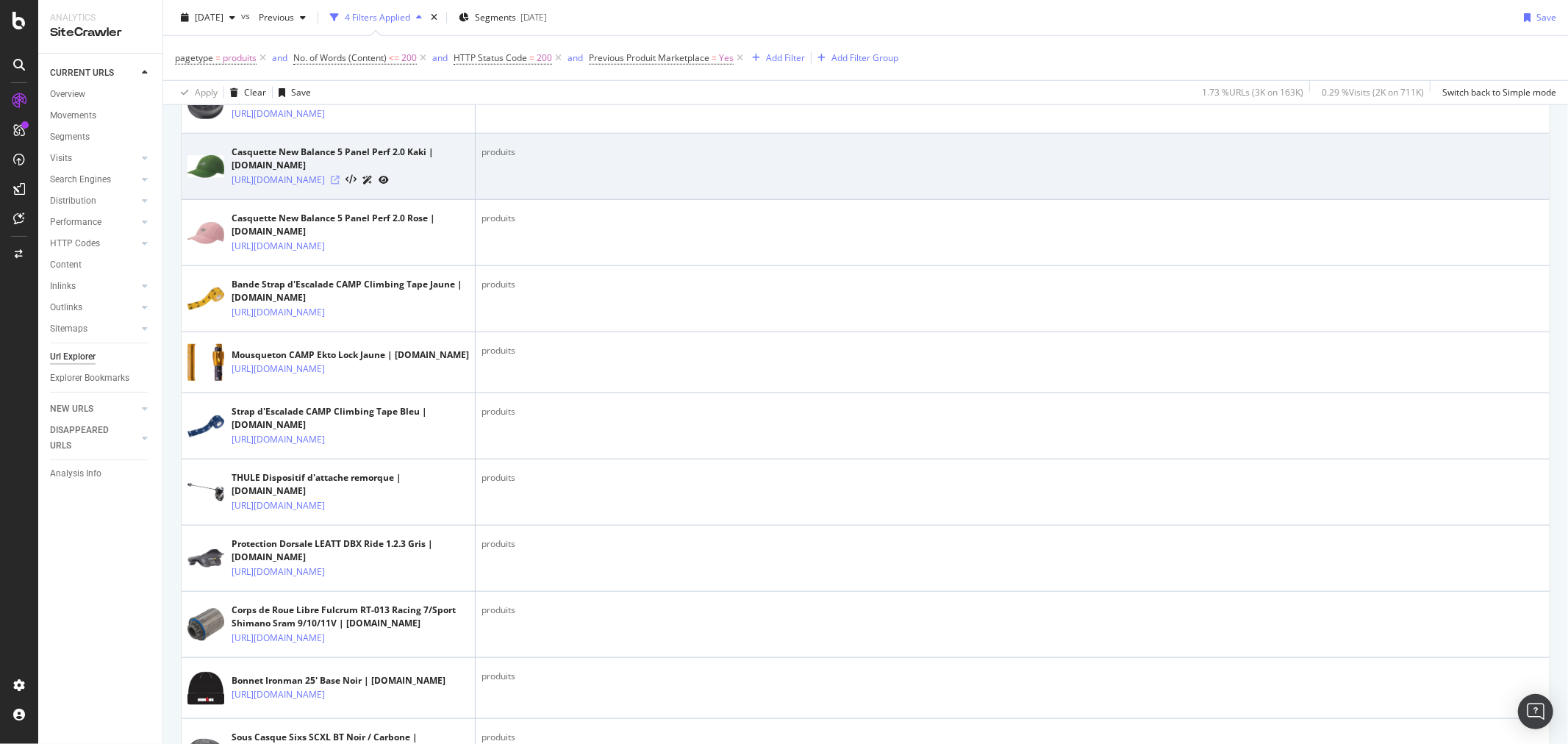
click at [340, 184] on icon at bounding box center [335, 180] width 9 height 9
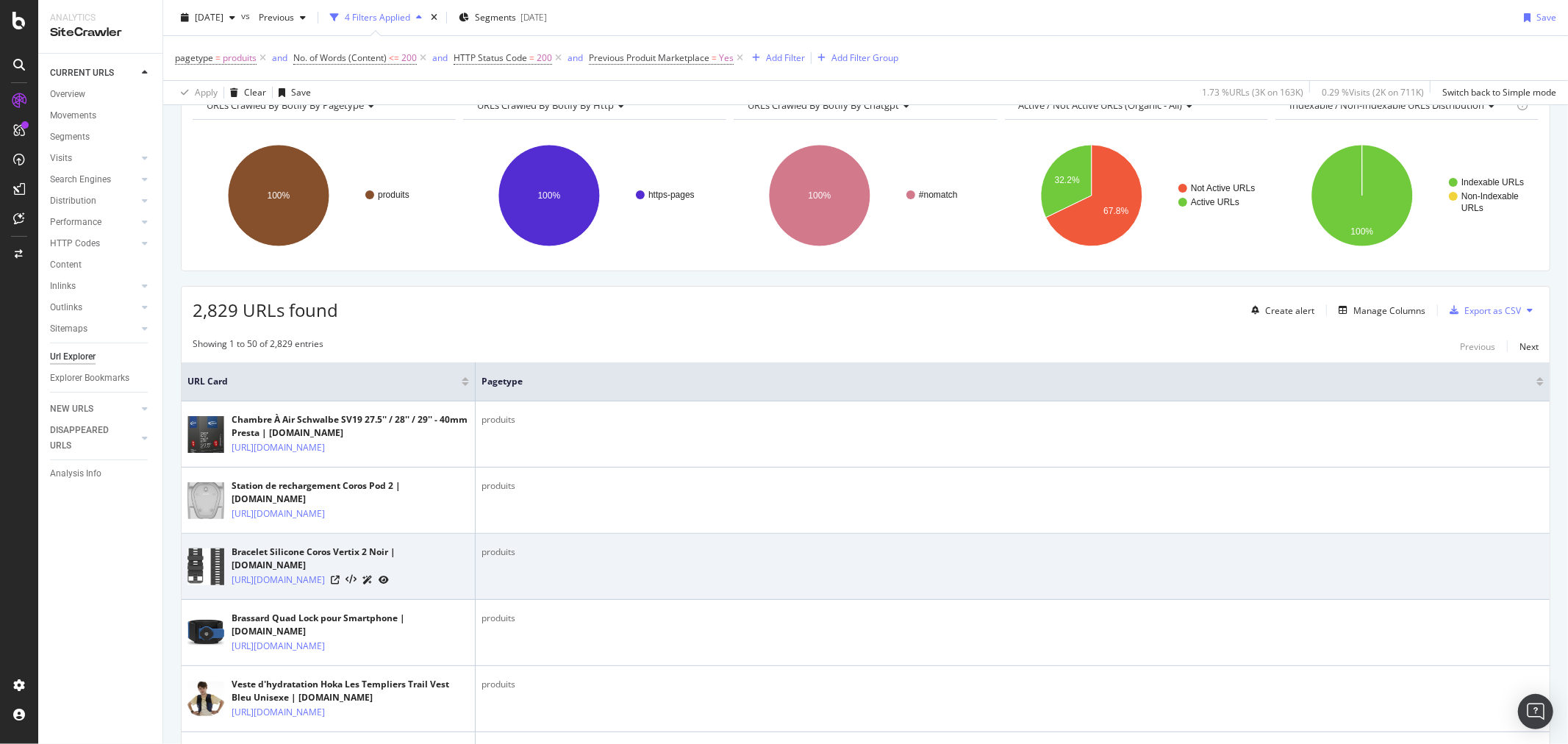
scroll to position [0, 0]
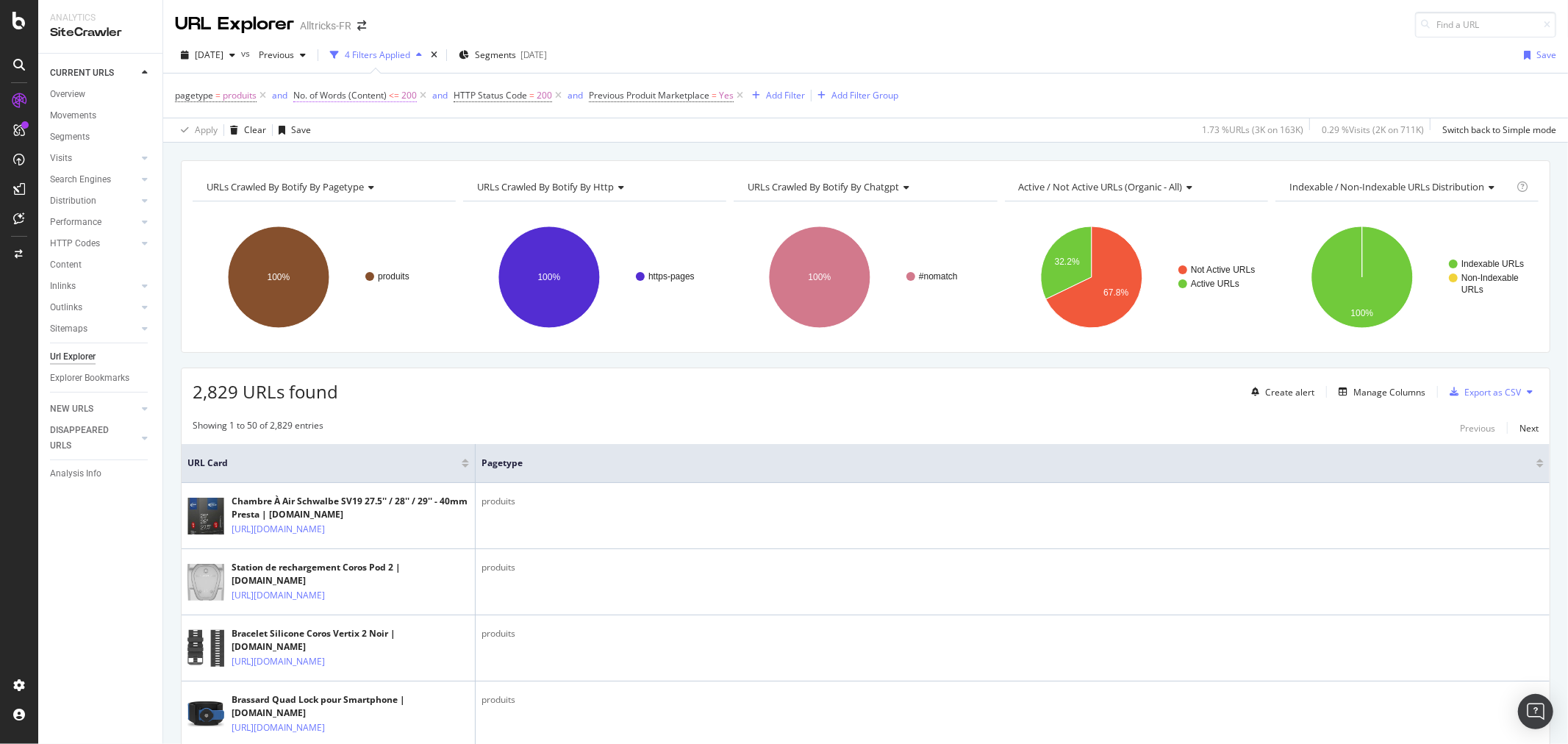
click at [380, 100] on span "No. of Words (Content)" at bounding box center [340, 95] width 93 height 13
drag, startPoint x: 331, startPoint y: 206, endPoint x: 284, endPoint y: 206, distance: 47.0
click at [285, 206] on body "Analytics SiteCrawler CURRENT URLS Overview Movements Segments Visits Analysis …" at bounding box center [784, 372] width 1568 height 744
type input "2"
type input "150"
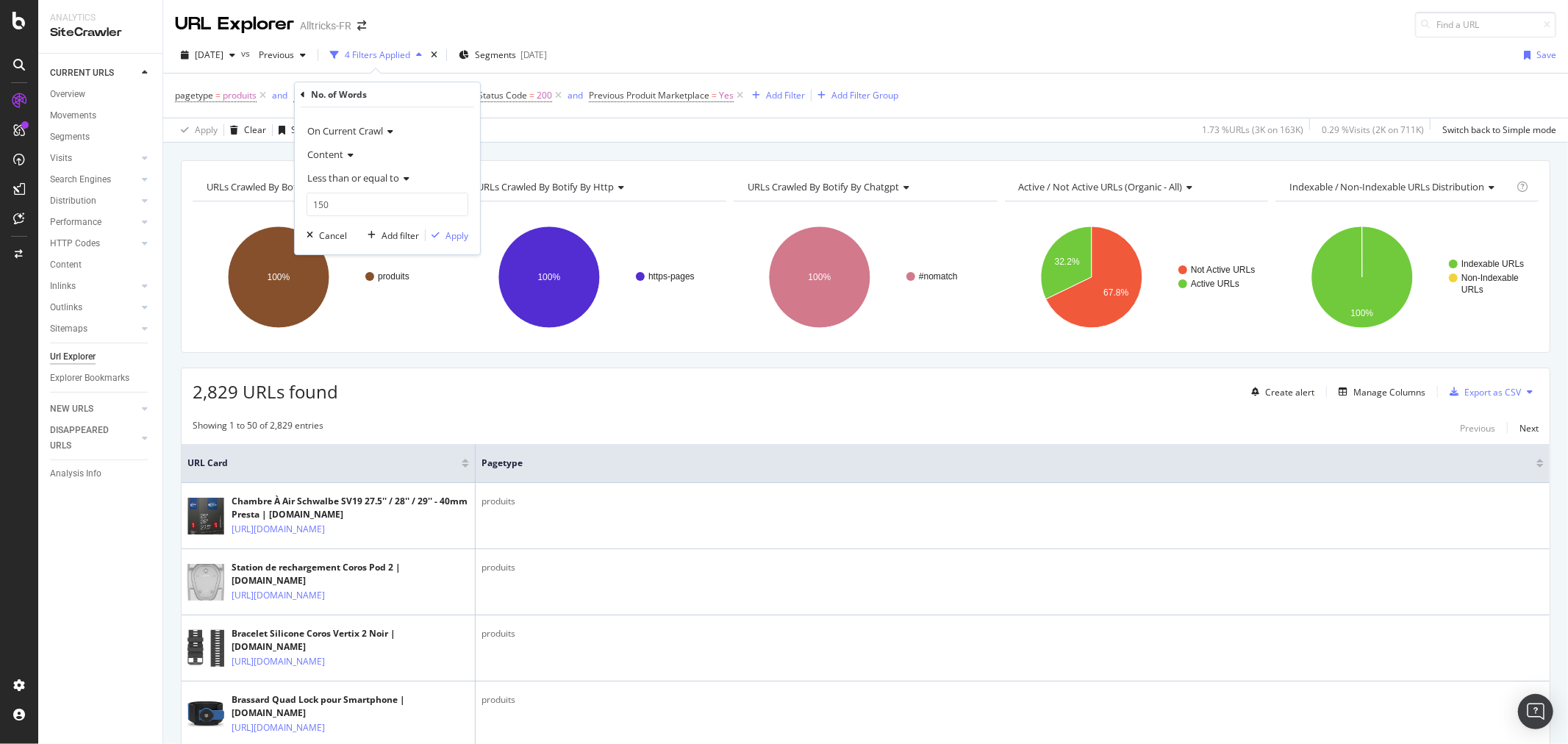
click at [473, 235] on div "On Current Crawl Content Less than or equal to 150 Cancel Add filter Apply" at bounding box center [387, 181] width 185 height 147
click at [466, 235] on div "Apply" at bounding box center [457, 235] width 23 height 13
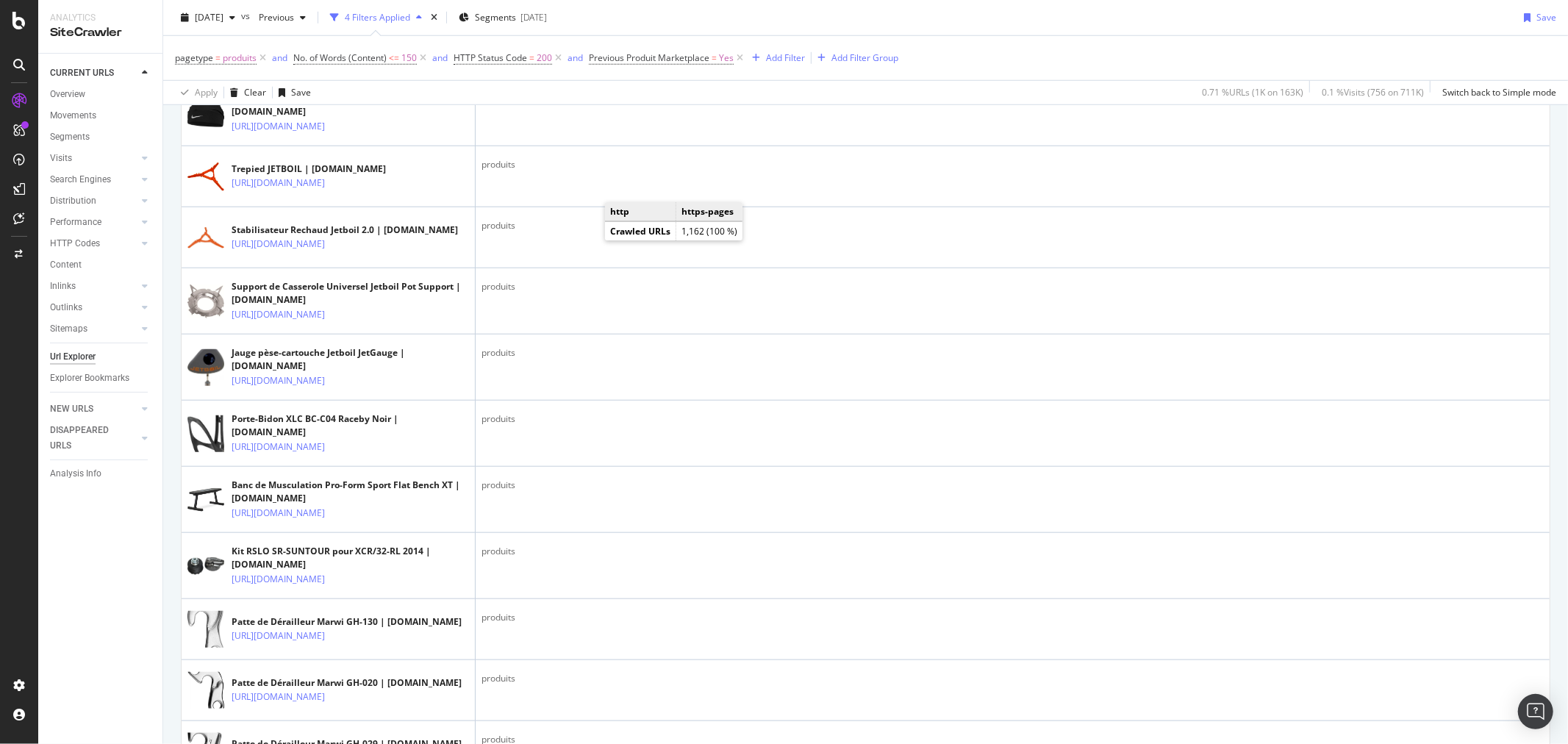
scroll to position [1062, 0]
click at [340, 63] on icon at bounding box center [335, 57] width 9 height 9
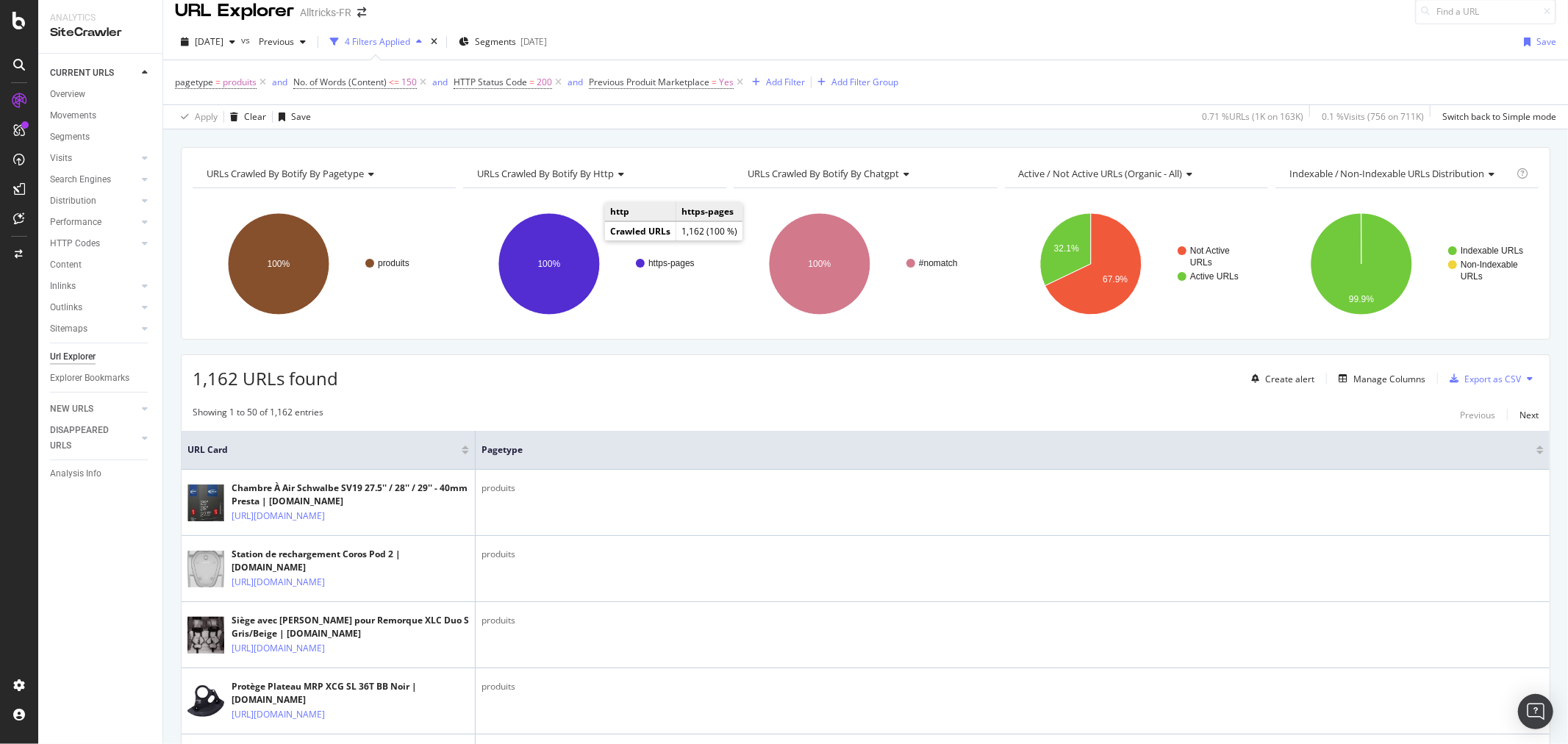
scroll to position [0, 0]
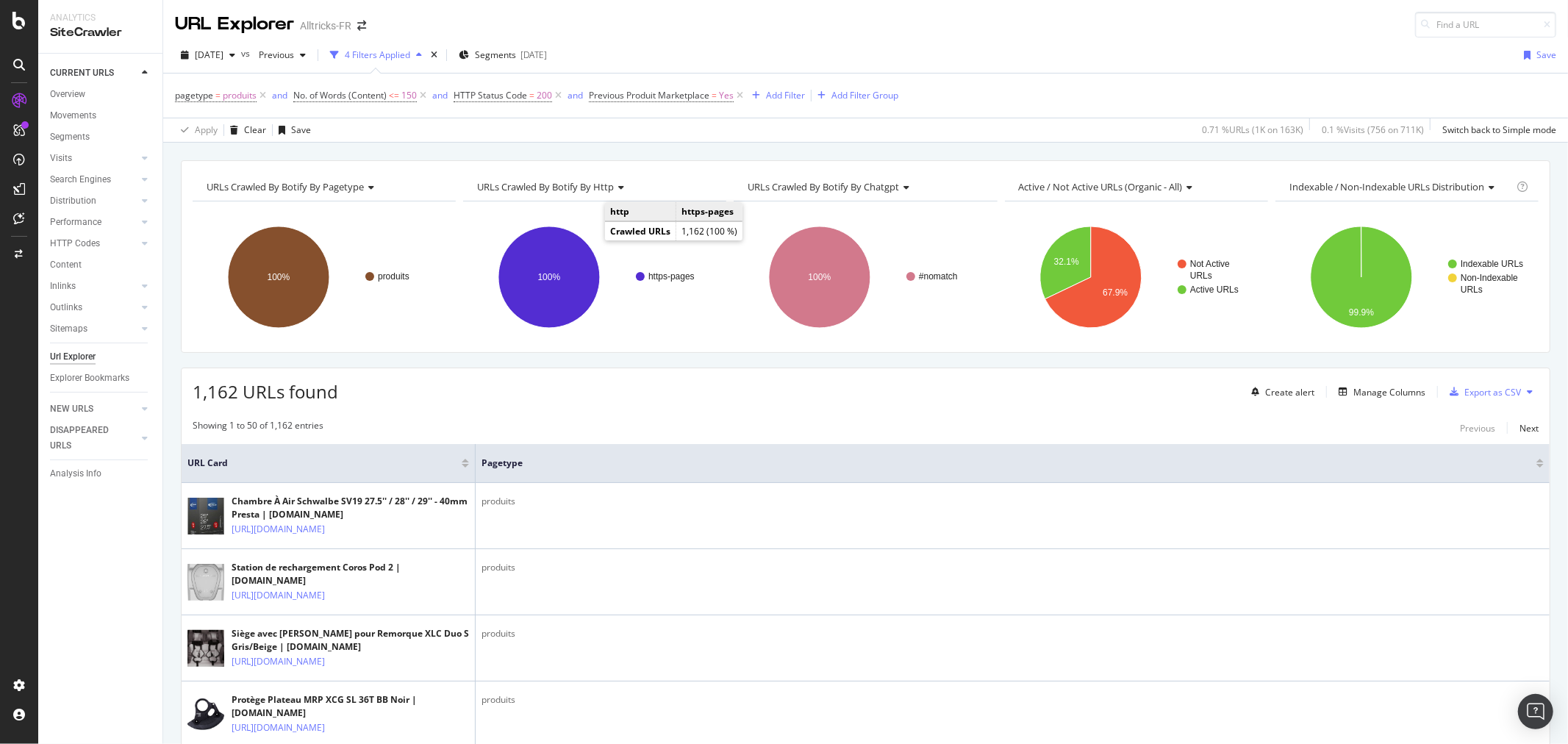
click at [1478, 396] on div "Export as CSV" at bounding box center [1493, 392] width 56 height 13
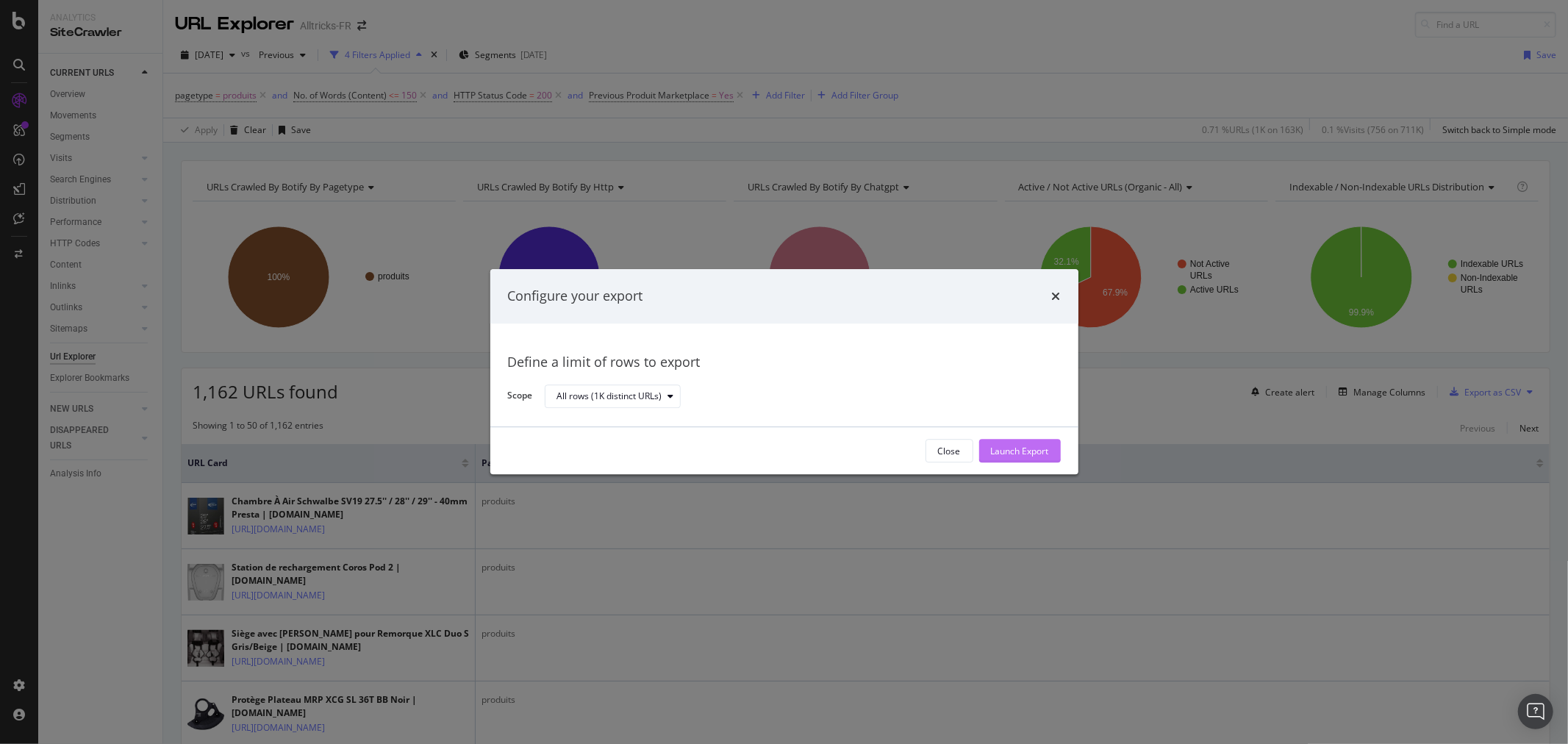
click at [1019, 450] on div "Launch Export" at bounding box center [1020, 451] width 58 height 13
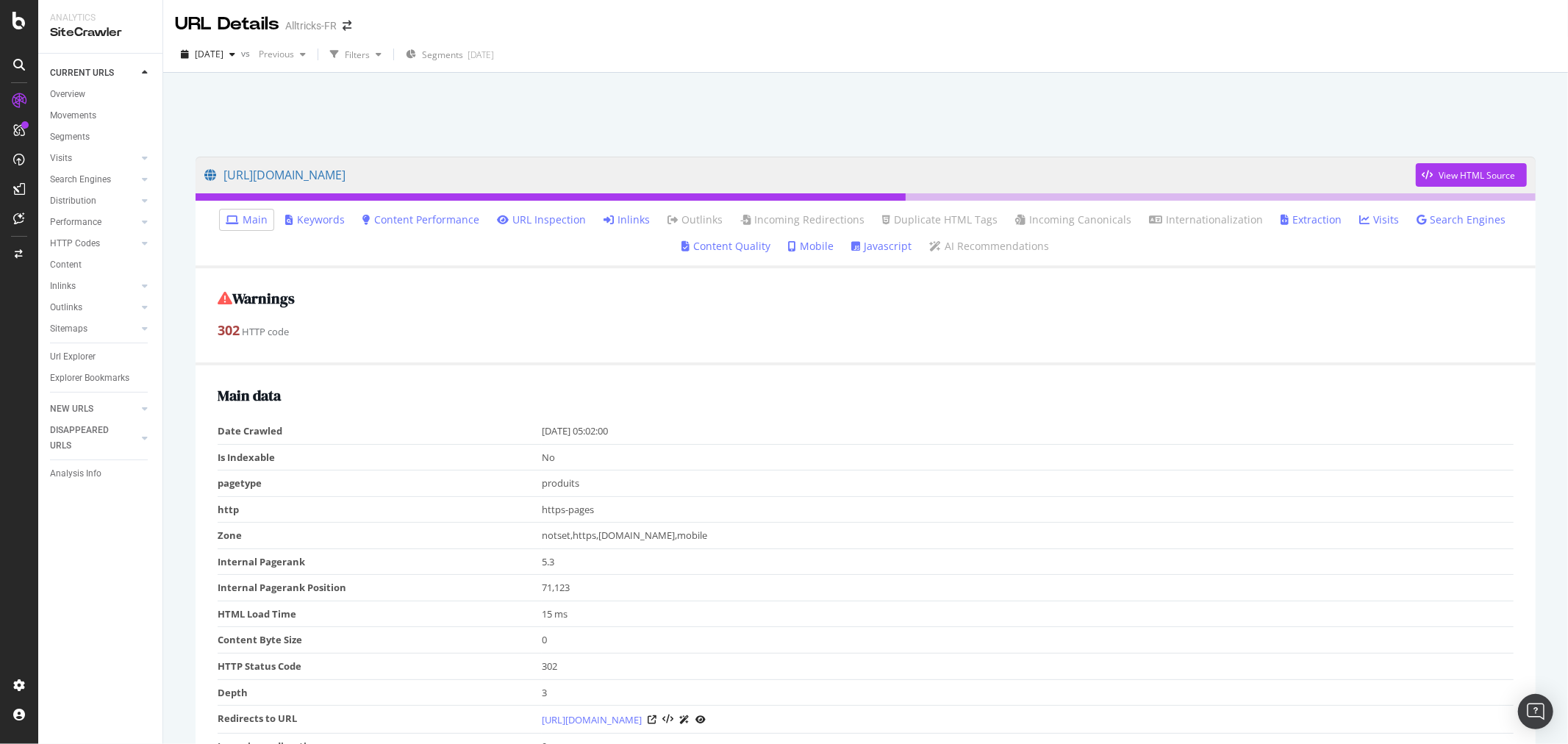
click at [644, 223] on link "Inlinks" at bounding box center [626, 220] width 46 height 15
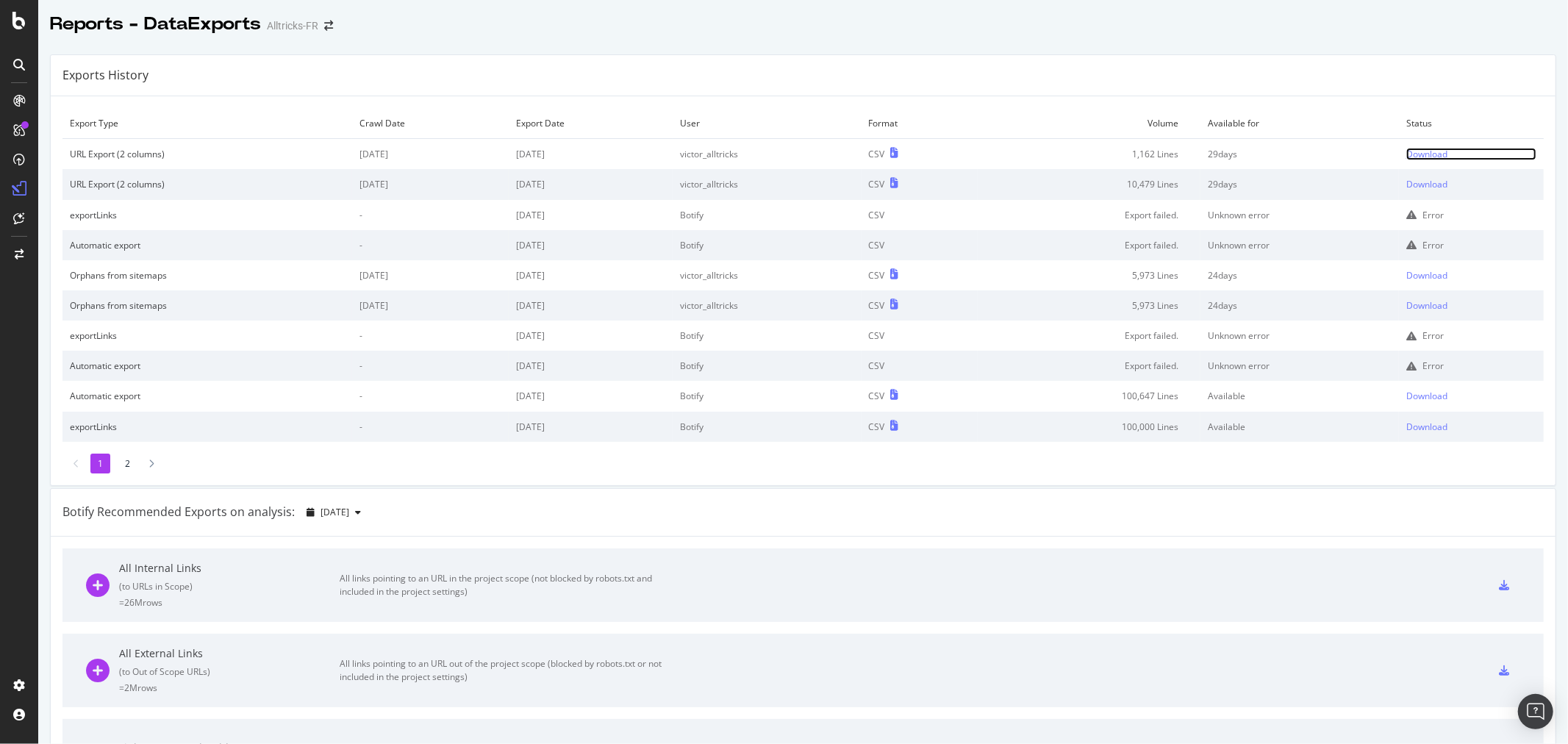
click at [1413, 150] on div "Download" at bounding box center [1427, 154] width 41 height 13
